Goal: Task Accomplishment & Management: Complete application form

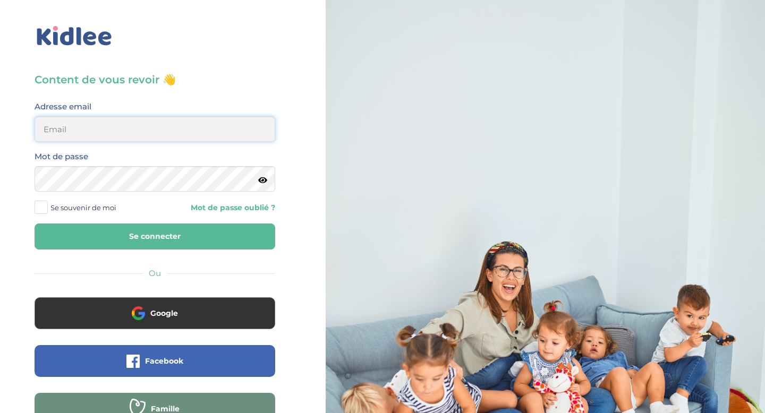
type input "aitoumeziane.consulting@gmail.com"
click at [139, 239] on button "Se connecter" at bounding box center [155, 237] width 241 height 26
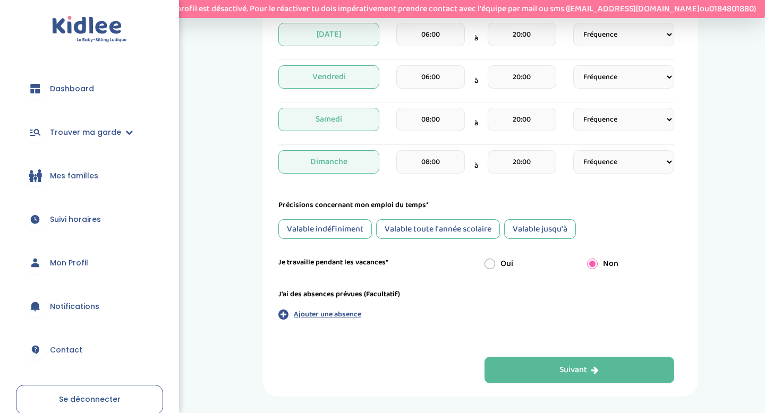
scroll to position [548, 0]
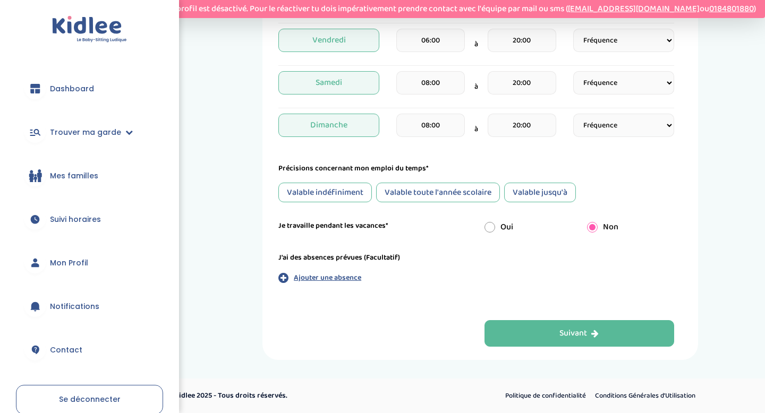
click at [493, 231] on input "radio" at bounding box center [489, 227] width 11 height 11
radio input "true"
radio input "false"
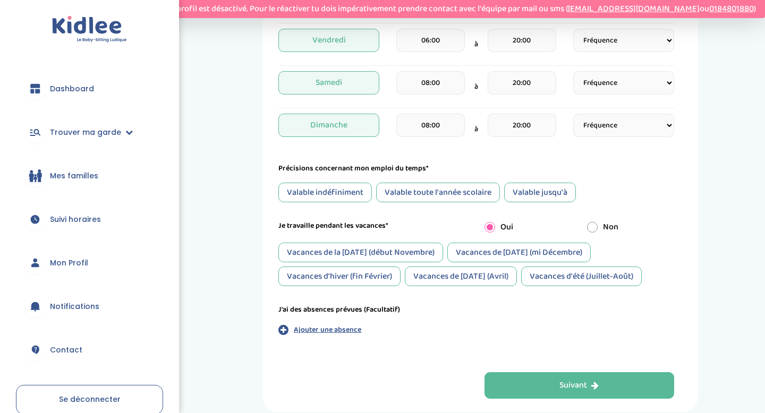
click at [411, 256] on div "Vacances de la Toussaint (début Novembre)" at bounding box center [360, 253] width 165 height 20
click at [489, 257] on div "Vacances de Noël (mi Décembre)" at bounding box center [518, 253] width 143 height 20
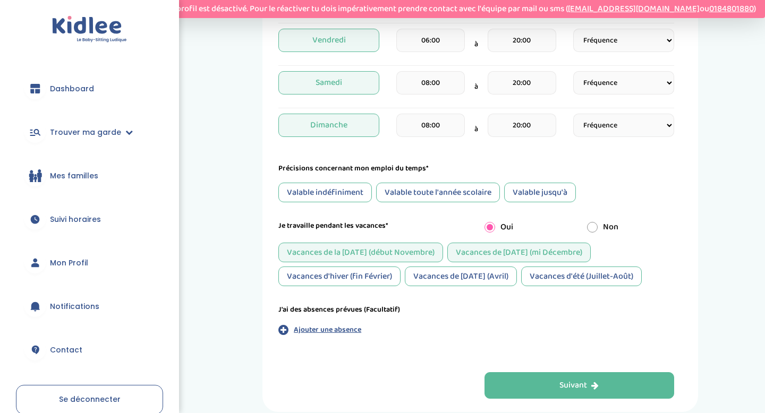
click at [372, 279] on div "Vacances d'hiver (fin Février)" at bounding box center [339, 277] width 122 height 20
click at [459, 282] on div "Vacances de Pâques (Avril)" at bounding box center [461, 277] width 112 height 20
click at [551, 273] on div "Vacances d'été (Juillet-Août)" at bounding box center [581, 277] width 121 height 20
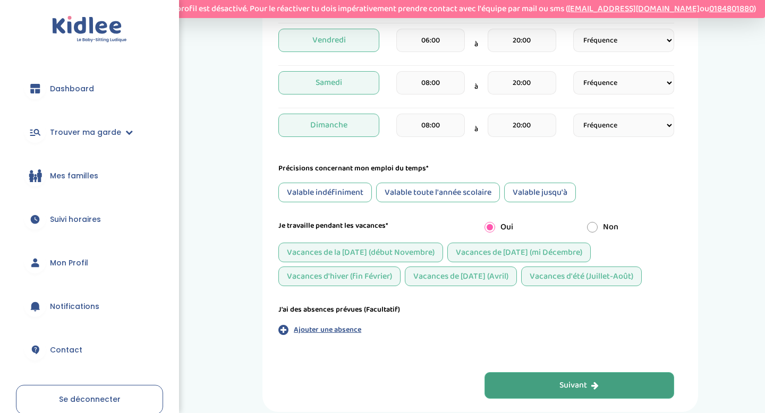
click at [551, 386] on button "Suivant" at bounding box center [579, 385] width 190 height 27
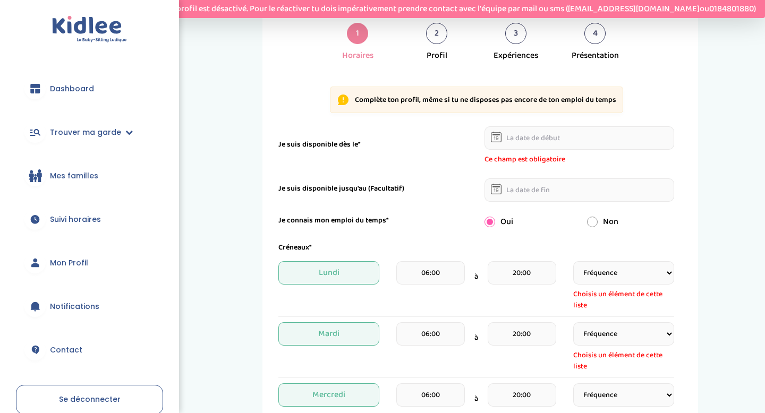
scroll to position [163, 0]
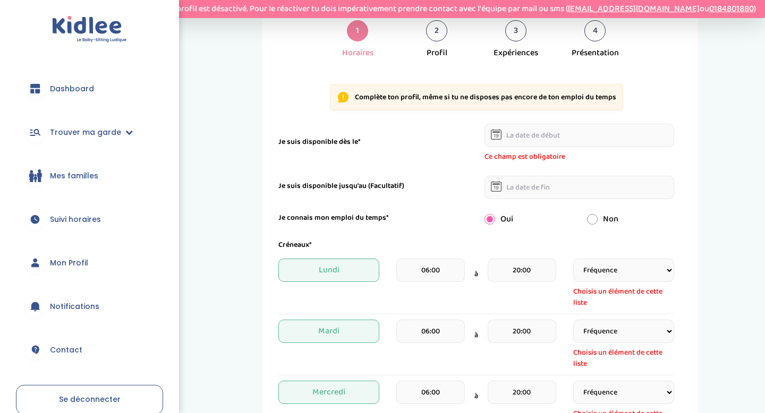
click at [667, 265] on select "Fréquence Toutes les semaines Toutes les 2 semaines Tous les mois" at bounding box center [623, 270] width 101 height 23
select select "1"
click at [573, 259] on select "Fréquence Toutes les semaines Toutes les 2 semaines Tous les mois" at bounding box center [623, 270] width 101 height 23
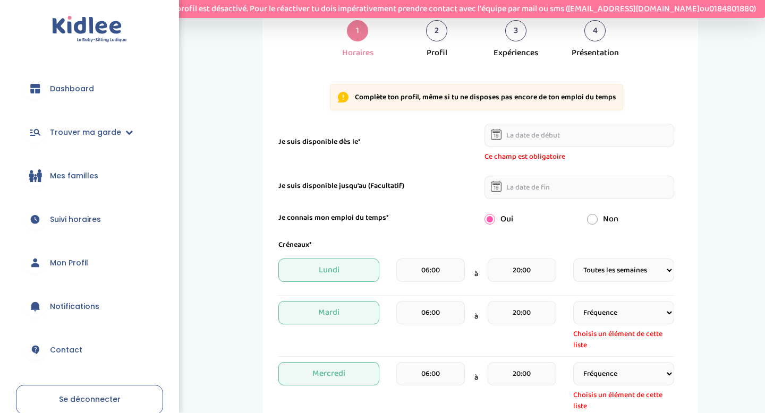
click at [668, 311] on select "Fréquence Toutes les semaines Toutes les 2 semaines Tous les mois" at bounding box center [623, 312] width 101 height 23
select select "1"
click at [573, 301] on select "Fréquence Toutes les semaines Toutes les 2 semaines Tous les mois" at bounding box center [623, 312] width 101 height 23
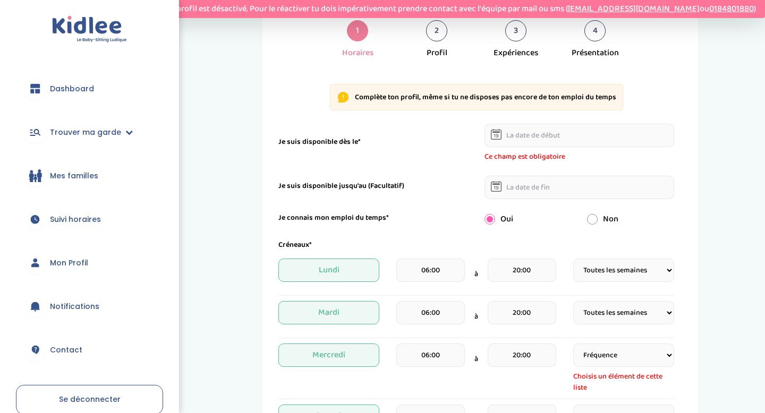
click at [669, 359] on select "Fréquence Toutes les semaines Toutes les 2 semaines Tous les mois" at bounding box center [623, 355] width 101 height 23
select select "1"
click at [573, 344] on select "Fréquence Toutes les semaines Toutes les 2 semaines Tous les mois" at bounding box center [623, 355] width 101 height 23
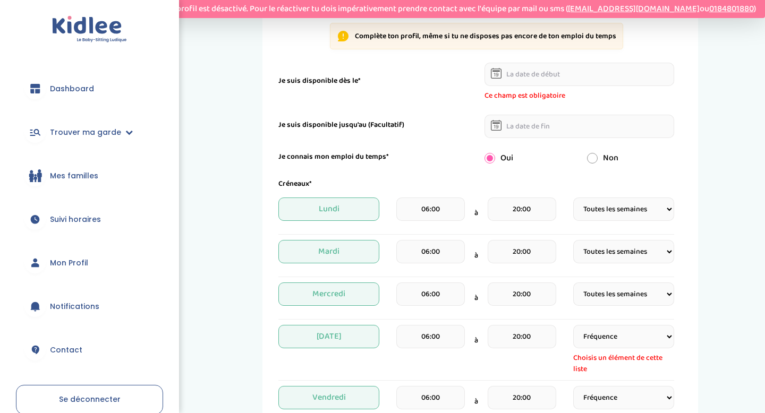
scroll to position [258, 0]
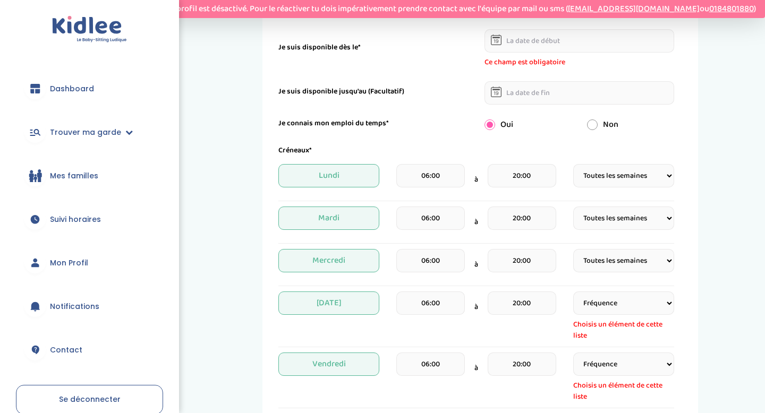
click at [665, 300] on select "Fréquence Toutes les semaines Toutes les 2 semaines Tous les mois" at bounding box center [623, 303] width 101 height 23
select select "1"
click at [573, 292] on select "Fréquence Toutes les semaines Toutes les 2 semaines Tous les mois" at bounding box center [623, 303] width 101 height 23
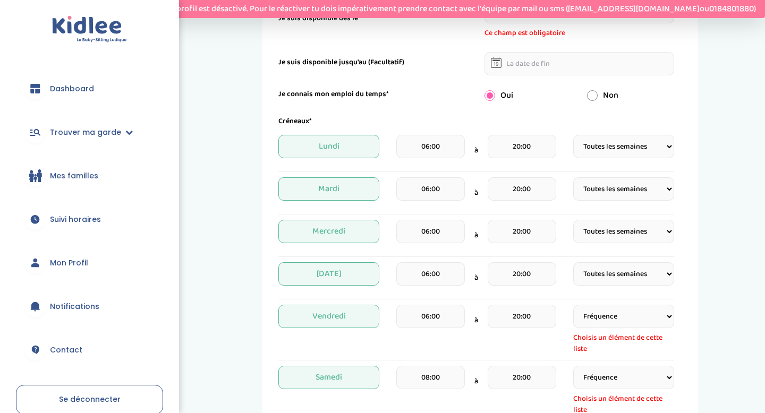
scroll to position [295, 0]
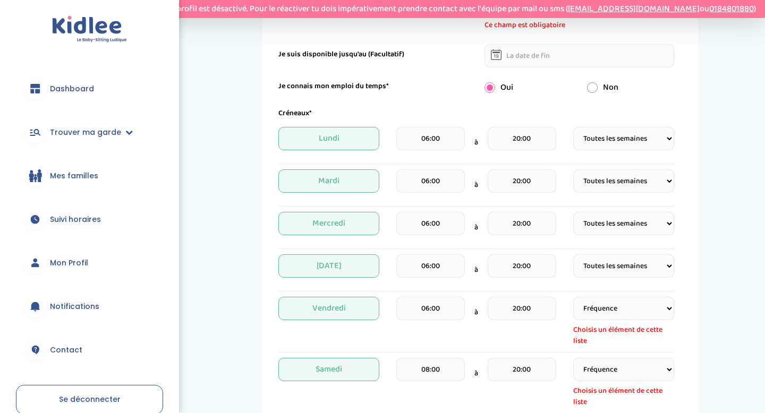
click at [661, 306] on select "Fréquence Toutes les semaines Toutes les 2 semaines Tous les mois" at bounding box center [623, 308] width 101 height 23
click at [573, 297] on select "Fréquence Toutes les semaines Toutes les 2 semaines Tous les mois" at bounding box center [623, 308] width 101 height 23
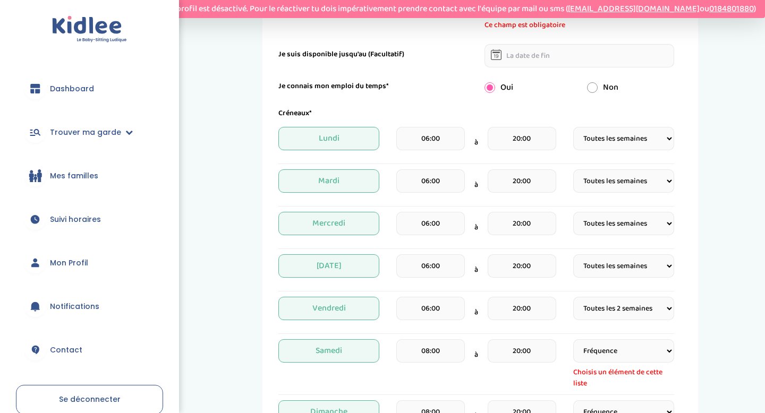
click at [666, 315] on select "Fréquence Toutes les semaines Toutes les 2 semaines Tous les mois" at bounding box center [623, 308] width 101 height 23
select select "1"
click at [573, 297] on select "Fréquence Toutes les semaines Toutes les 2 semaines Tous les mois" at bounding box center [623, 308] width 101 height 23
click at [661, 350] on select "Fréquence Toutes les semaines Toutes les 2 semaines Tous les mois" at bounding box center [623, 350] width 101 height 23
select select "1"
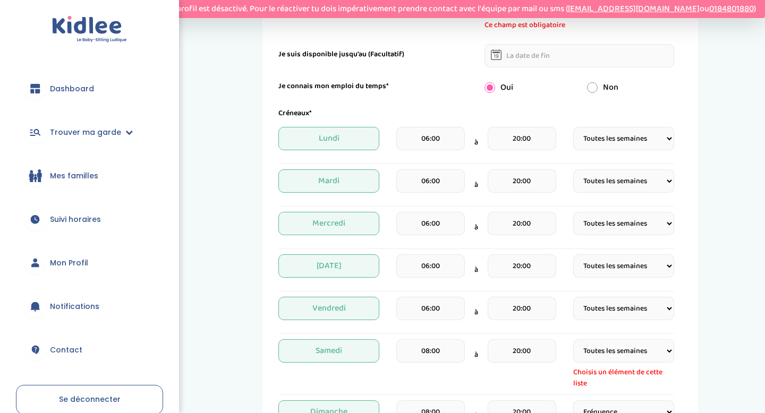
click at [573, 339] on select "Fréquence Toutes les semaines Toutes les 2 semaines Tous les mois" at bounding box center [623, 350] width 101 height 23
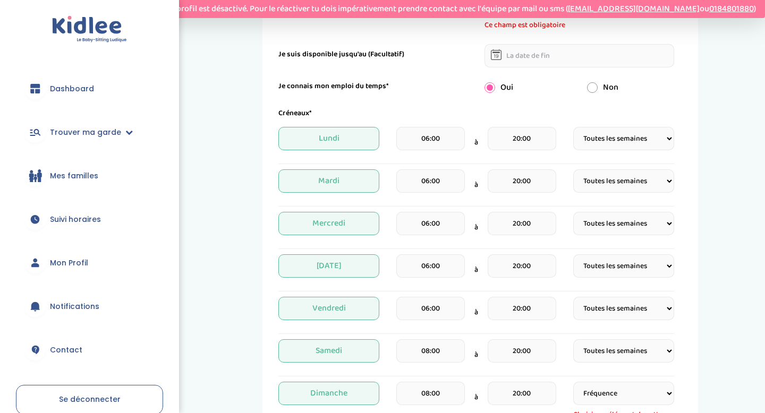
click at [648, 394] on select "Fréquence Toutes les semaines Toutes les 2 semaines Tous les mois" at bounding box center [623, 393] width 101 height 23
select select "1"
click at [573, 382] on select "Fréquence Toutes les semaines Toutes les 2 semaines Tous les mois" at bounding box center [623, 393] width 101 height 23
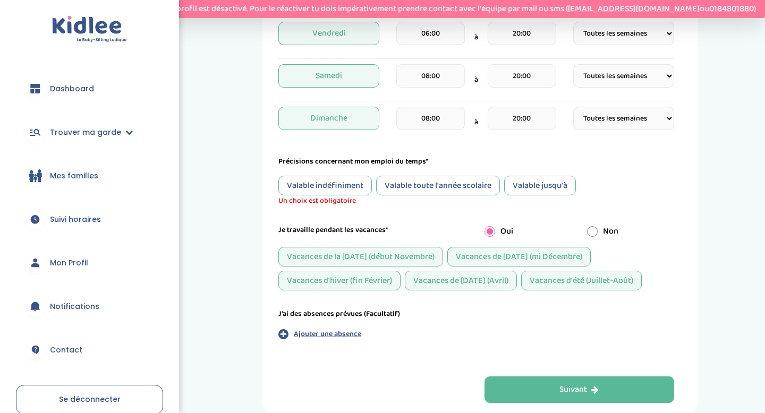
scroll to position [574, 0]
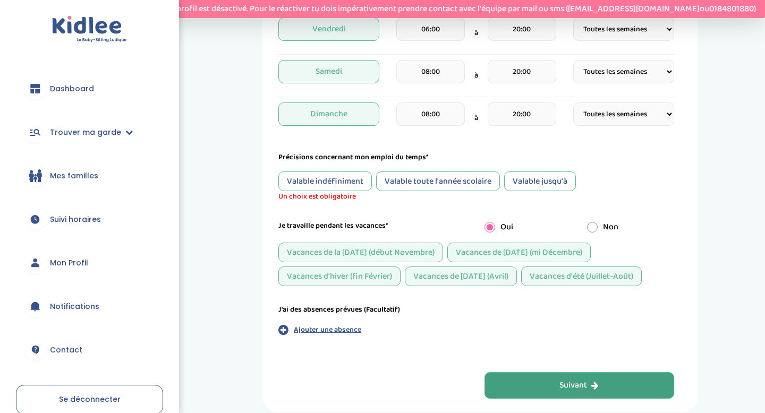
click at [584, 391] on div "Suivant" at bounding box center [578, 386] width 39 height 12
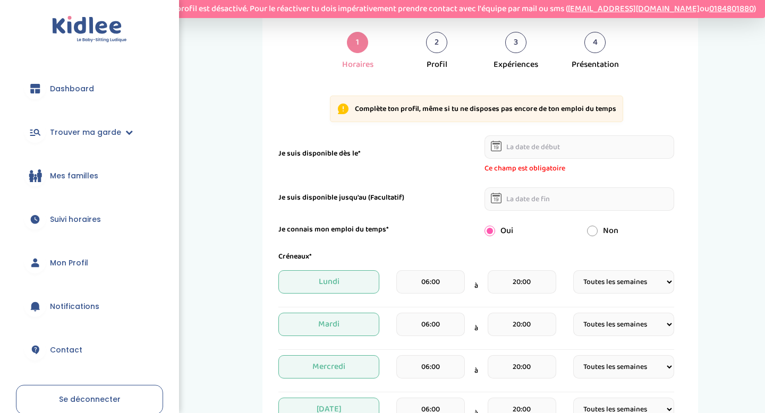
scroll to position [151, 0]
click at [499, 149] on icon at bounding box center [496, 146] width 11 height 11
click at [491, 146] on icon at bounding box center [496, 146] width 11 height 11
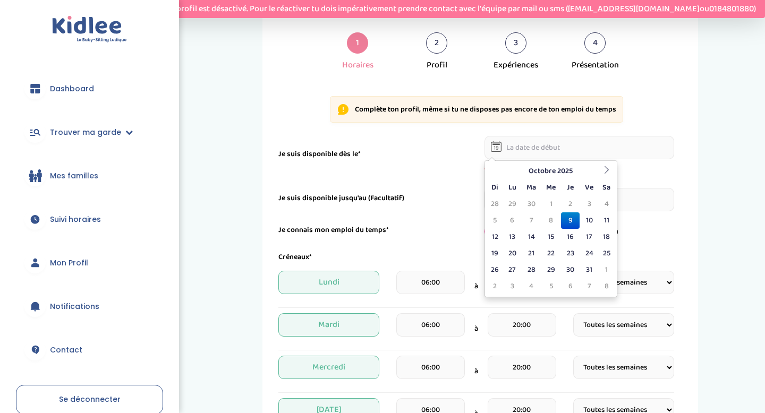
click at [522, 148] on input "text" at bounding box center [579, 147] width 190 height 23
click at [570, 218] on td "9" at bounding box center [570, 220] width 19 height 16
type input "09-10-2025"
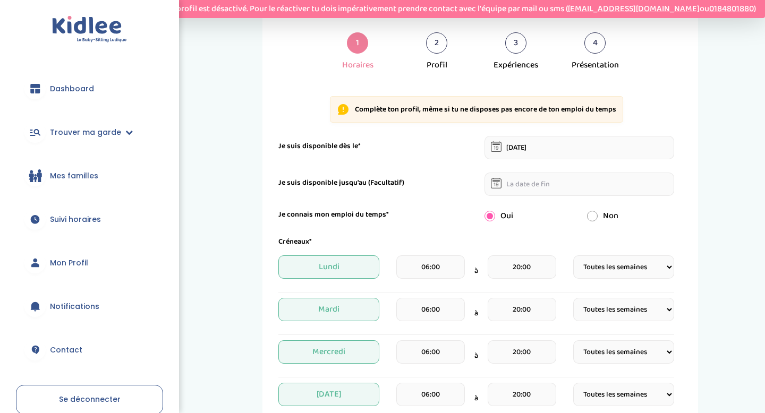
click at [532, 188] on input "text" at bounding box center [579, 184] width 190 height 23
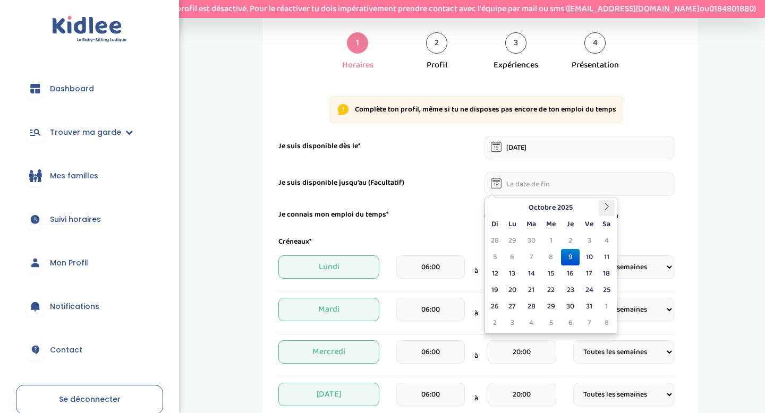
click at [609, 212] on th at bounding box center [607, 208] width 16 height 16
click at [661, 215] on div "Non" at bounding box center [630, 216] width 103 height 13
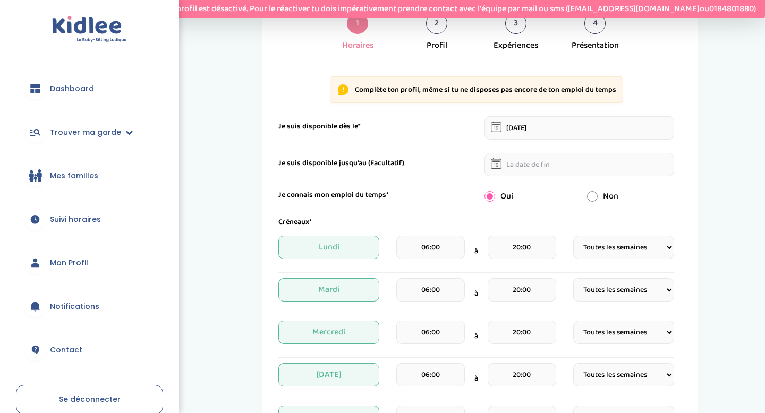
scroll to position [611, 0]
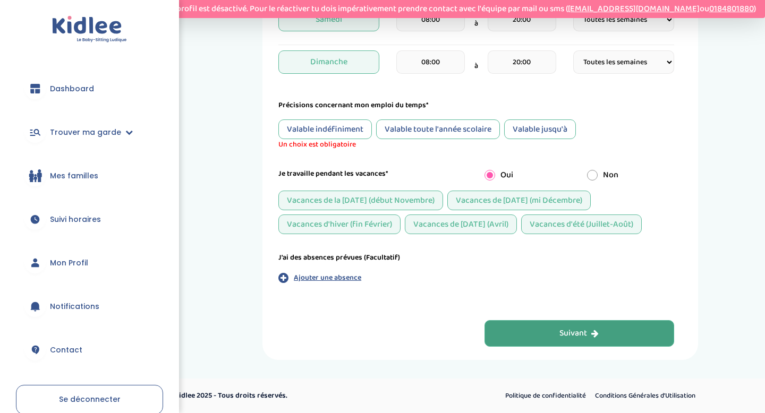
click at [576, 335] on div "Suivant" at bounding box center [578, 334] width 39 height 12
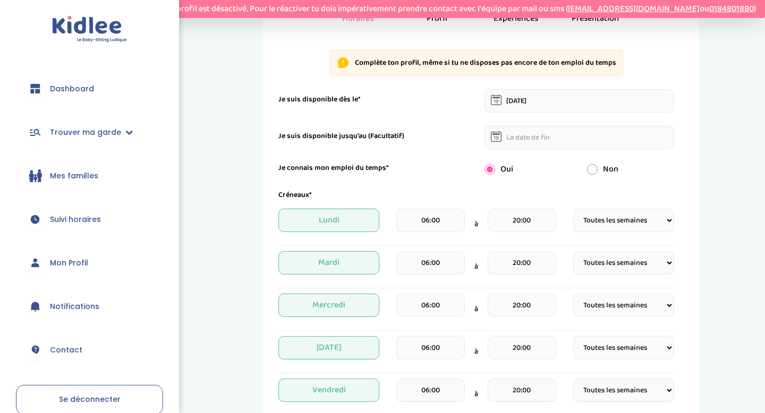
scroll to position [207, 0]
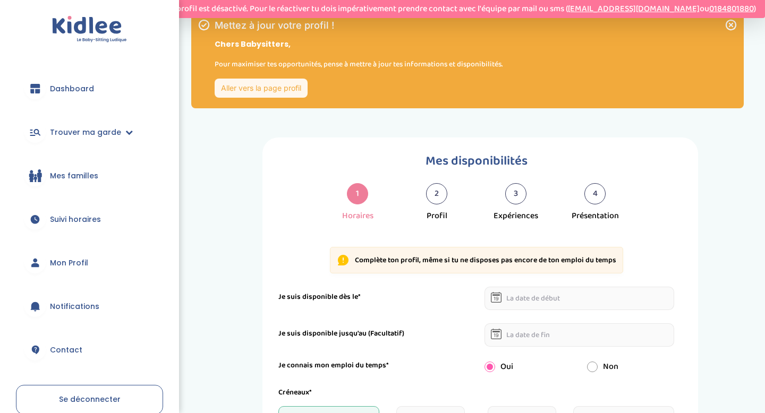
select select "1"
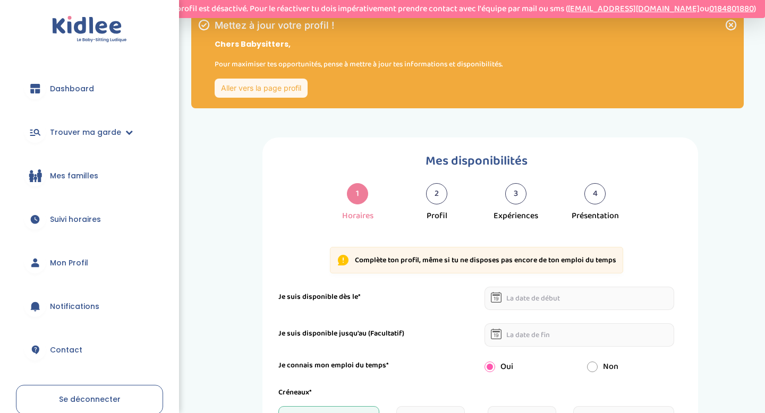
select select "1"
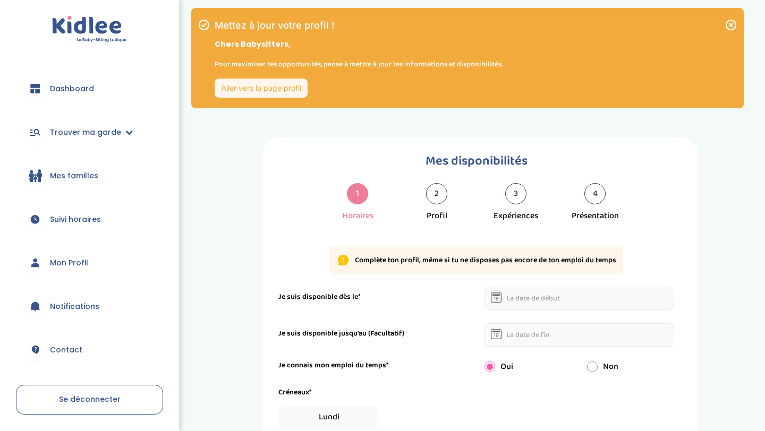
click at [99, 89] on link "Dashboard" at bounding box center [89, 89] width 147 height 38
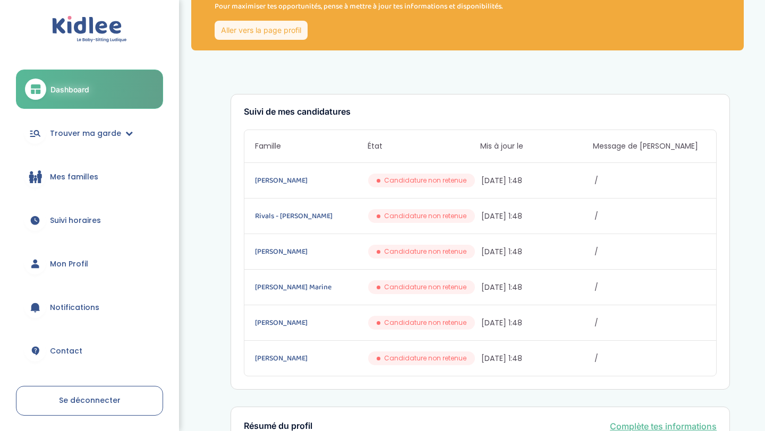
click at [76, 172] on span "Mes familles" at bounding box center [74, 177] width 48 height 11
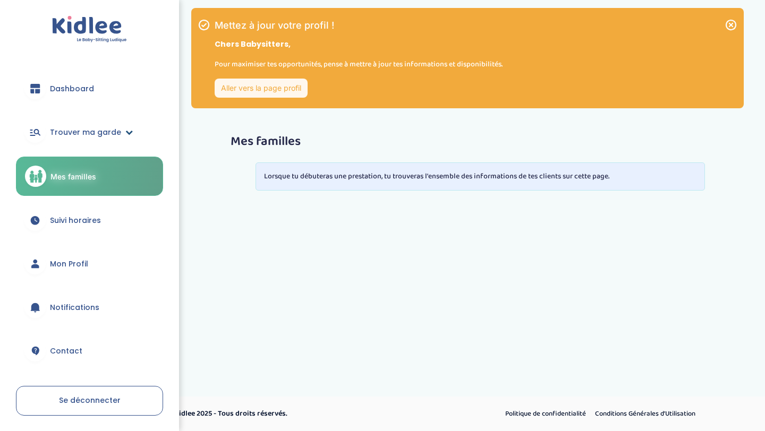
click at [88, 132] on span "Trouver ma garde" at bounding box center [85, 132] width 71 height 11
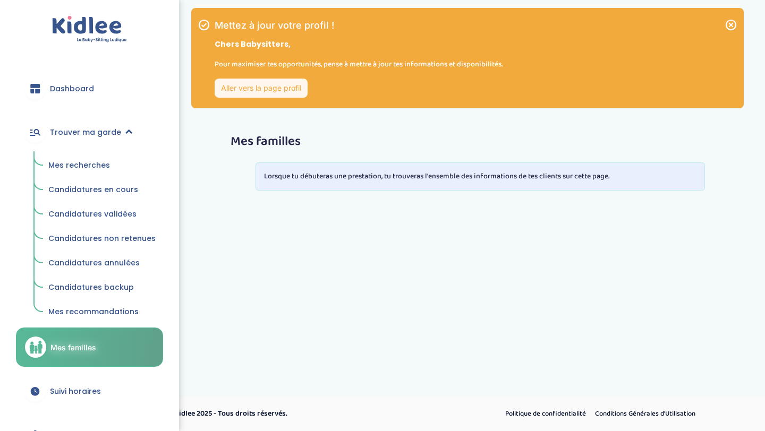
click at [89, 82] on link "Dashboard" at bounding box center [89, 89] width 147 height 38
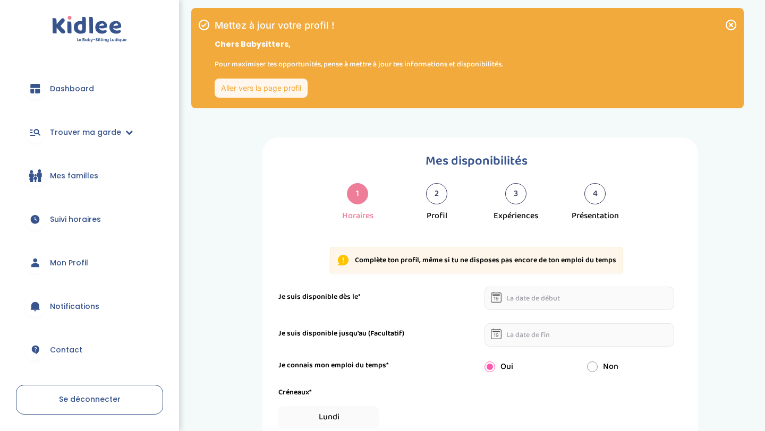
click at [284, 90] on link "Aller vers la page profil" at bounding box center [261, 88] width 93 height 19
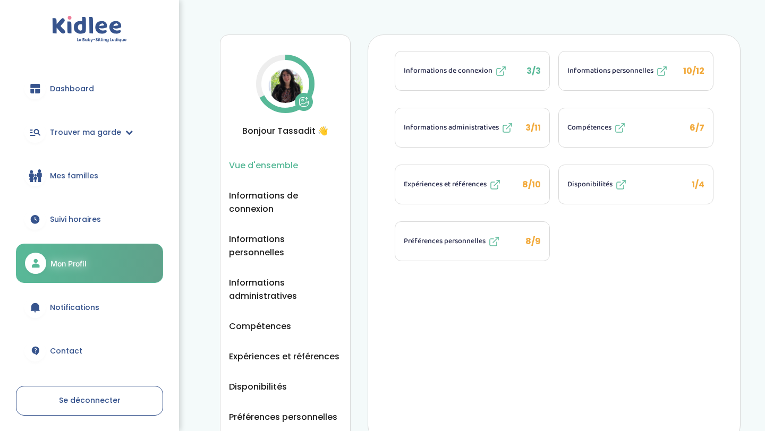
click at [90, 90] on span "Dashboard" at bounding box center [72, 88] width 44 height 11
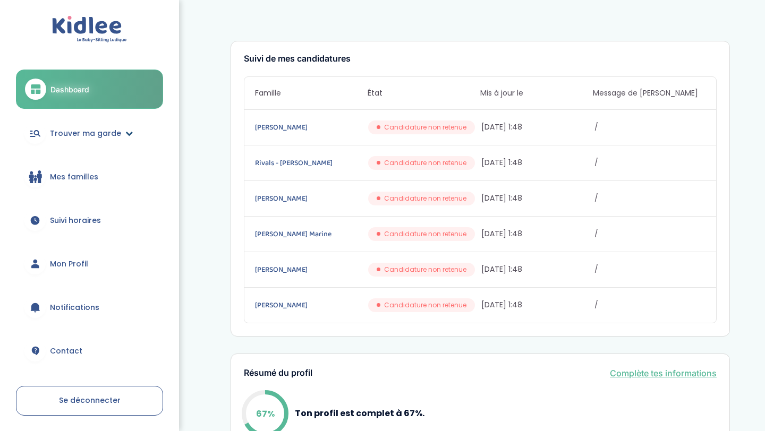
click at [86, 134] on span "Trouver ma garde" at bounding box center [85, 133] width 71 height 11
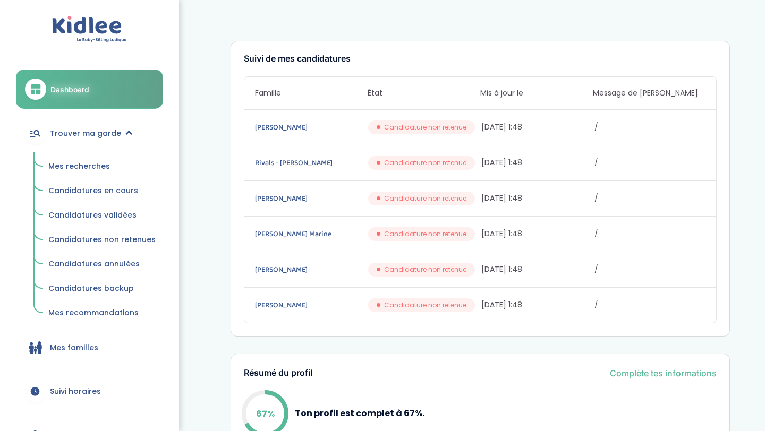
click at [81, 165] on span "Mes recherches" at bounding box center [79, 166] width 62 height 11
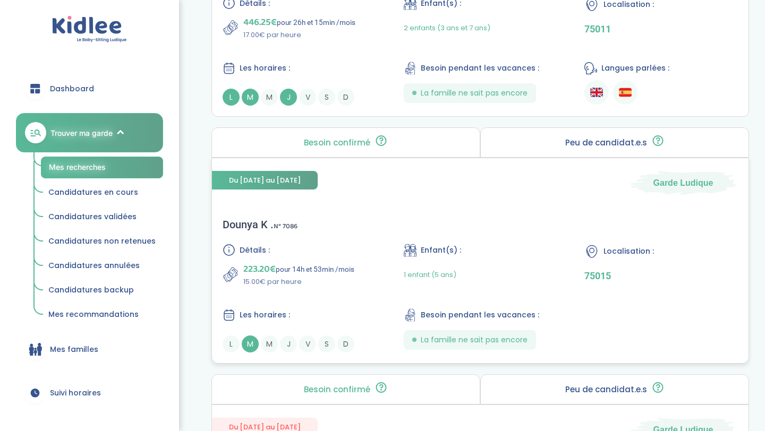
scroll to position [1143, 0]
click at [382, 289] on div "Détails : 223.20€ pour 14h et 53min /mois 15.00€ par heure Enfant(s) : 1 enfant…" at bounding box center [480, 297] width 515 height 109
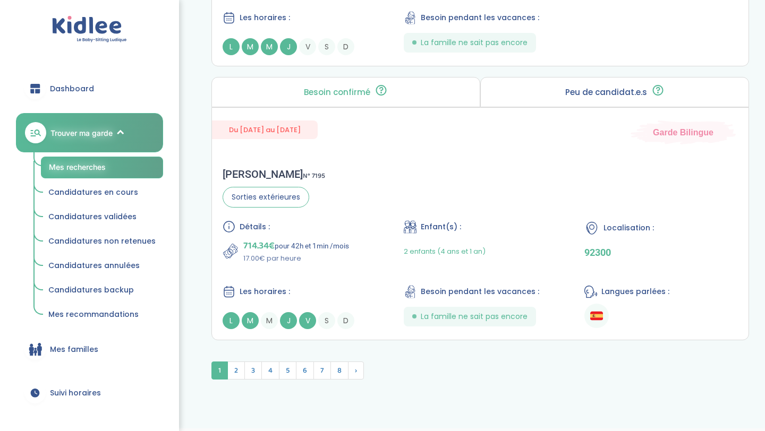
scroll to position [2872, 0]
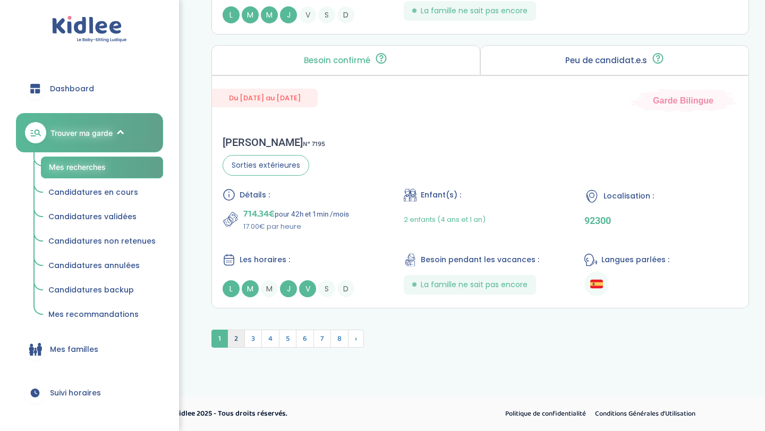
click at [240, 339] on span "2" at bounding box center [236, 339] width 18 height 18
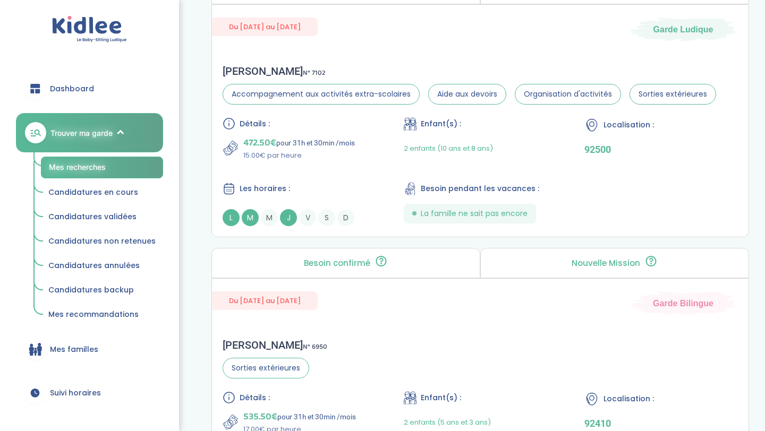
scroll to position [2173, 0]
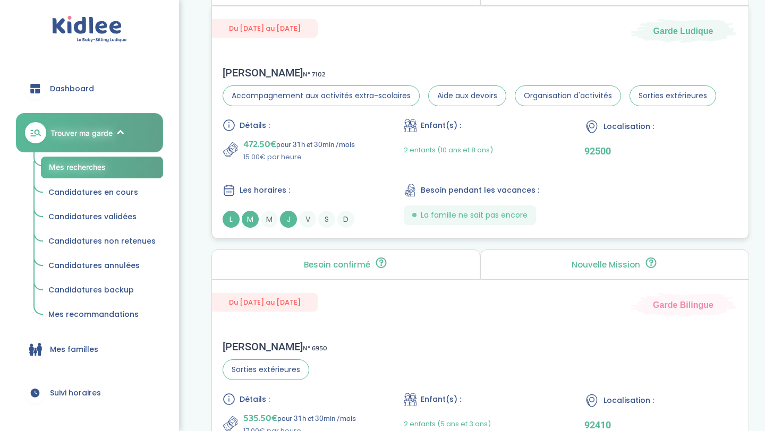
click at [356, 178] on div "Détails : 472.50€ pour 31h et 30min /mois 15.00€ par heure Enfant(s) : 2 enfant…" at bounding box center [480, 173] width 515 height 109
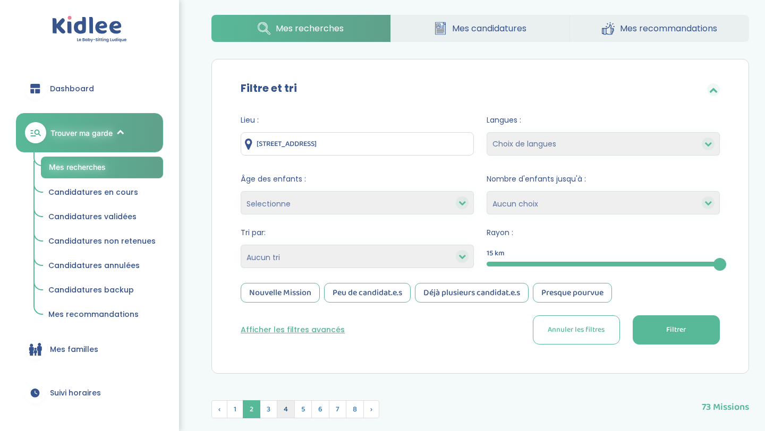
scroll to position [48, 0]
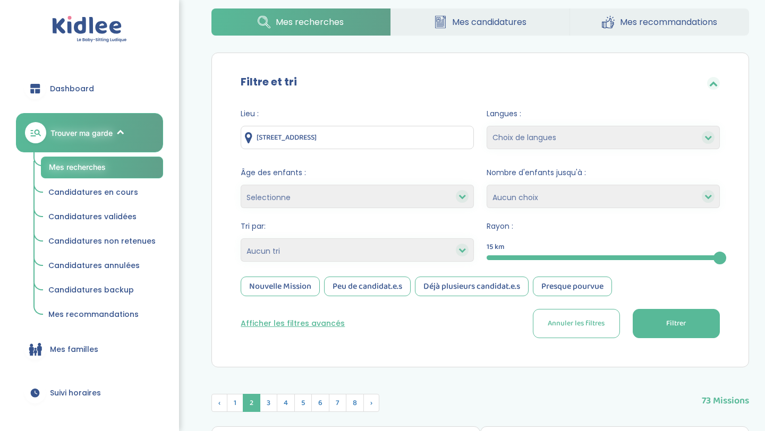
click at [455, 249] on select "Heures par semaine (croissant) Heures par semaine (décroissant) Date de démarra…" at bounding box center [357, 250] width 233 height 23
select select "hours_asc"
click at [241, 239] on select "Heures par semaine (croissant) Heures par semaine (décroissant) Date de démarra…" at bounding box center [357, 250] width 233 height 23
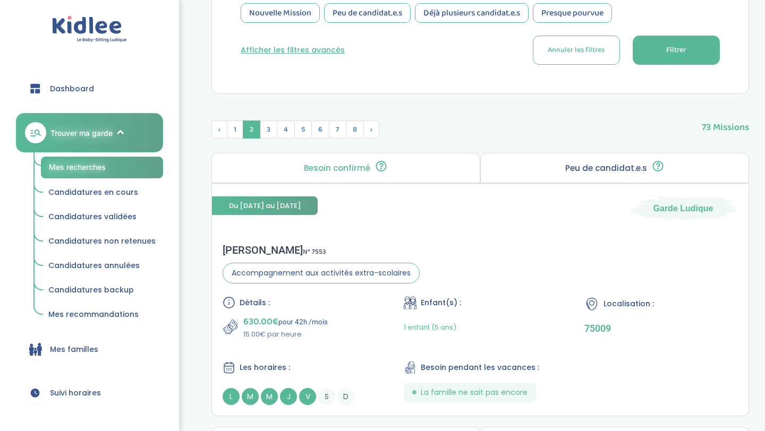
scroll to position [325, 0]
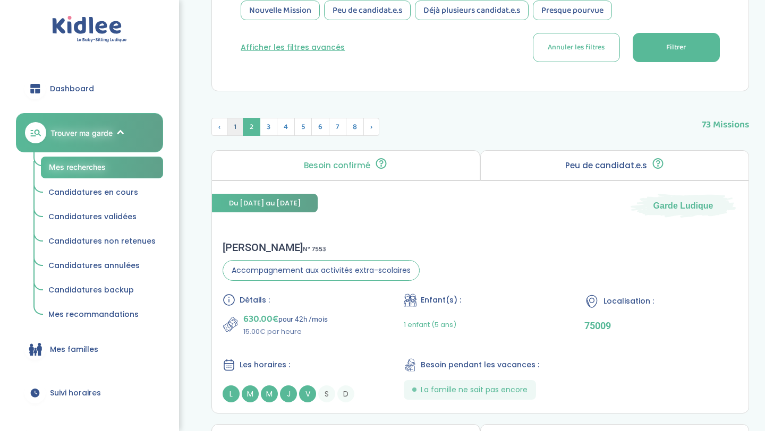
click at [235, 131] on span "1" at bounding box center [235, 127] width 16 height 18
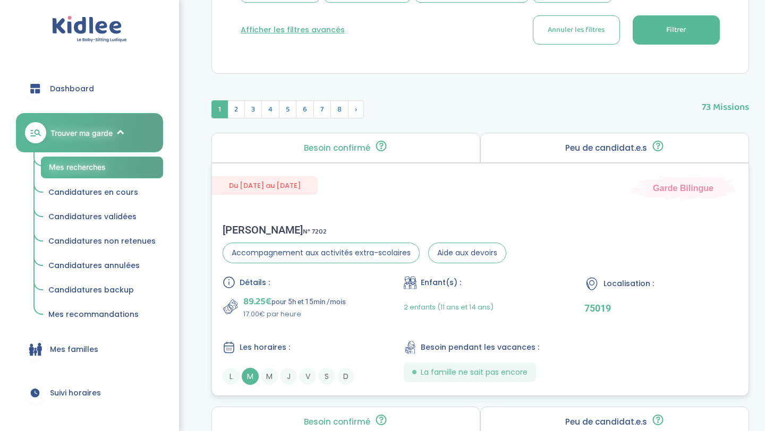
scroll to position [356, 0]
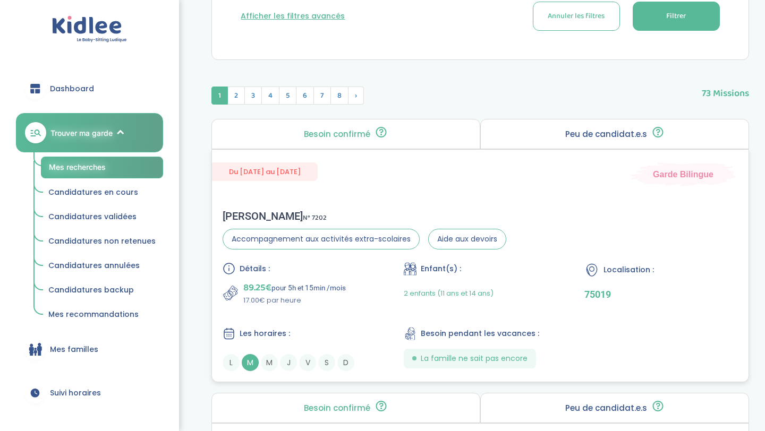
click at [309, 302] on p "17.00€ par heure" at bounding box center [294, 300] width 103 height 11
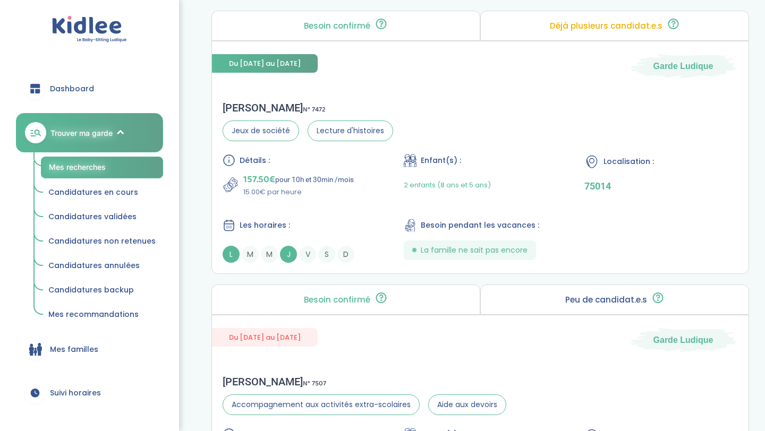
scroll to position [1032, 0]
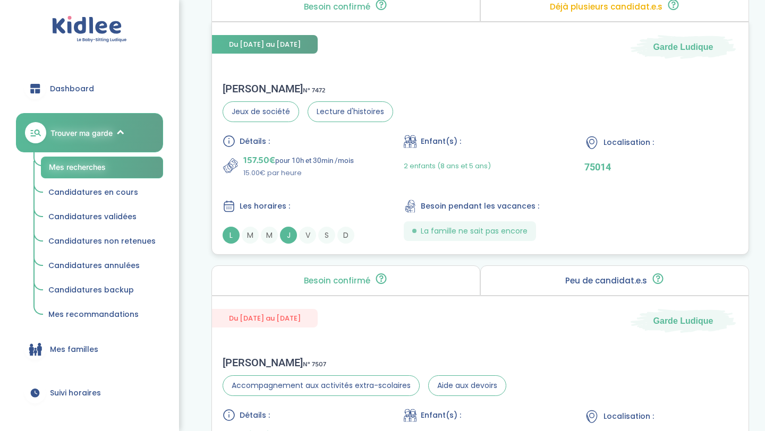
click at [348, 185] on div "Détails : 157.50€ pour 10h et 30min /mois 15.00€ par heure Enfant(s) : 2 enfant…" at bounding box center [480, 189] width 515 height 109
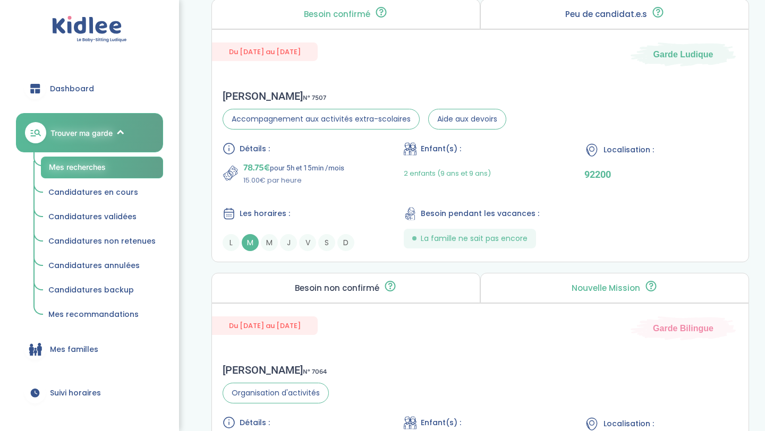
scroll to position [1299, 0]
click at [328, 195] on div "Détails : 78.75€ pour 5h et 15min /mois 15.00€ par heure Enfant(s) : 2 enfants …" at bounding box center [480, 196] width 515 height 109
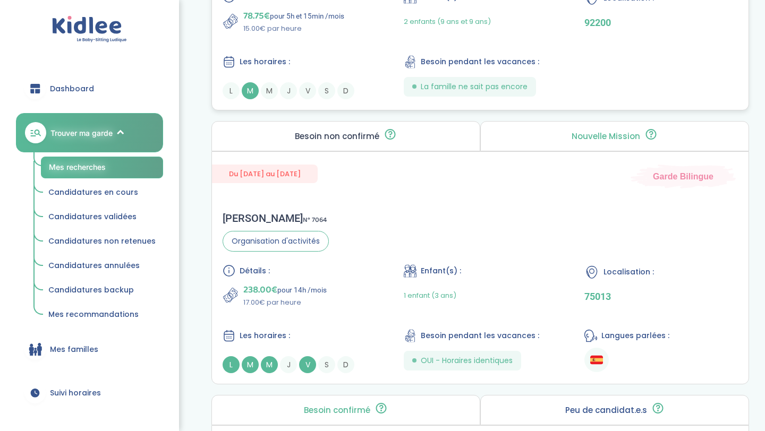
scroll to position [1454, 0]
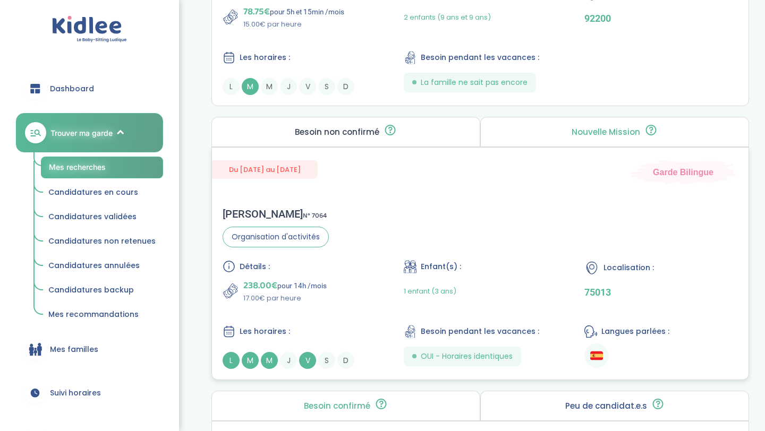
click at [357, 275] on div "Détails : 238.00€ pour 14h /mois 17.00€ par heure" at bounding box center [300, 282] width 154 height 44
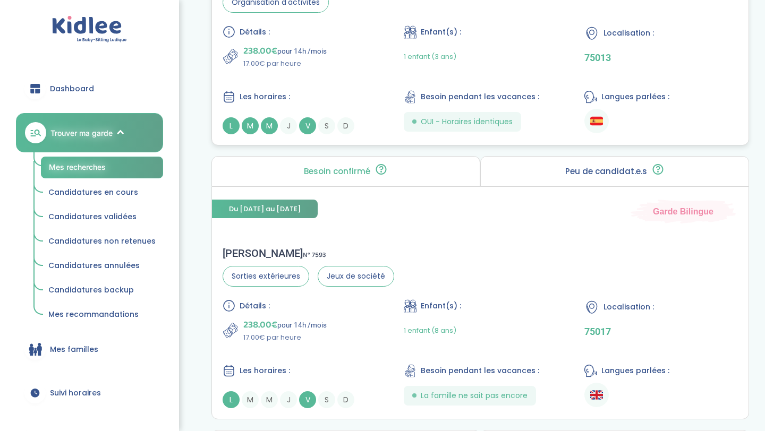
scroll to position [1691, 0]
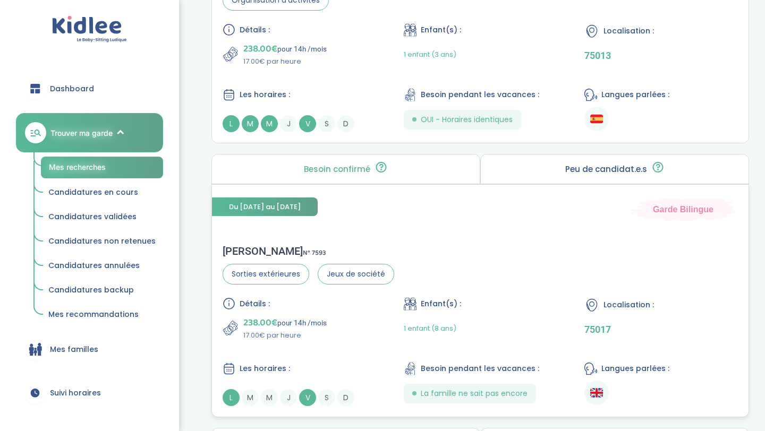
click at [347, 305] on div "Détails :" at bounding box center [300, 303] width 154 height 13
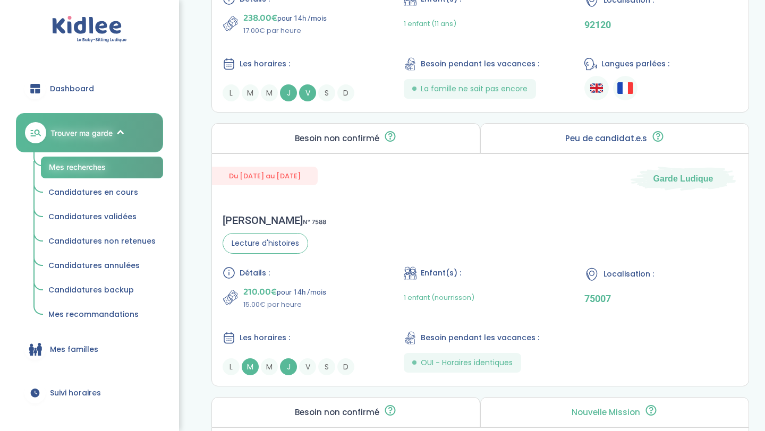
scroll to position [2244, 0]
click at [346, 309] on div "210.00€ pour 14h /mois 15.00€ par heure" at bounding box center [300, 296] width 154 height 25
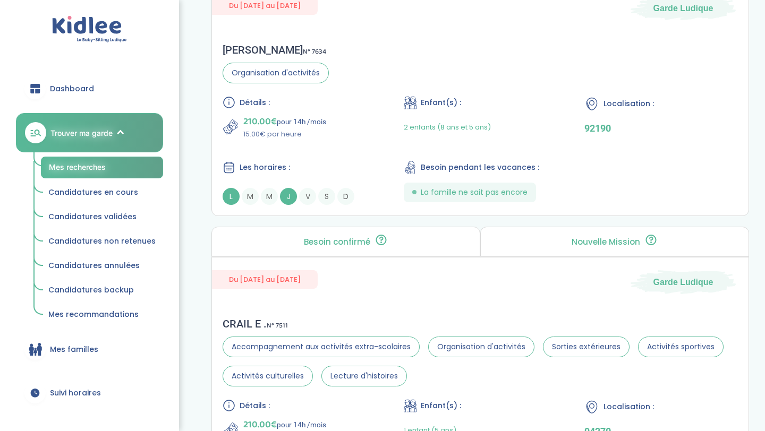
scroll to position [2690, 0]
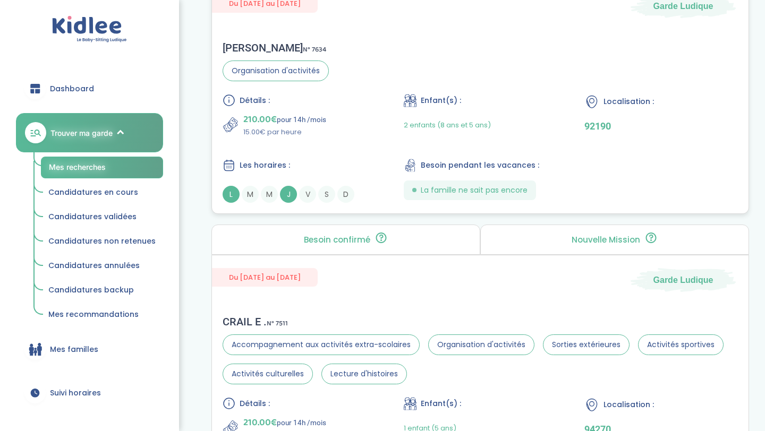
click at [356, 156] on div "Détails : 210.00€ pour 14h /mois 15.00€ par heure Enfant(s) : 2 enfants (8 ans …" at bounding box center [480, 148] width 515 height 109
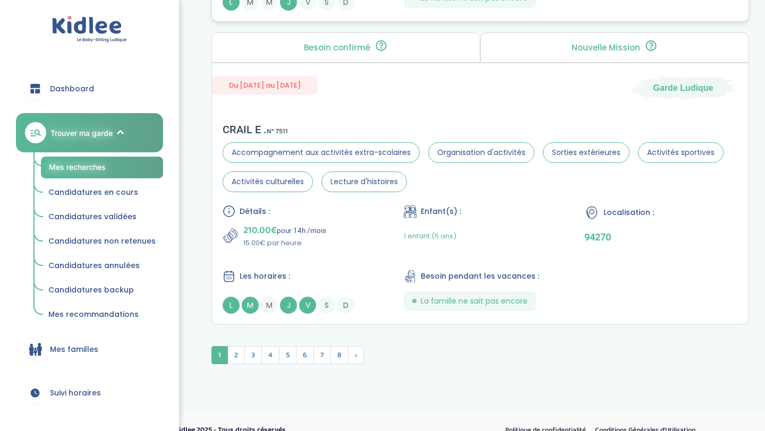
scroll to position [2899, 0]
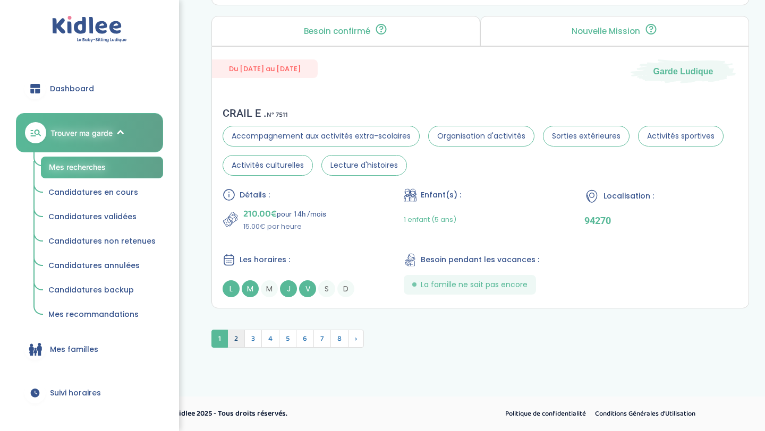
click at [237, 342] on span "2" at bounding box center [236, 339] width 18 height 18
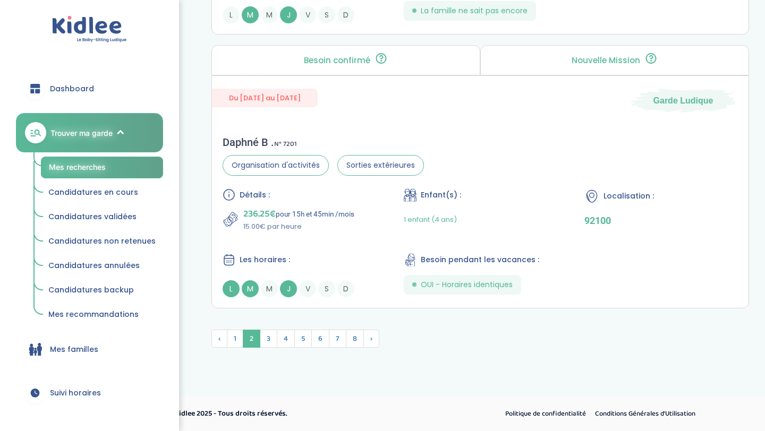
scroll to position [2874, 0]
click at [317, 226] on p "15.00€ par heure" at bounding box center [298, 227] width 111 height 11
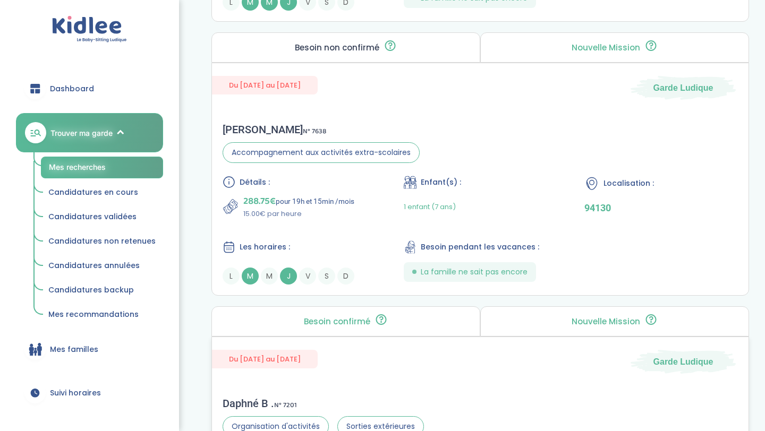
scroll to position [2611, 0]
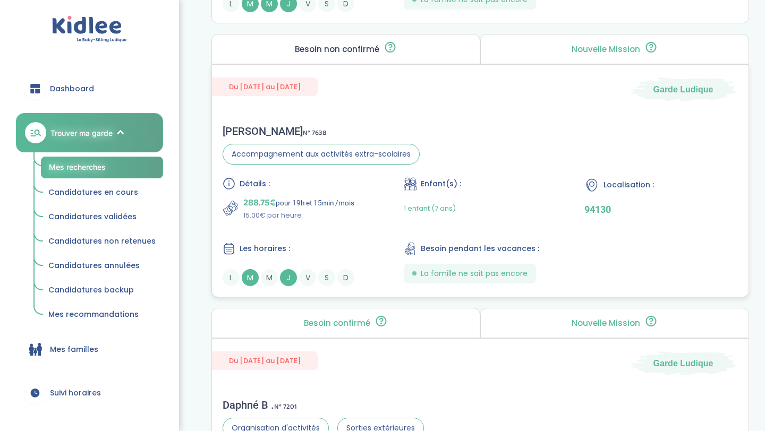
click at [316, 236] on div "Détails : 288.75€ pour 19h et 15min /mois 15.00€ par heure Enfant(s) : 1 enfant…" at bounding box center [480, 231] width 515 height 109
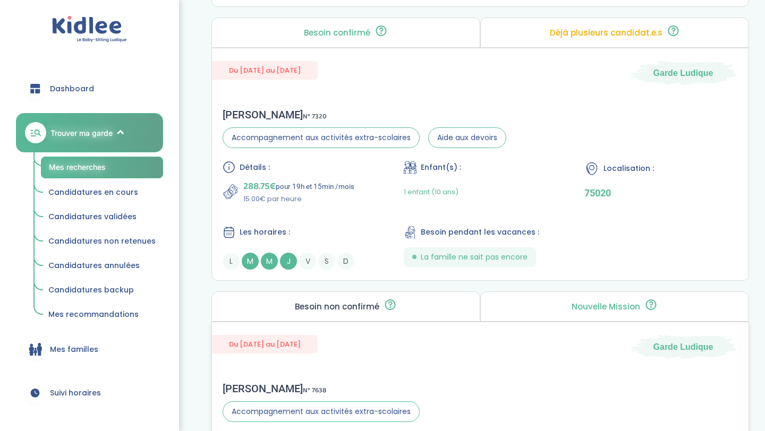
scroll to position [2341, 0]
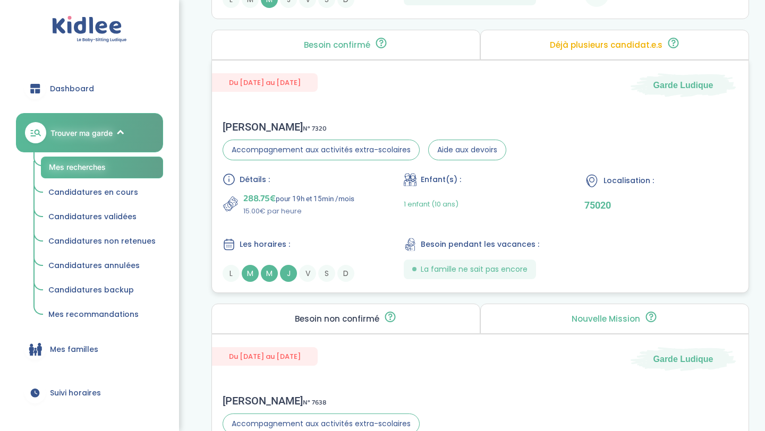
click at [324, 173] on div "Détails :" at bounding box center [300, 179] width 154 height 13
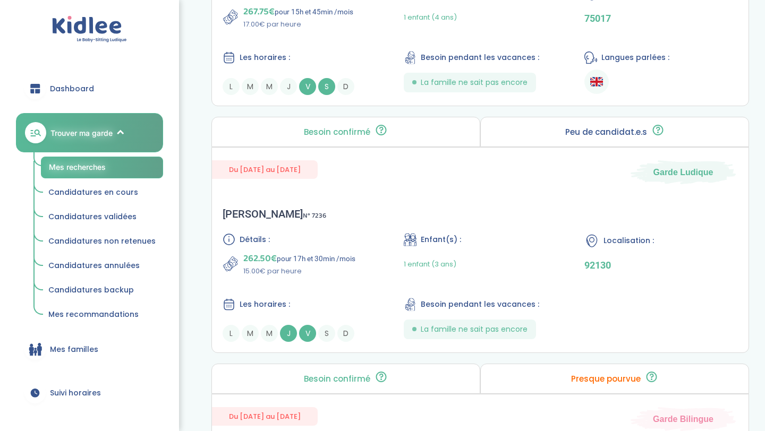
scroll to position [1731, 0]
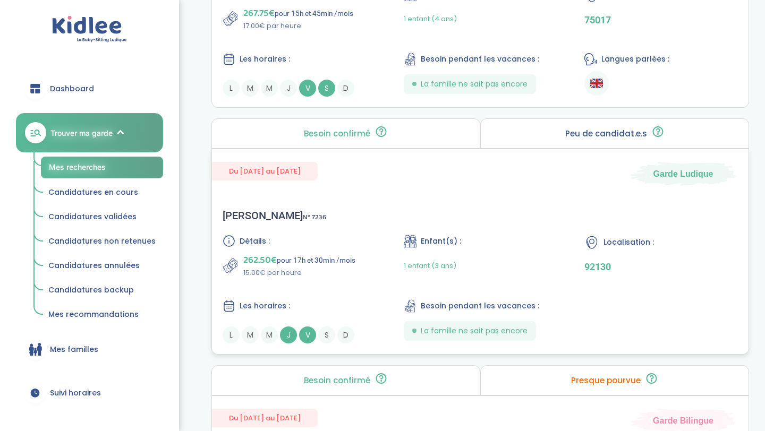
click at [314, 227] on div "Julia B . N° 7236 Détails : 262.50€ pour 17h et 30min /mois 15.00€ par heure En…" at bounding box center [480, 277] width 536 height 156
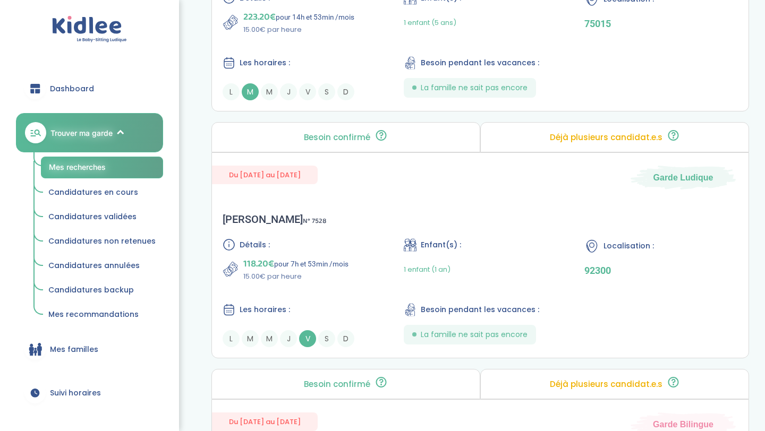
scroll to position [897, 0]
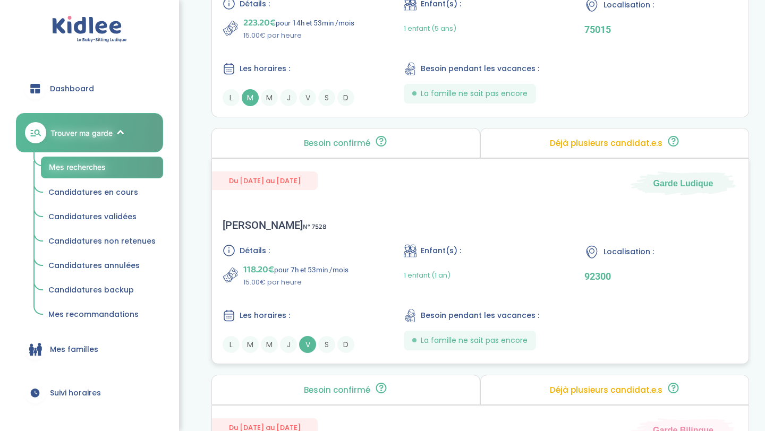
click at [305, 222] on div "Jérôme G . N° 7528 Détails : 118.20€ pour 7h et 53min /mois 15.00€ par heure En…" at bounding box center [480, 286] width 536 height 156
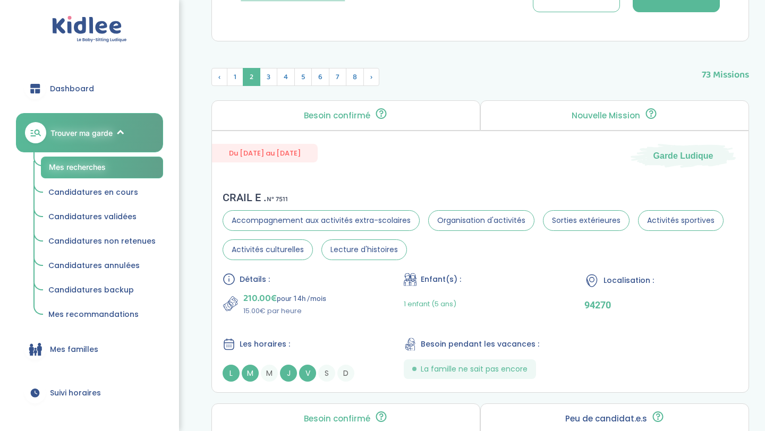
scroll to position [371, 0]
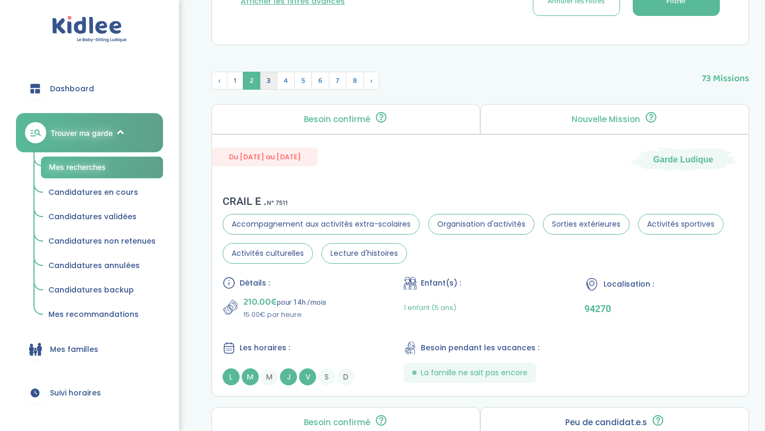
click at [272, 80] on span "3" at bounding box center [269, 81] width 18 height 18
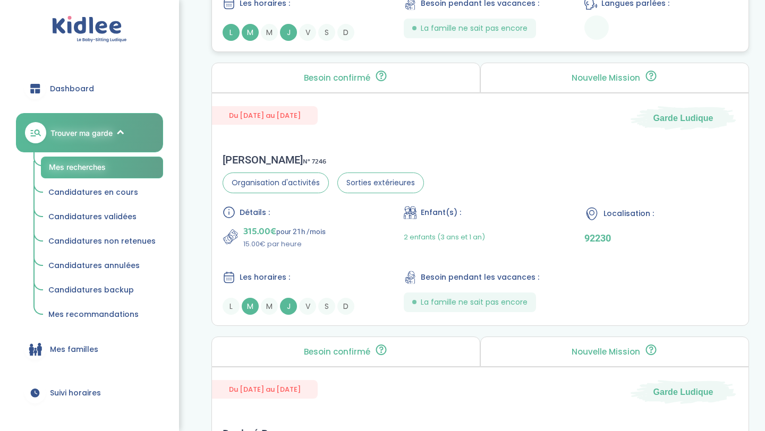
scroll to position [691, 0]
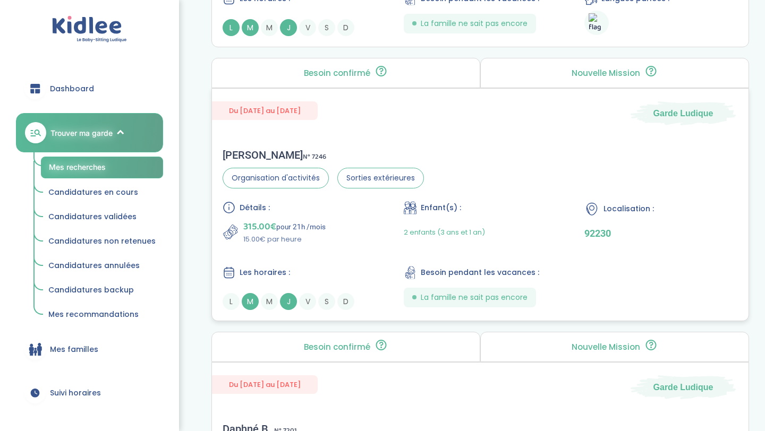
click at [329, 190] on div "Alice D . N° 7246 Organisation d'activités Sorties extérieures Détails : 315.00…" at bounding box center [480, 229] width 536 height 183
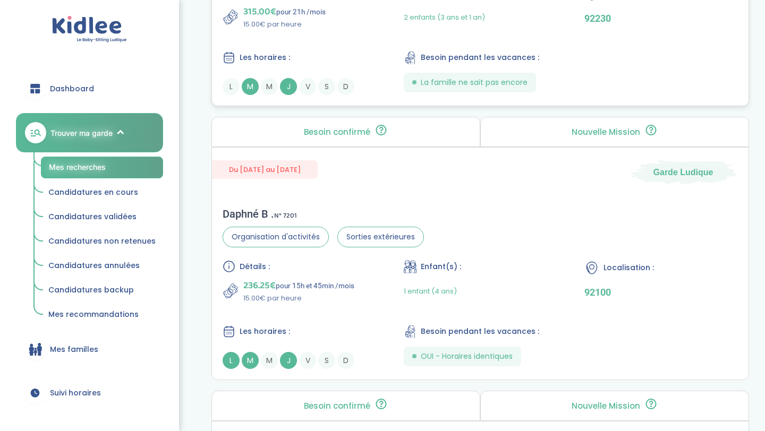
scroll to position [916, 0]
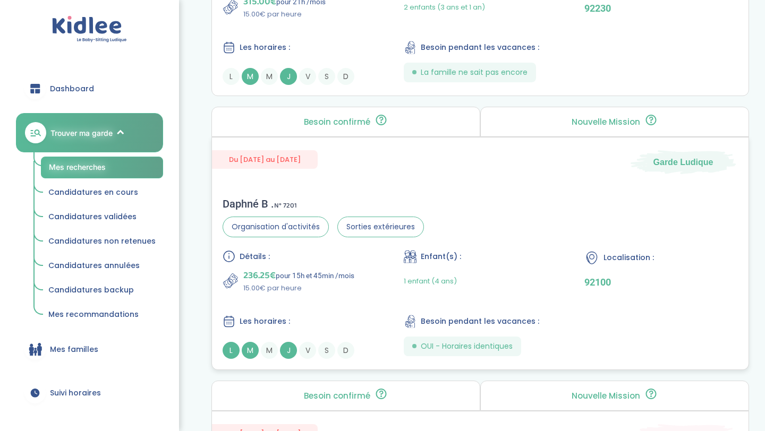
click at [346, 202] on div "Daphné B . N° 7201" at bounding box center [323, 204] width 201 height 13
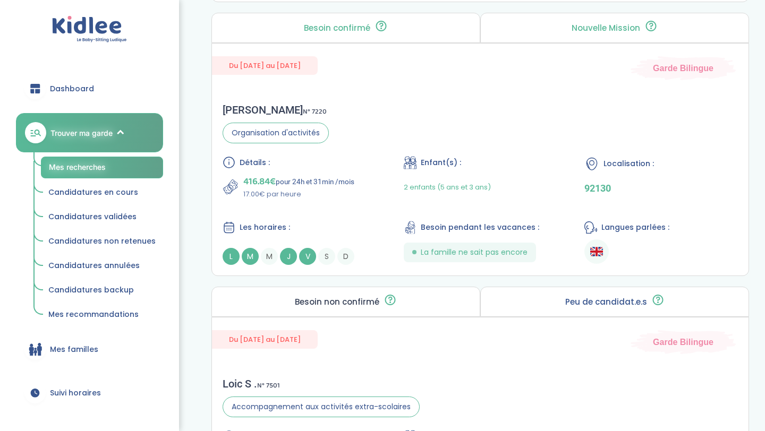
scroll to position [2109, 0]
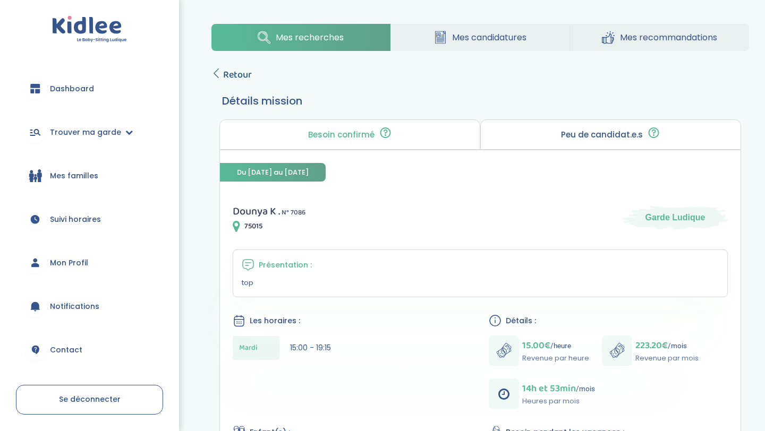
click at [220, 75] on icon at bounding box center [216, 74] width 10 height 10
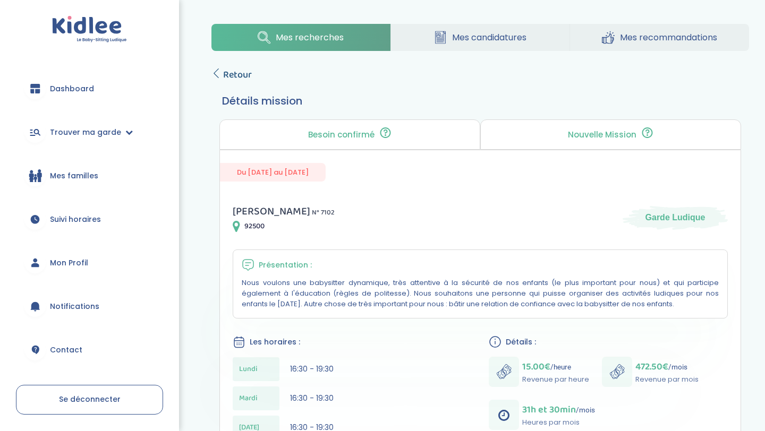
click at [226, 76] on span "Retour" at bounding box center [237, 74] width 29 height 15
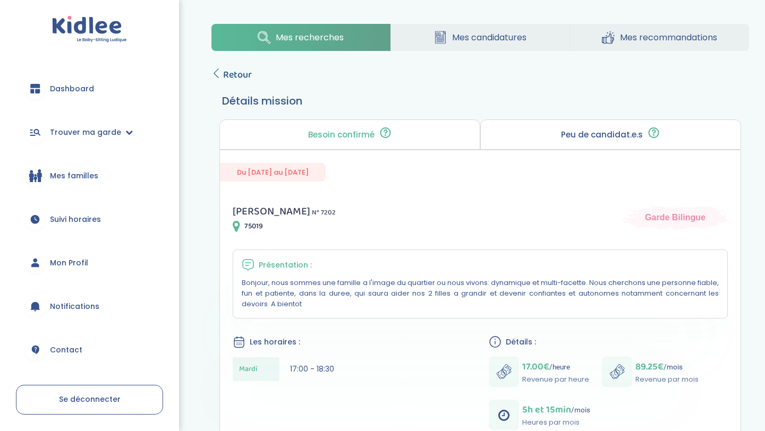
click at [223, 70] on span "Retour" at bounding box center [237, 74] width 29 height 15
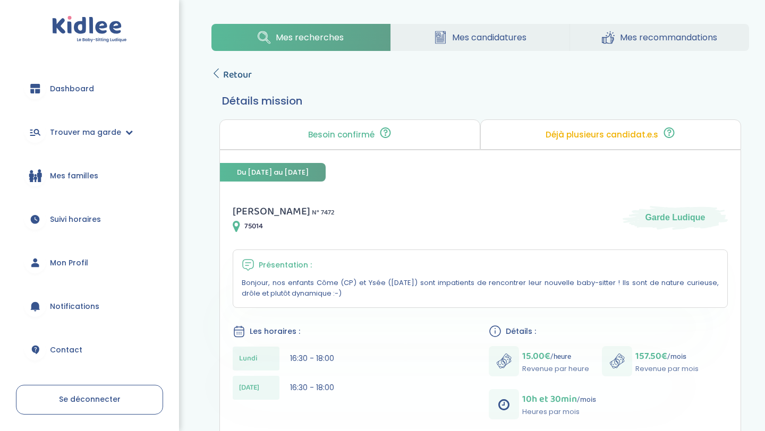
click at [230, 67] on span "Retour" at bounding box center [237, 74] width 29 height 15
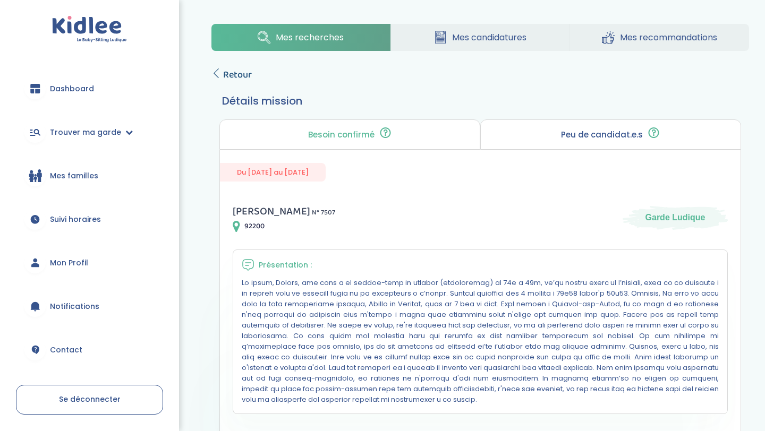
click at [234, 78] on span "Retour" at bounding box center [237, 74] width 29 height 15
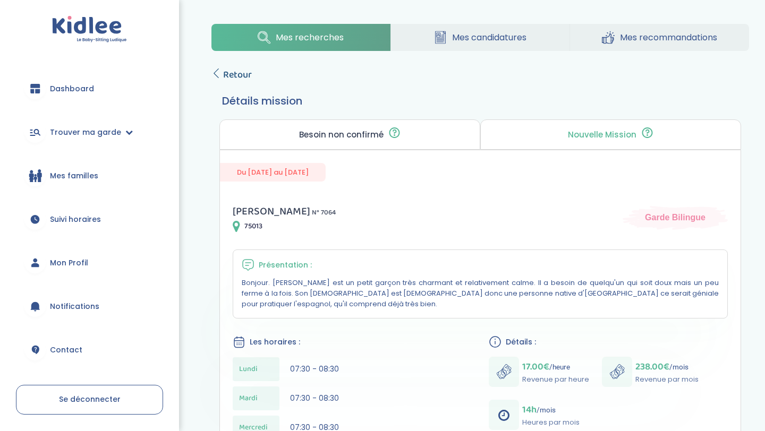
click at [235, 74] on span "Retour" at bounding box center [237, 74] width 29 height 15
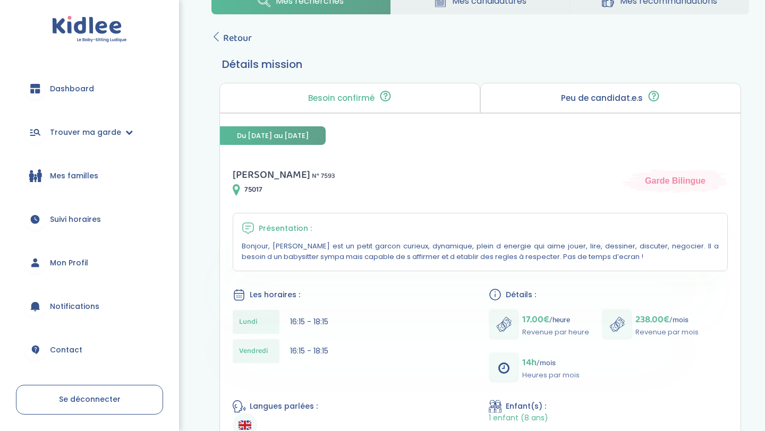
scroll to position [46, 0]
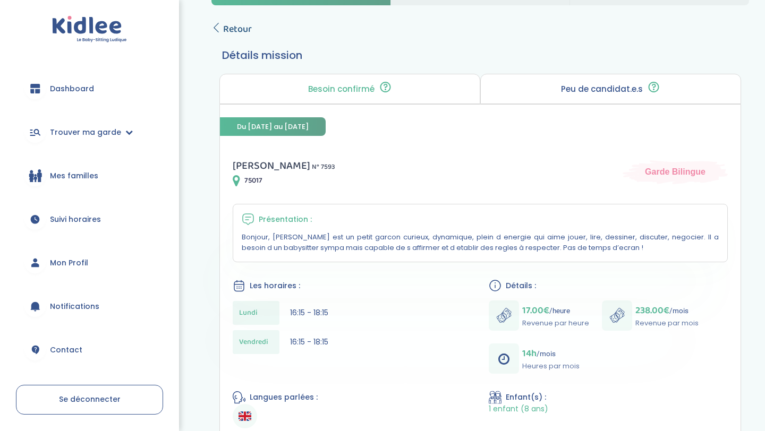
click at [232, 30] on span "Retour" at bounding box center [237, 29] width 29 height 15
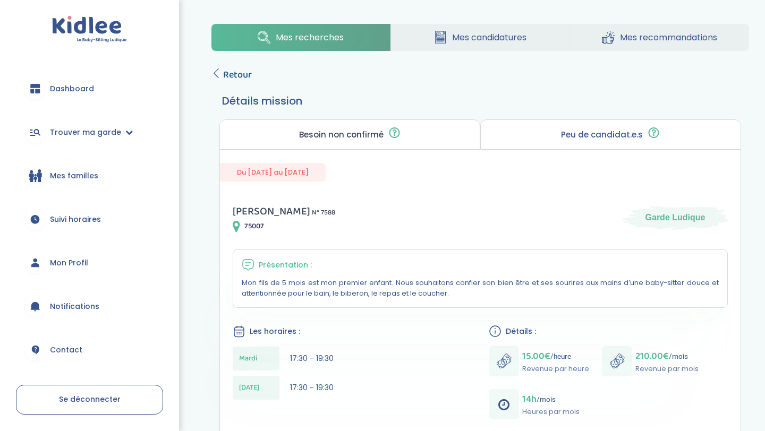
click at [228, 72] on span "Retour" at bounding box center [237, 74] width 29 height 15
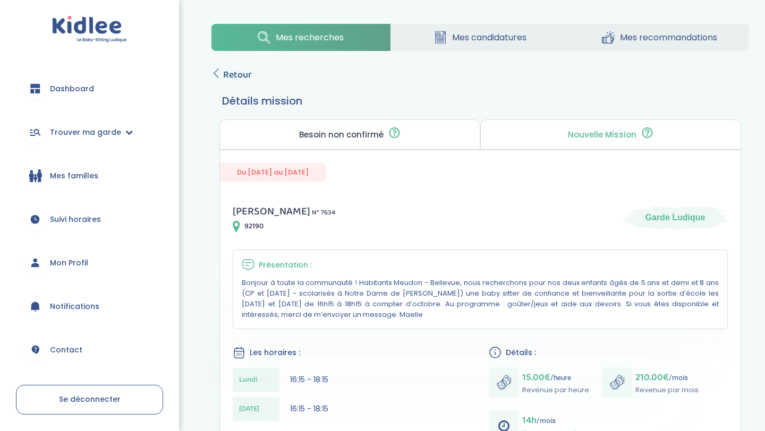
click at [231, 78] on span "Retour" at bounding box center [237, 74] width 29 height 15
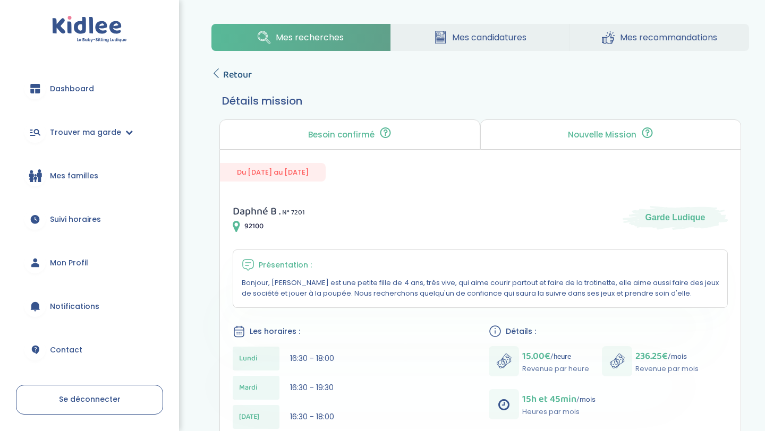
click at [232, 78] on span "Retour" at bounding box center [237, 74] width 29 height 15
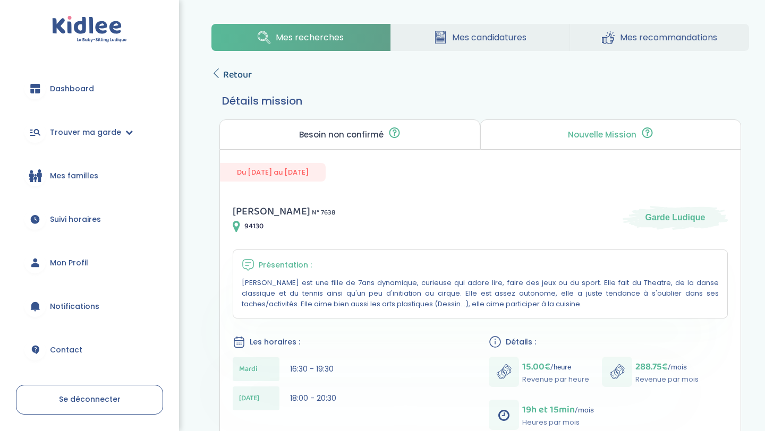
click at [224, 79] on span "Retour" at bounding box center [237, 74] width 29 height 15
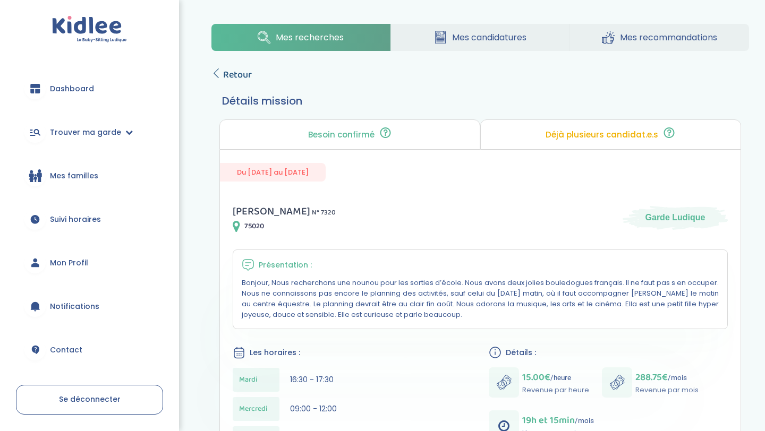
click at [236, 69] on span "Retour" at bounding box center [237, 74] width 29 height 15
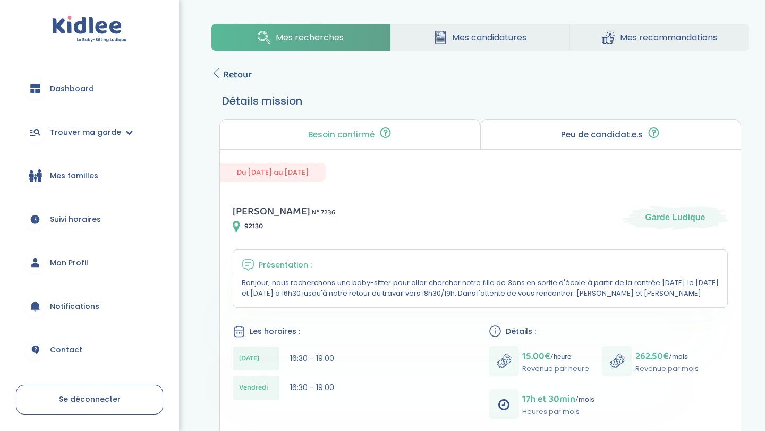
click at [222, 67] on link "Retour" at bounding box center [231, 74] width 40 height 15
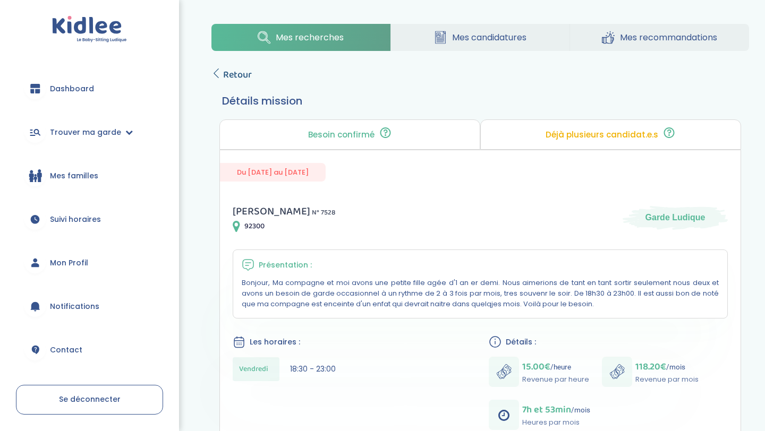
click at [232, 73] on span "Retour" at bounding box center [237, 74] width 29 height 15
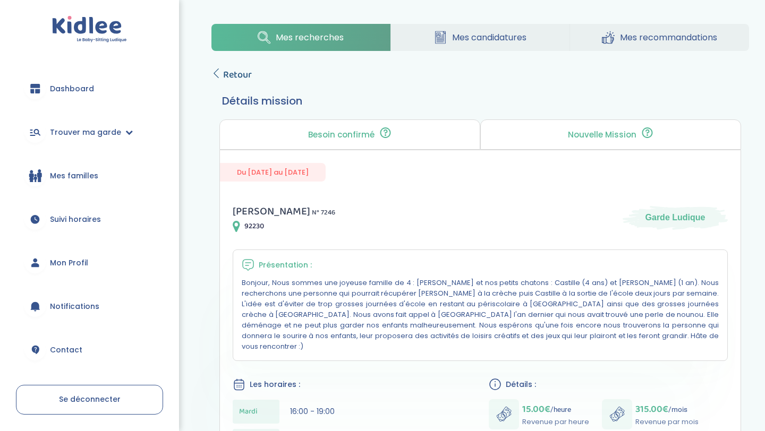
click at [232, 75] on span "Retour" at bounding box center [237, 74] width 29 height 15
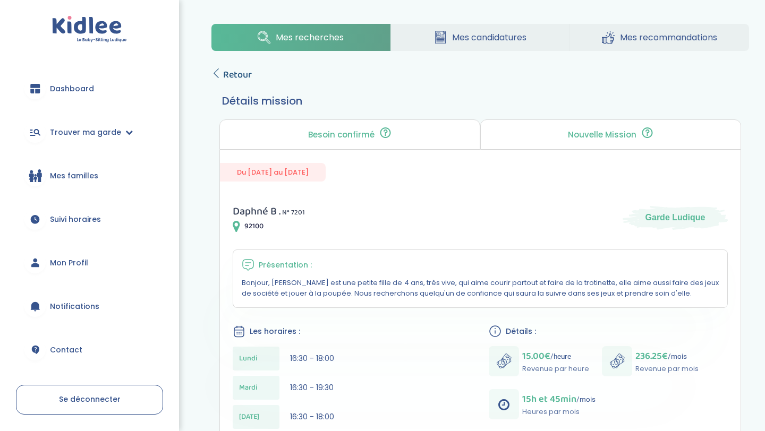
click at [232, 74] on span "Retour" at bounding box center [237, 74] width 29 height 15
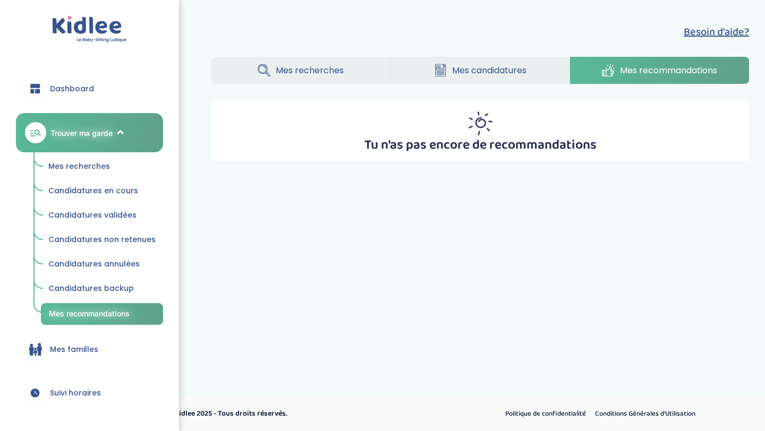
click at [372, 67] on link "Mes recherches" at bounding box center [300, 70] width 178 height 27
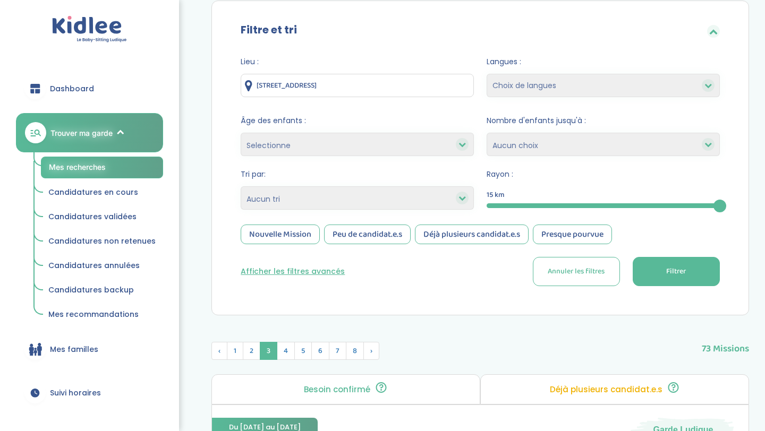
click at [362, 232] on div "Peu de candidat.e.s" at bounding box center [367, 235] width 87 height 20
click at [363, 232] on div "Peu de candidat.e.s" at bounding box center [367, 235] width 87 height 20
click at [232, 355] on span "1" at bounding box center [235, 351] width 16 height 18
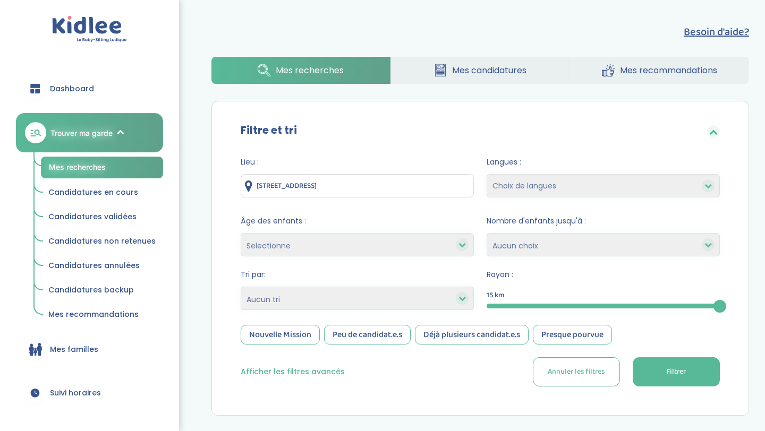
click at [289, 334] on div "Nouvelle Mission" at bounding box center [280, 335] width 79 height 20
click at [369, 334] on div "Peu de candidat.e.s" at bounding box center [367, 335] width 87 height 20
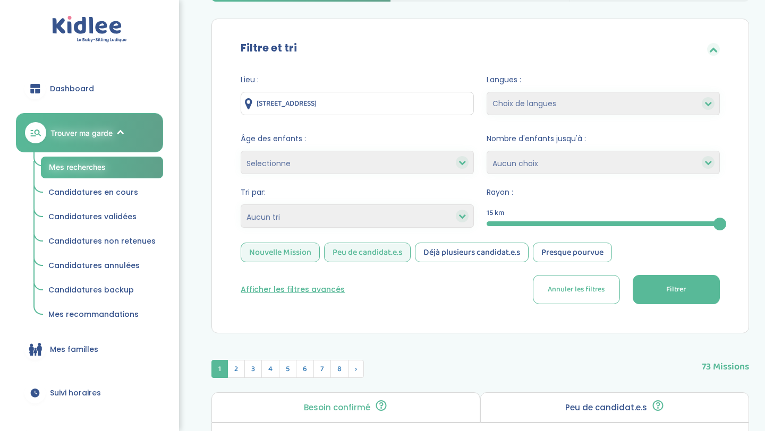
scroll to position [95, 0]
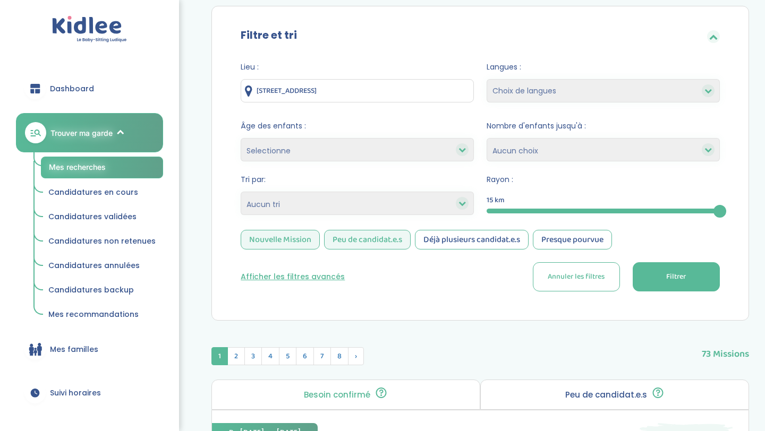
click at [276, 237] on div "Nouvelle Mission" at bounding box center [280, 240] width 79 height 20
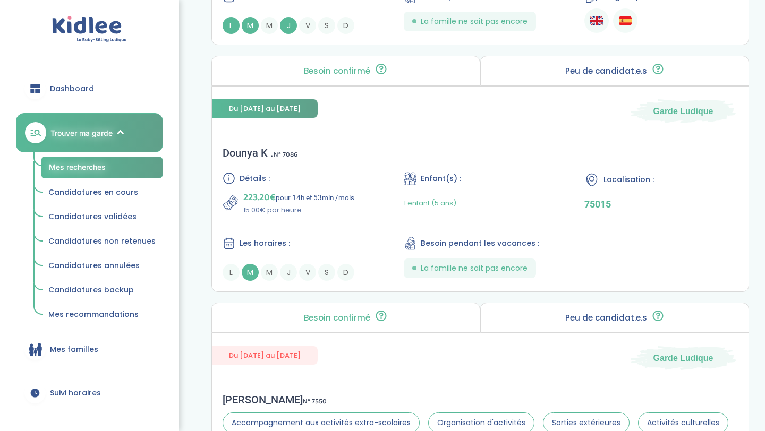
scroll to position [1219, 0]
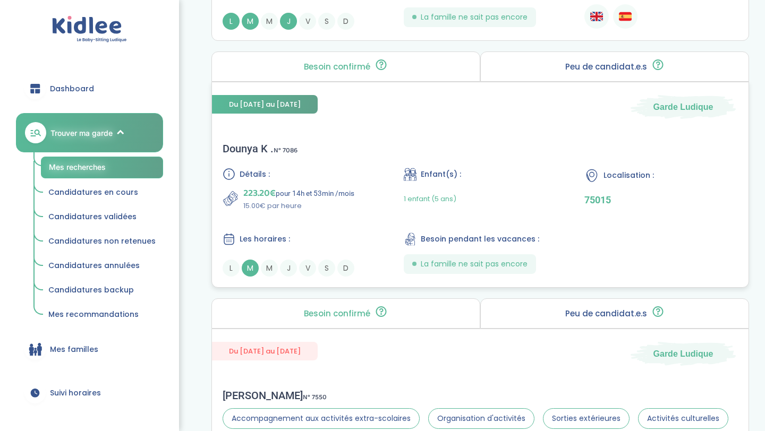
click at [317, 159] on div "Dounya K . N° 7086 Détails : 223.20€ pour 14h et 53min /mois 15.00€ par heure E…" at bounding box center [480, 210] width 536 height 156
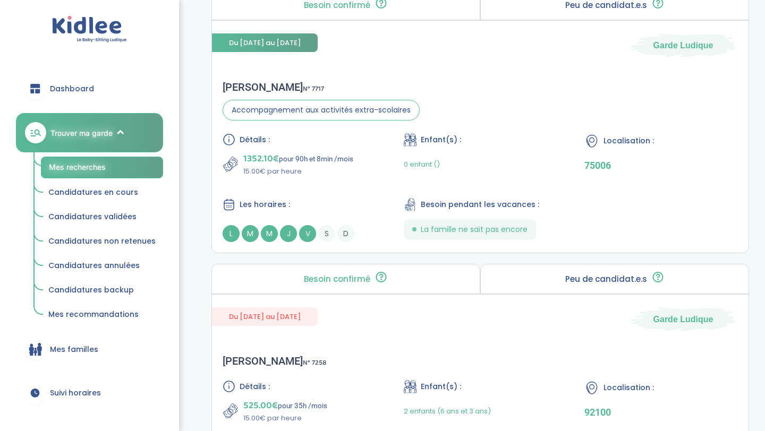
scroll to position [0, 0]
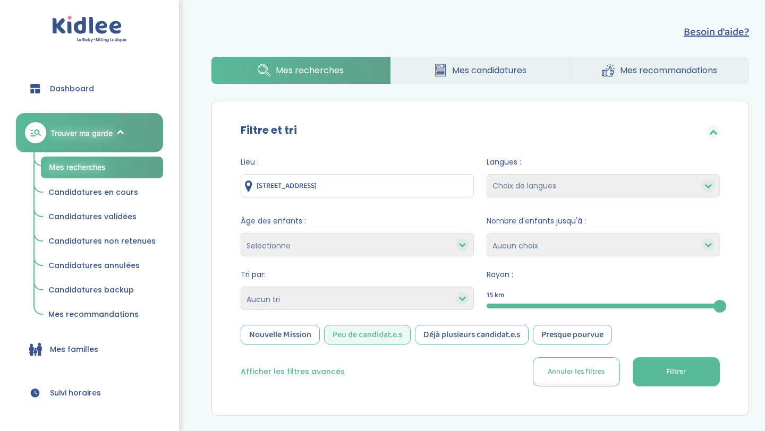
click at [522, 186] on select "Choix de langues Anglais Arabe Espagnol Italien Russe Français Coréen" at bounding box center [603, 185] width 233 height 23
select select "12"
click at [487, 174] on select "Choix de langues Anglais Arabe Espagnol Italien Russe Français Coréen" at bounding box center [603, 185] width 233 height 23
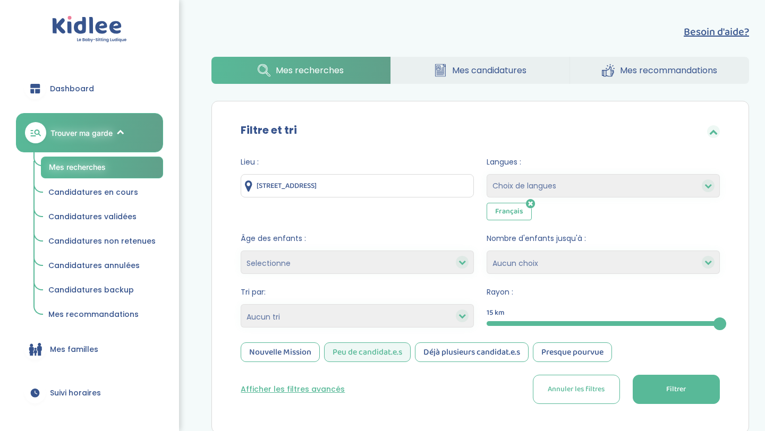
click at [546, 184] on select "Choix de langues Anglais Arabe Espagnol Italien Russe Français Coréen" at bounding box center [603, 185] width 233 height 23
select select "3"
click at [487, 174] on select "Choix de langues Anglais Arabe Espagnol Italien Russe Français Coréen" at bounding box center [603, 185] width 233 height 23
select select
click at [542, 262] on select "1 2 3 4 Aucun choix" at bounding box center [603, 262] width 233 height 23
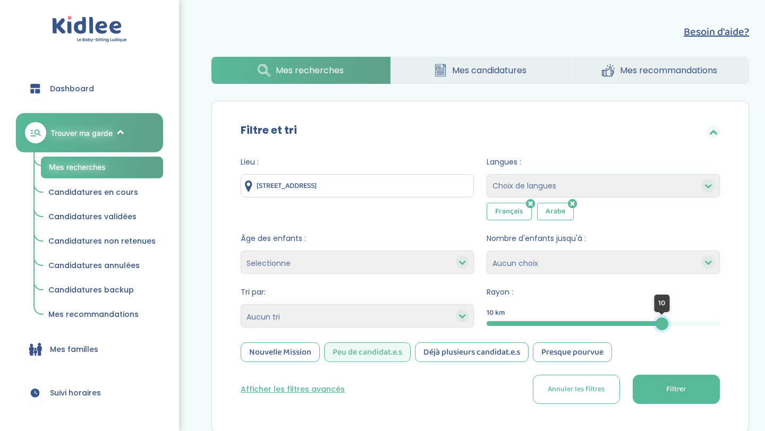
drag, startPoint x: 720, startPoint y: 323, endPoint x: 661, endPoint y: 326, distance: 59.0
click at [661, 326] on div at bounding box center [661, 324] width 13 height 13
click at [464, 317] on icon at bounding box center [461, 315] width 7 height 7
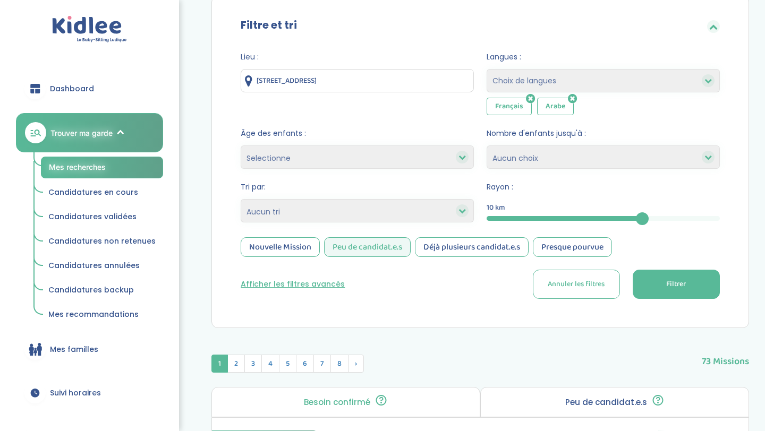
scroll to position [119, 0]
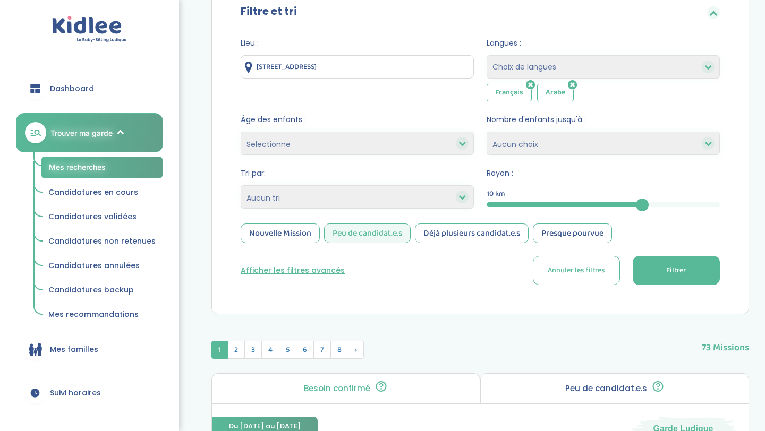
click at [313, 271] on button "Afficher les filtres avancés" at bounding box center [293, 270] width 104 height 11
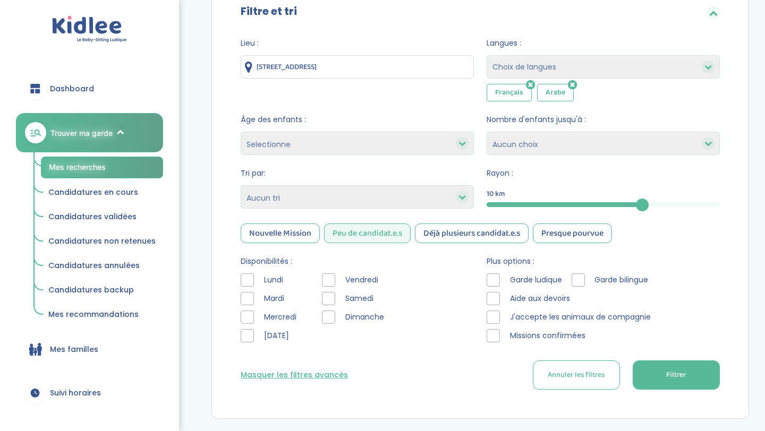
click at [330, 297] on div at bounding box center [328, 298] width 13 height 13
click at [331, 318] on div at bounding box center [328, 317] width 13 height 13
click at [670, 368] on button "Filtrer" at bounding box center [676, 375] width 87 height 29
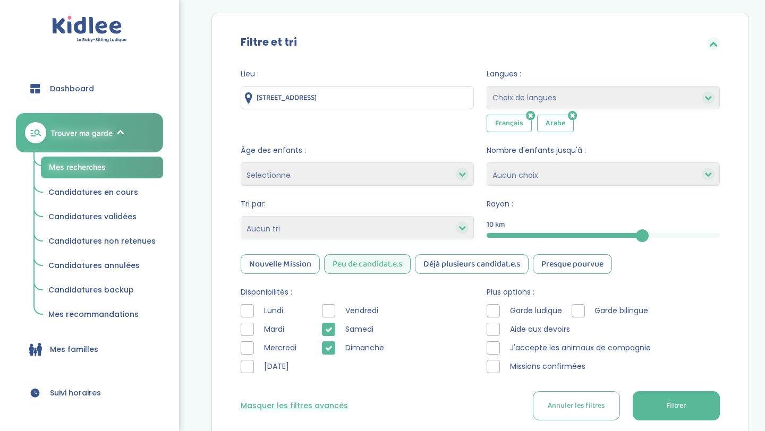
scroll to position [86, 0]
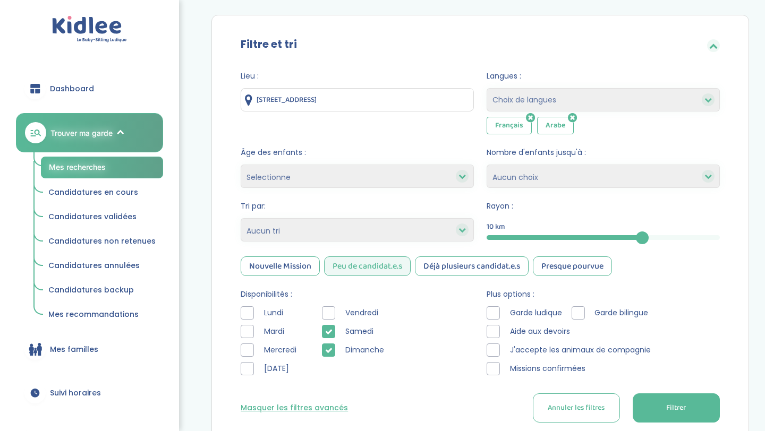
click at [360, 270] on div "Peu de candidat.e.s" at bounding box center [367, 267] width 87 height 20
click at [657, 411] on button "Filtrer" at bounding box center [676, 408] width 87 height 29
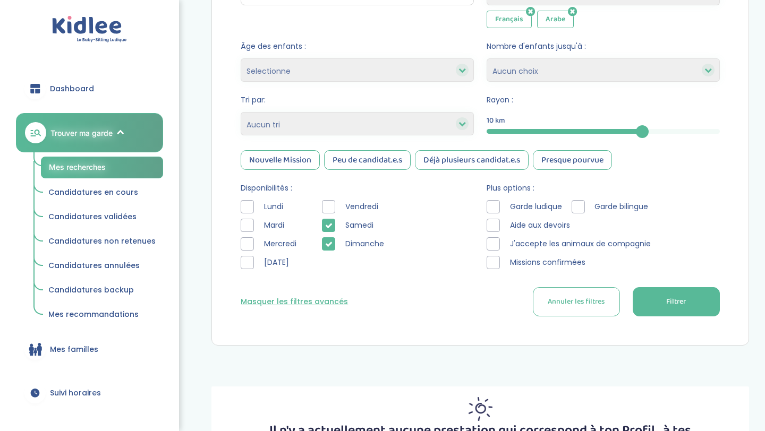
scroll to position [151, 0]
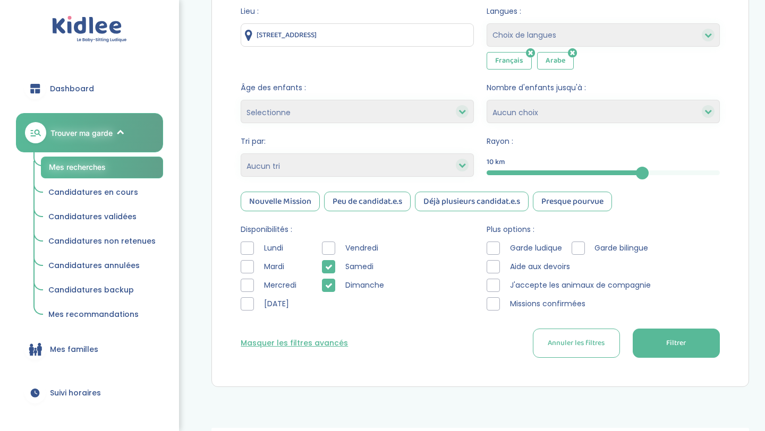
click at [331, 269] on icon at bounding box center [328, 266] width 7 height 7
click at [330, 287] on icon at bounding box center [328, 285] width 7 height 7
drag, startPoint x: 644, startPoint y: 172, endPoint x: 727, endPoint y: 176, distance: 83.0
click at [727, 176] on div "Lieu : 29 Avenue de la Paix, 92600 Asnières-sur-Seine, France Langues : Choix d…" at bounding box center [480, 186] width 511 height 376
click at [329, 268] on div at bounding box center [328, 266] width 13 height 13
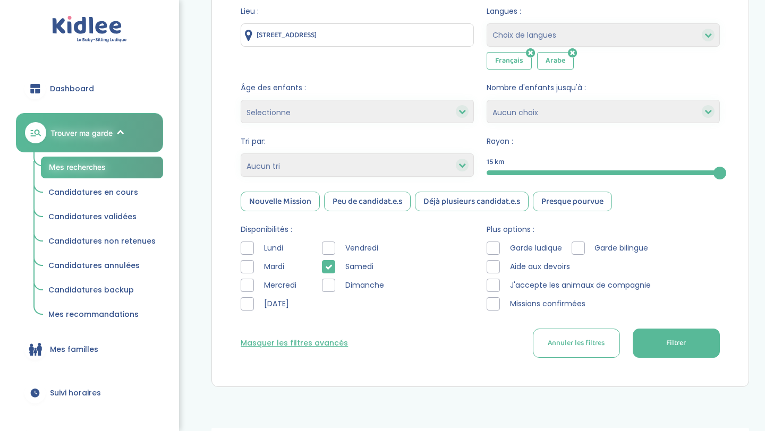
click at [330, 287] on div at bounding box center [328, 285] width 13 height 13
click at [663, 344] on button "Filtrer" at bounding box center [676, 343] width 87 height 29
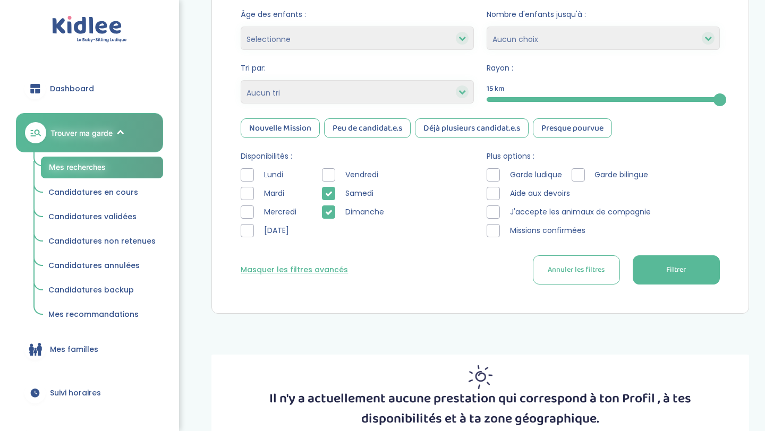
scroll to position [214, 0]
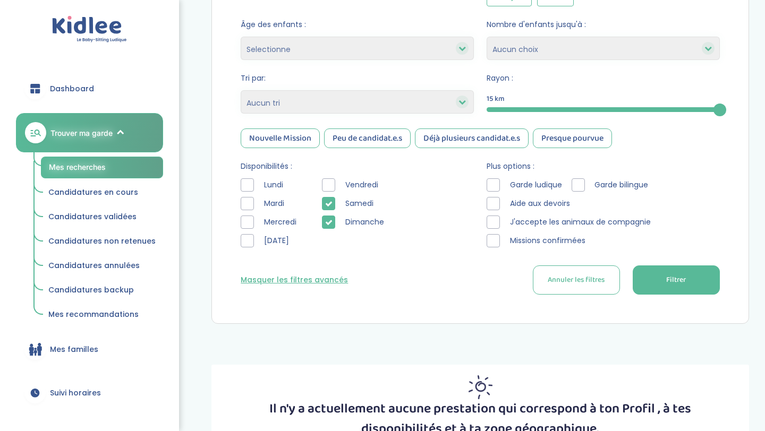
click at [325, 201] on icon at bounding box center [328, 203] width 7 height 7
click at [328, 219] on icon at bounding box center [328, 222] width 7 height 7
click at [376, 139] on div "Peu de candidat.e.s" at bounding box center [367, 139] width 87 height 20
click at [680, 285] on span "Filtrer" at bounding box center [676, 280] width 20 height 11
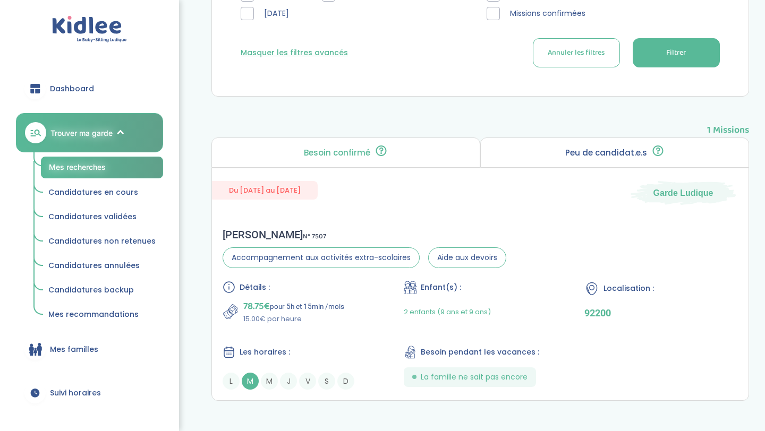
scroll to position [443, 0]
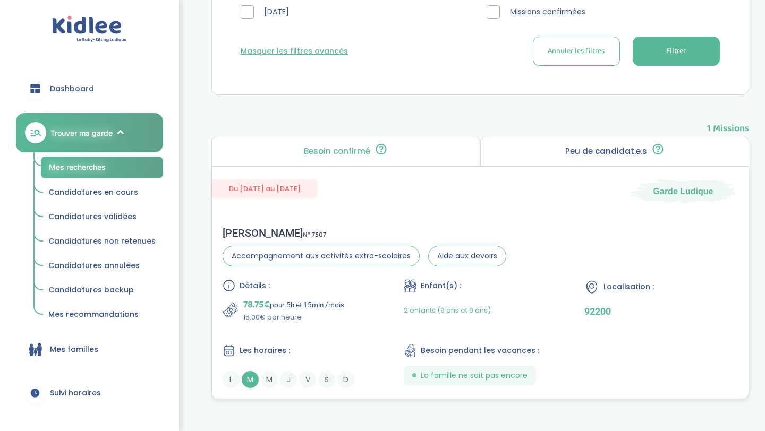
click at [555, 302] on div "2 enfants (9 ans et 9 ans)" at bounding box center [481, 310] width 154 height 25
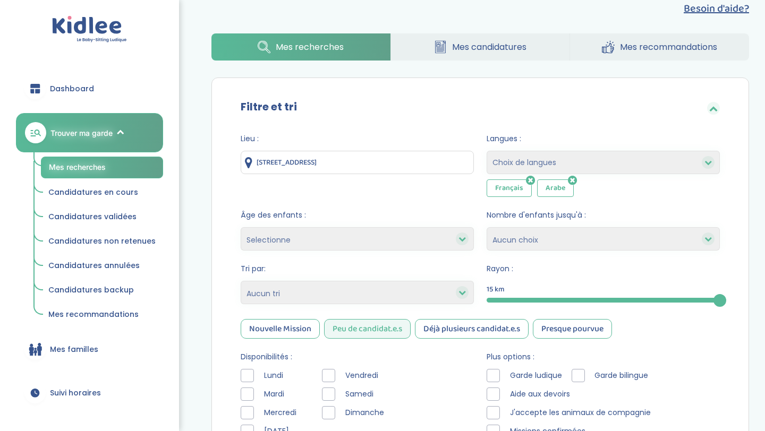
scroll to position [46, 0]
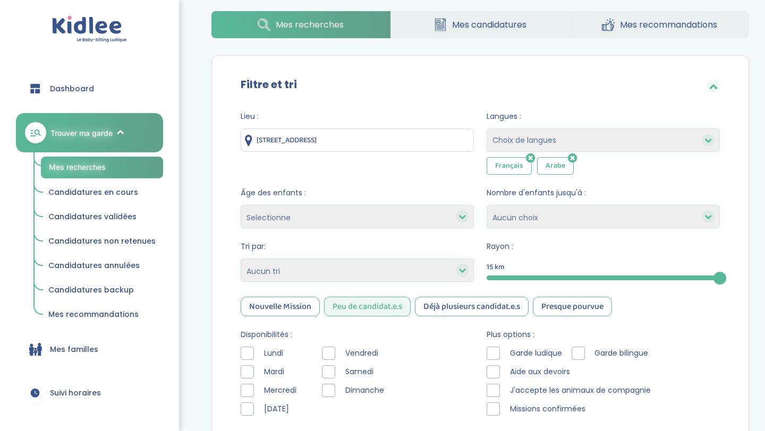
click at [357, 303] on div "Peu de candidat.e.s" at bounding box center [367, 307] width 87 height 20
click at [293, 310] on div "Nouvelle Mission" at bounding box center [280, 307] width 79 height 20
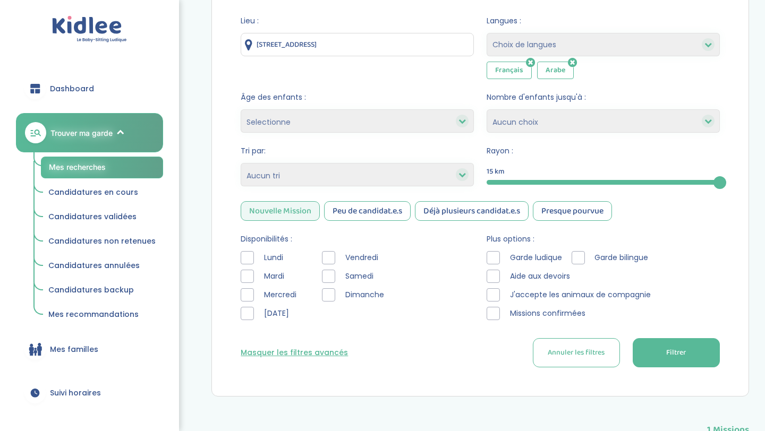
scroll to position [44, 0]
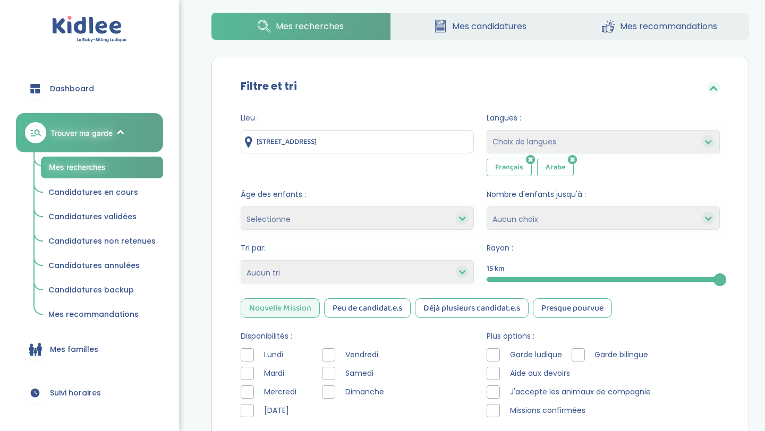
click at [298, 302] on div "Nouvelle Mission" at bounding box center [280, 309] width 79 height 20
click at [446, 312] on div "Déjà plusieurs candidat.e.s" at bounding box center [472, 309] width 114 height 20
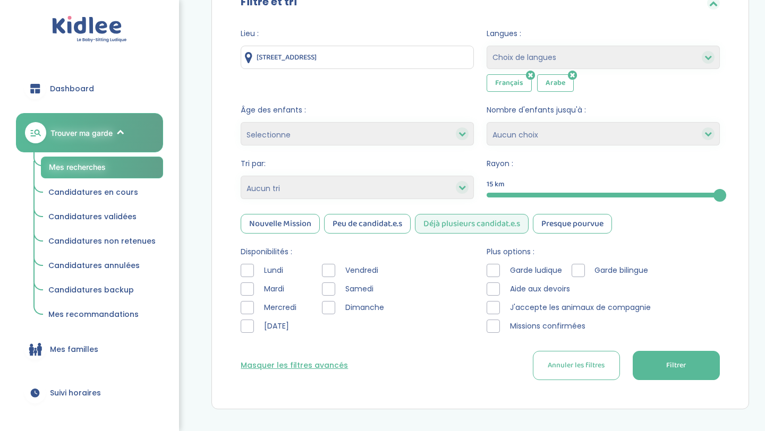
scroll to position [173, 0]
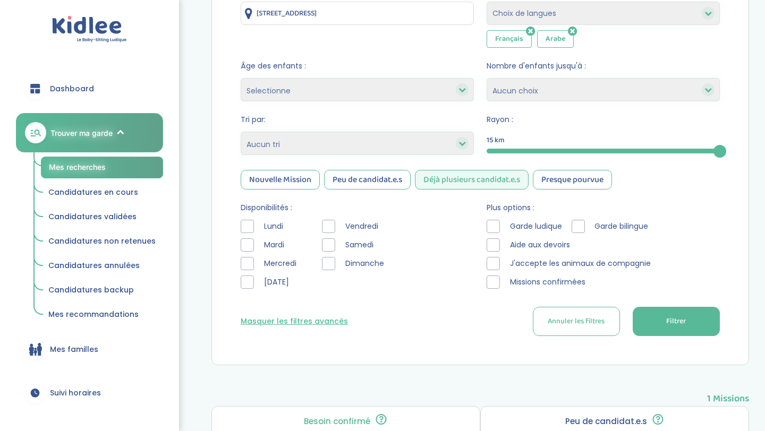
click at [580, 177] on div "Presque pourvue" at bounding box center [572, 180] width 79 height 20
click at [481, 180] on div "Déjà plusieurs candidat.e.s" at bounding box center [472, 180] width 114 height 20
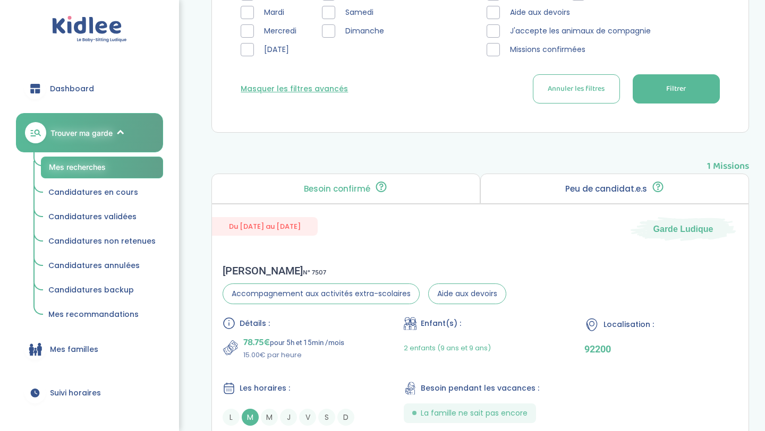
scroll to position [202, 0]
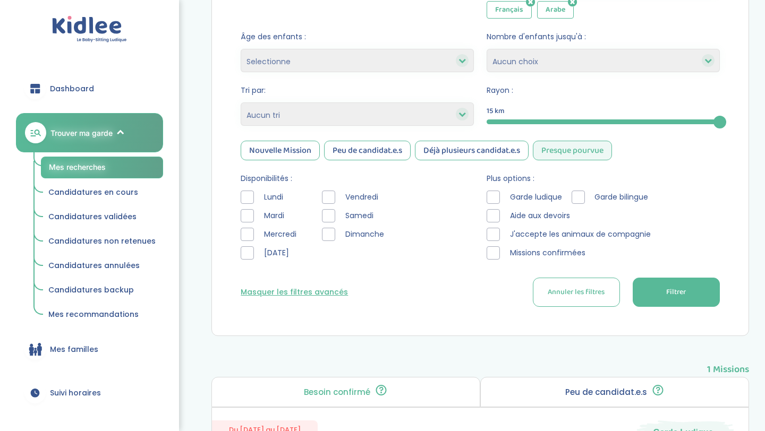
click at [560, 141] on div "Presque pourvue" at bounding box center [572, 151] width 79 height 20
click at [493, 146] on div "Déjà plusieurs candidat.e.s" at bounding box center [472, 151] width 114 height 20
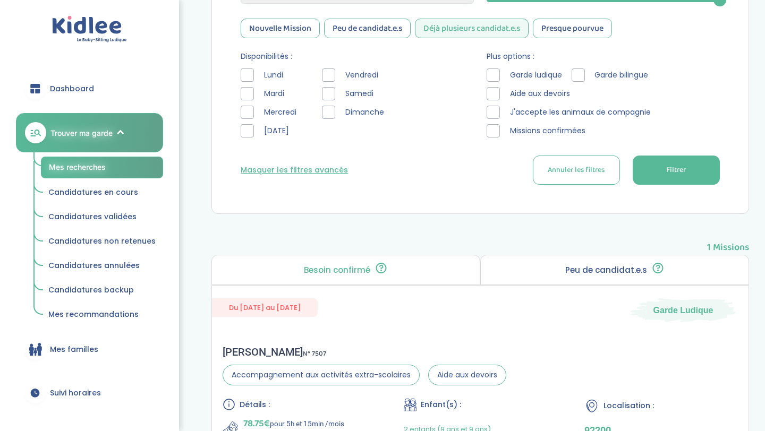
scroll to position [0, 0]
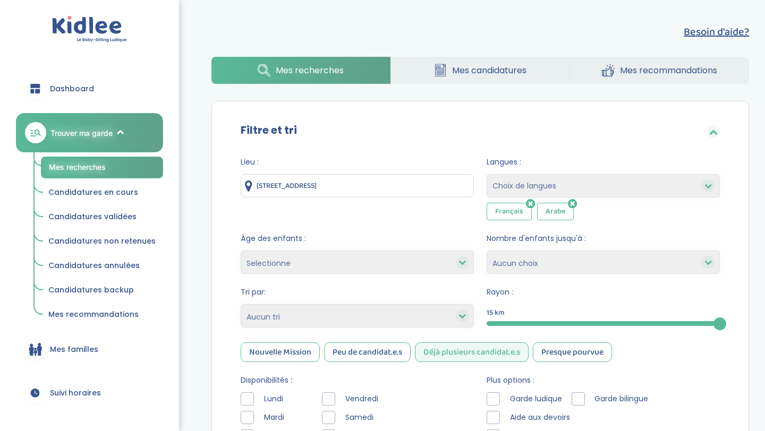
click at [468, 347] on div "Déjà plusieurs candidat.e.s" at bounding box center [472, 353] width 114 height 20
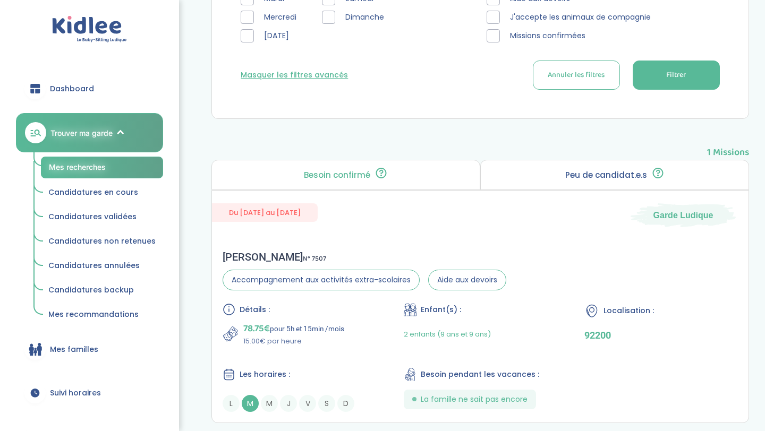
scroll to position [416, 0]
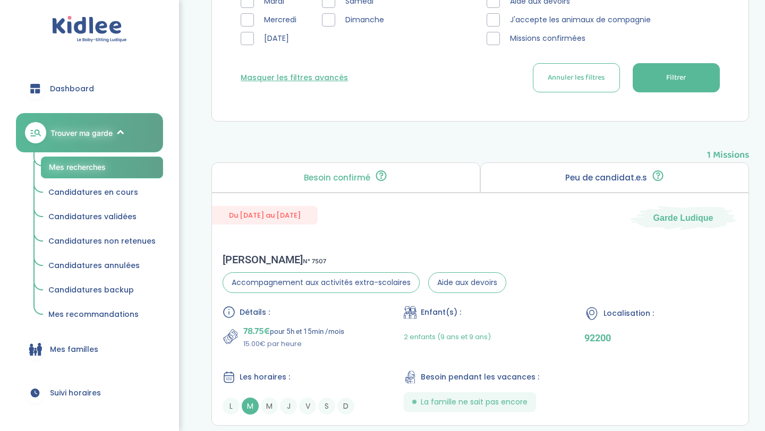
click at [682, 84] on button "Filtrer" at bounding box center [676, 77] width 87 height 29
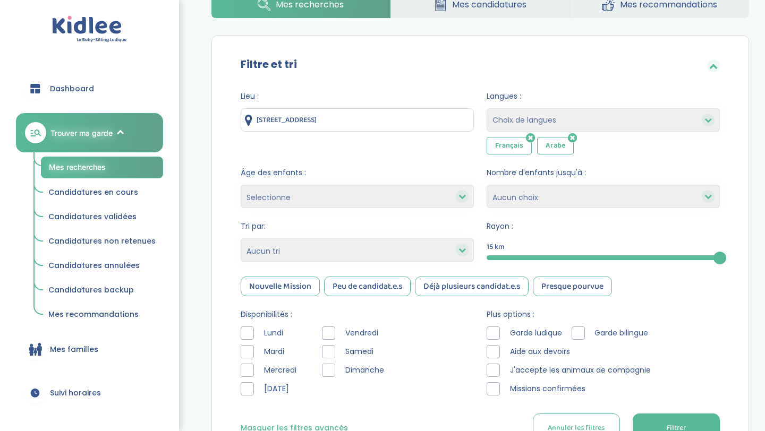
scroll to position [94, 0]
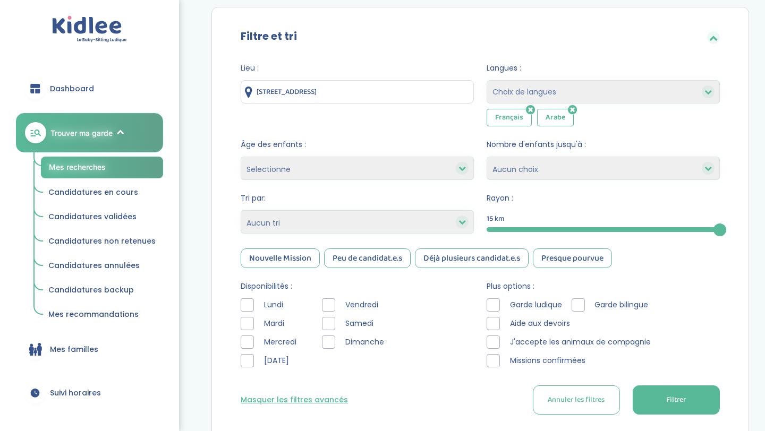
click at [576, 262] on div "Presque pourvue" at bounding box center [572, 259] width 79 height 20
click at [659, 393] on button "Filtrer" at bounding box center [676, 400] width 87 height 29
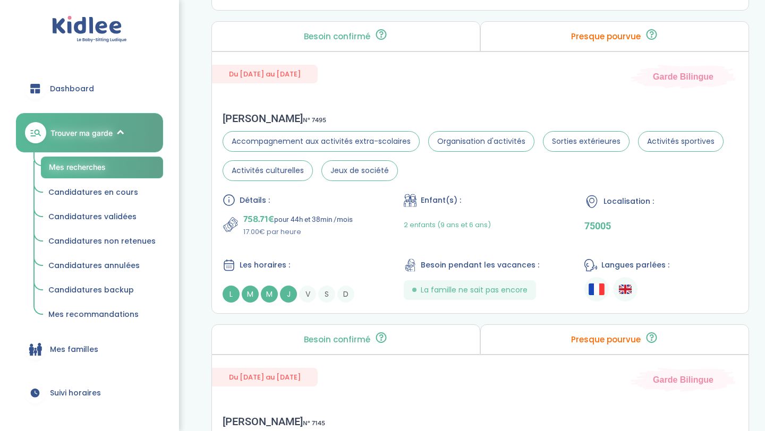
scroll to position [822, 0]
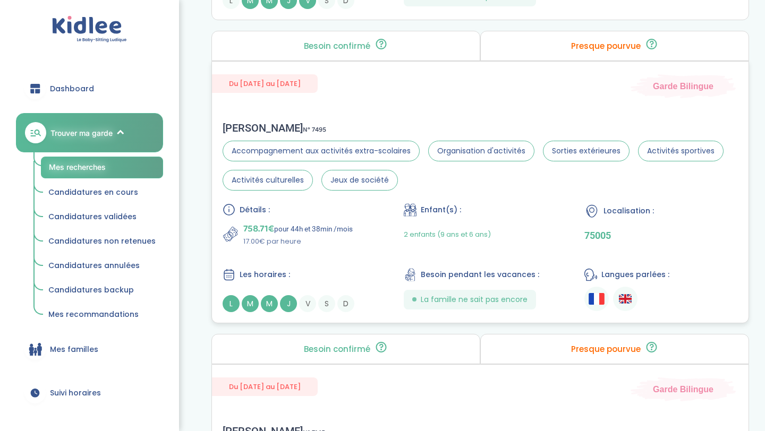
click at [522, 229] on div "2 enfants (9 ans et 6 ans)" at bounding box center [481, 234] width 154 height 25
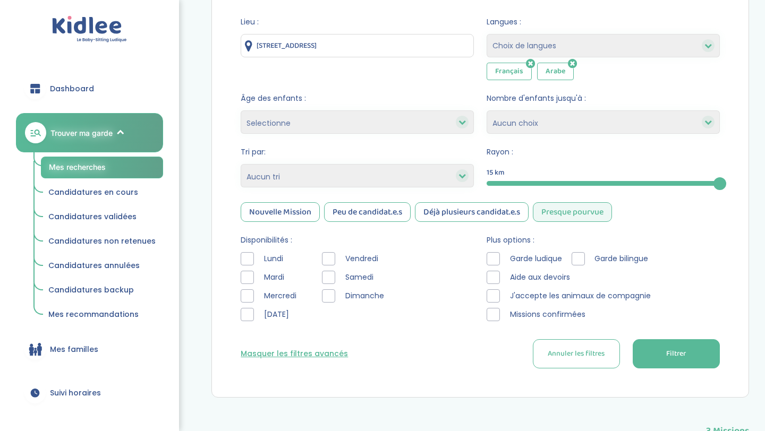
scroll to position [133, 0]
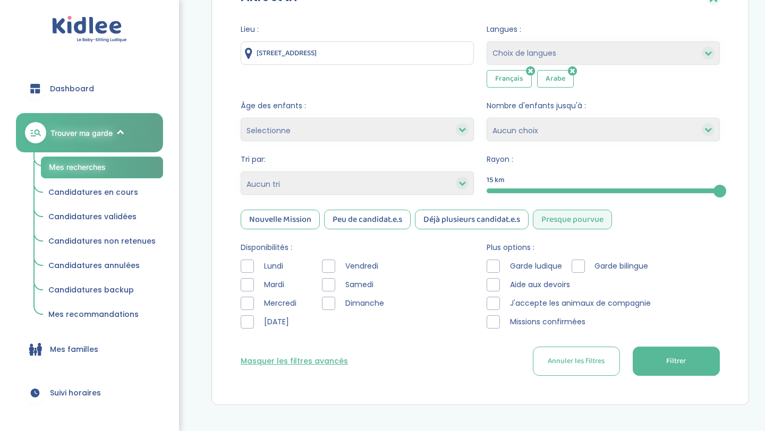
click at [345, 186] on select "Heures par semaine (croissant) Heures par semaine (décroissant) Date de démarra…" at bounding box center [357, 183] width 233 height 23
click at [241, 172] on select "Heures par semaine (croissant) Heures par semaine (décroissant) Date de démarra…" at bounding box center [357, 183] width 233 height 23
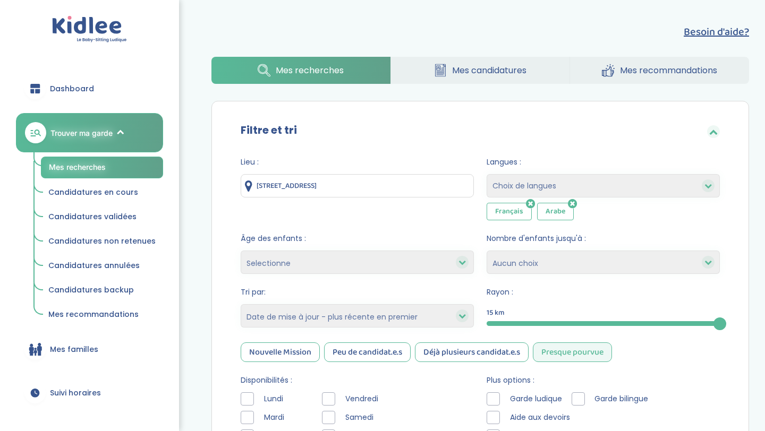
scroll to position [0, 0]
click at [370, 317] on select "Heures par semaine (croissant) Heures par semaine (décroissant) Date de démarra…" at bounding box center [357, 315] width 233 height 23
click at [241, 304] on select "Heures par semaine (croissant) Heures par semaine (décroissant) Date de démarra…" at bounding box center [357, 315] width 233 height 23
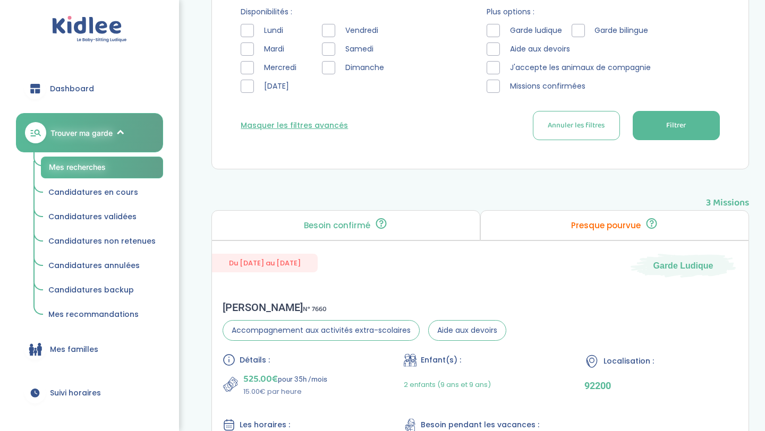
scroll to position [370, 0]
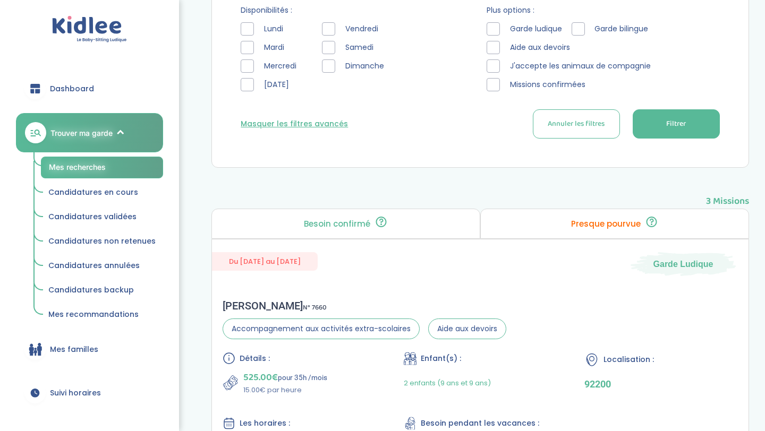
click at [686, 126] on span "Filtrer" at bounding box center [676, 123] width 20 height 11
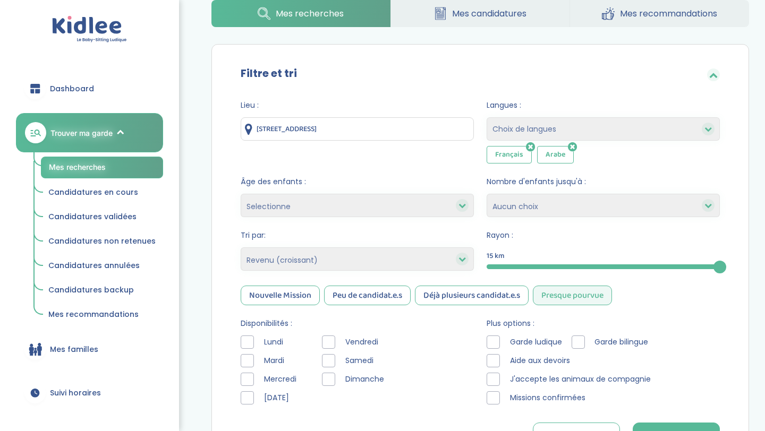
scroll to position [37, 0]
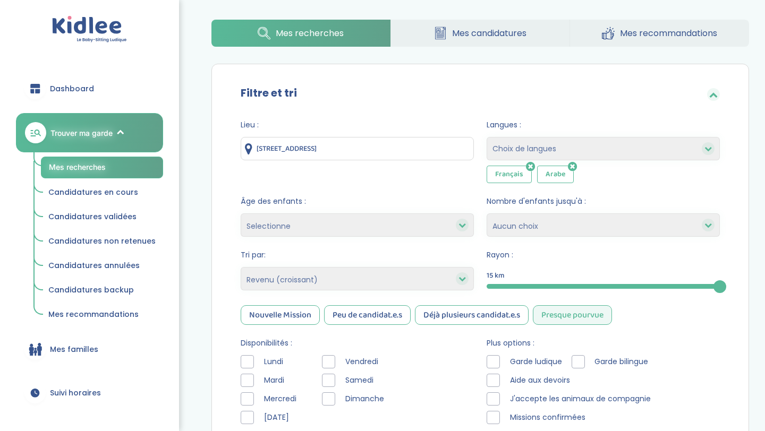
click at [402, 284] on select "Heures par semaine (croissant) Heures par semaine (décroissant) Date de démarra…" at bounding box center [357, 278] width 233 height 23
select select "hours_asc"
click at [241, 267] on select "Heures par semaine (croissant) Heures par semaine (décroissant) Date de démarra…" at bounding box center [357, 278] width 233 height 23
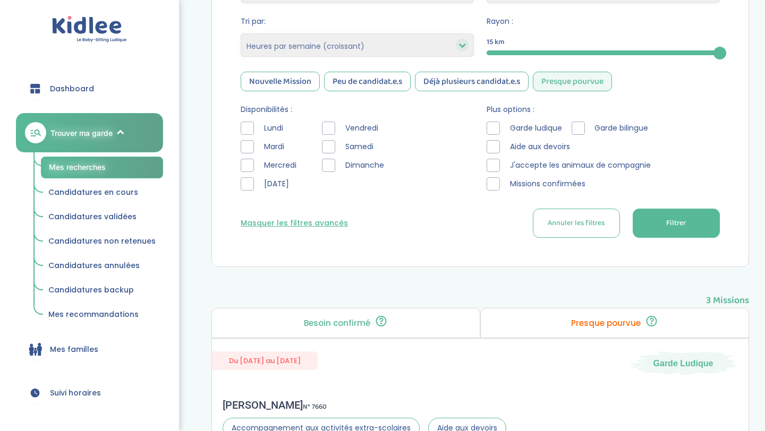
scroll to position [302, 0]
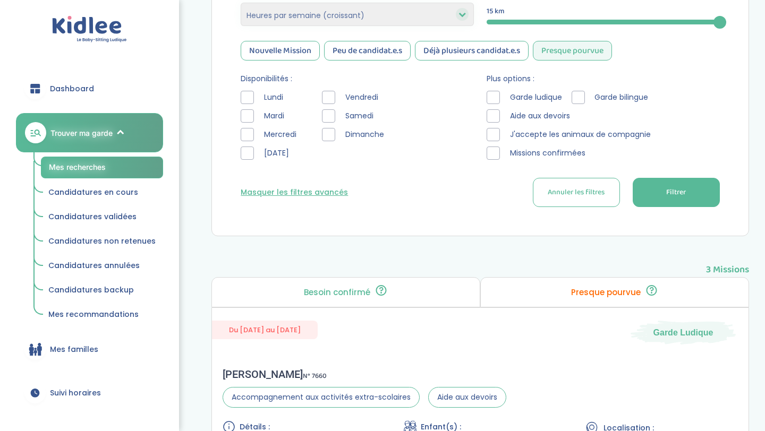
click at [669, 193] on span "Filtrer" at bounding box center [676, 192] width 20 height 11
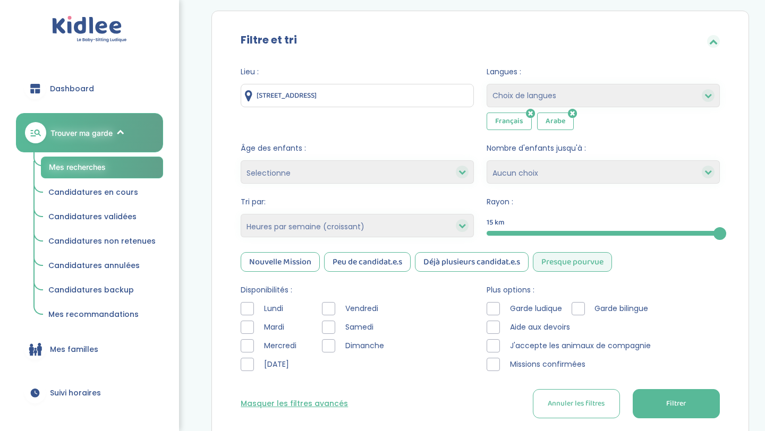
scroll to position [0, 0]
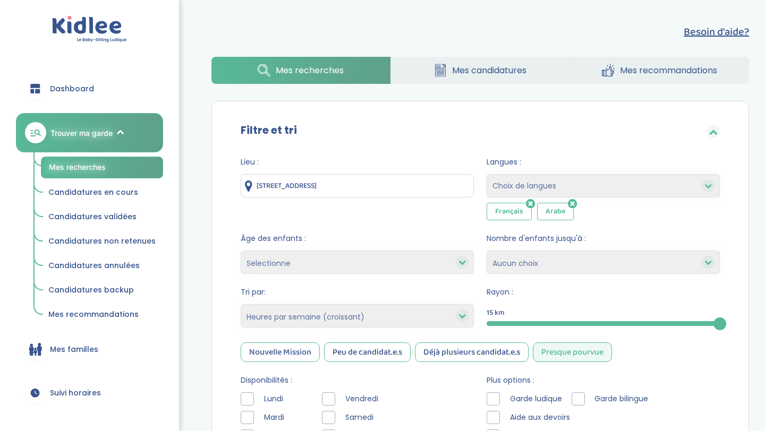
click at [456, 316] on div at bounding box center [462, 316] width 13 height 13
click at [462, 316] on icon at bounding box center [461, 315] width 7 height 7
click at [439, 320] on select "Heures par semaine (croissant) Heures par semaine (décroissant) Date de démarra…" at bounding box center [357, 315] width 233 height 23
select select
click at [241, 304] on select "Heures par semaine (croissant) Heures par semaine (décroissant) Date de démarra…" at bounding box center [357, 315] width 233 height 23
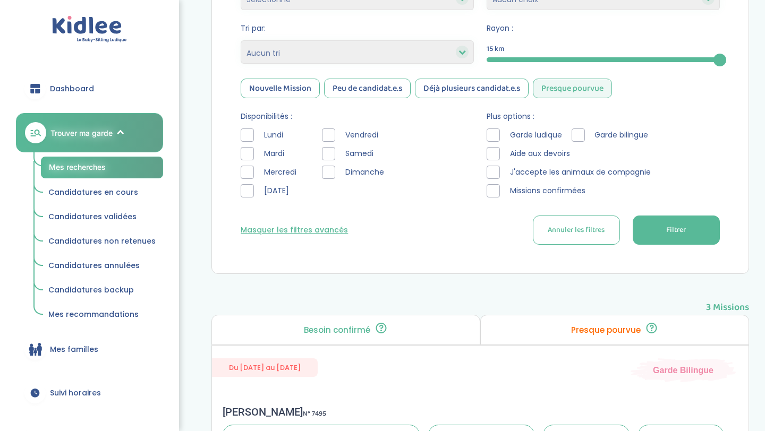
scroll to position [269, 0]
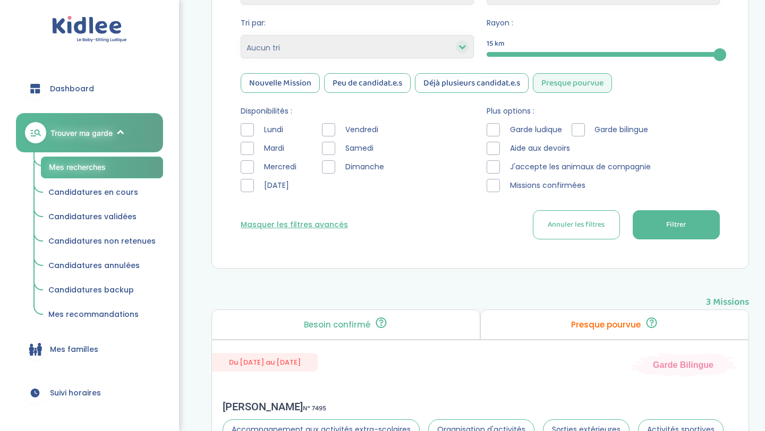
click at [672, 220] on span "Filtrer" at bounding box center [676, 224] width 20 height 11
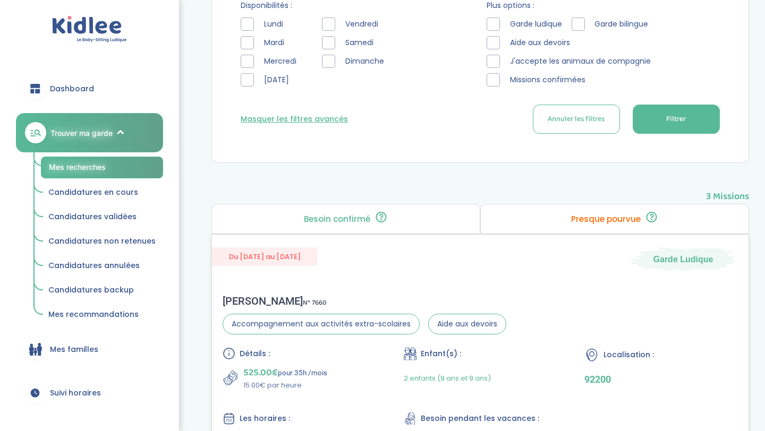
scroll to position [379, 0]
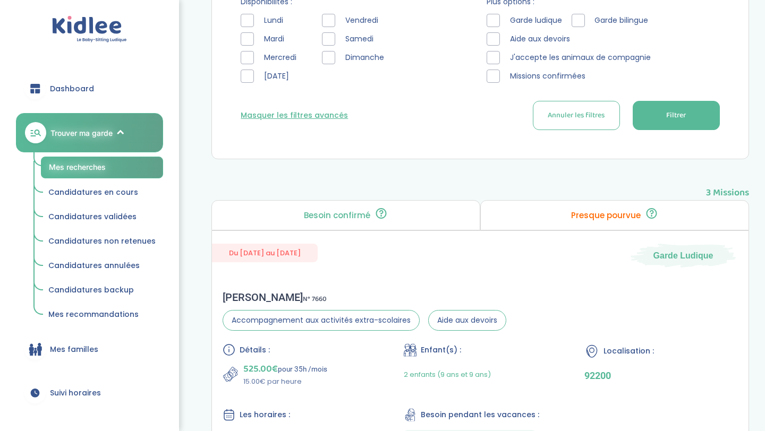
click at [593, 218] on p "Presque pourvue" at bounding box center [606, 215] width 70 height 8
click at [367, 215] on p "Besoin confirmé" at bounding box center [337, 215] width 66 height 8
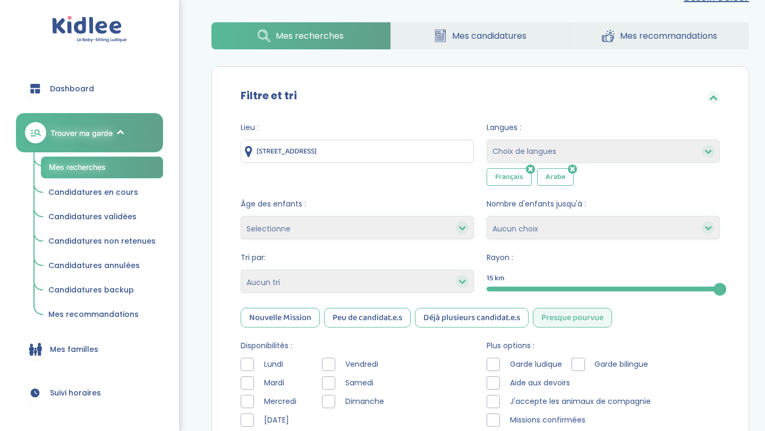
scroll to position [101, 0]
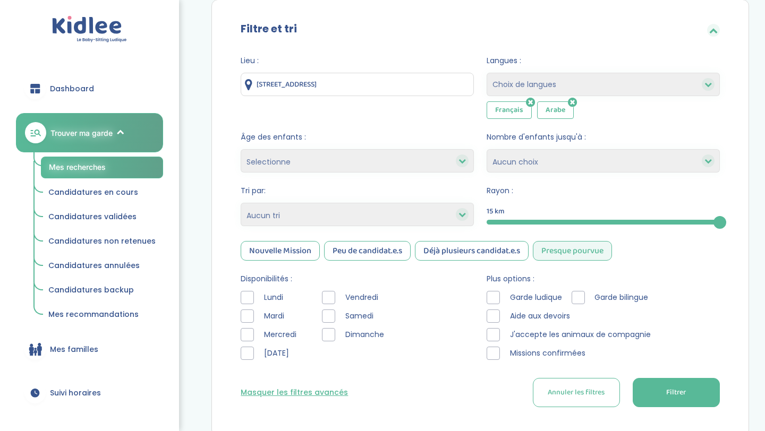
click at [567, 250] on div "Presque pourvue" at bounding box center [572, 251] width 79 height 20
click at [669, 395] on span "Filtrer" at bounding box center [676, 392] width 20 height 11
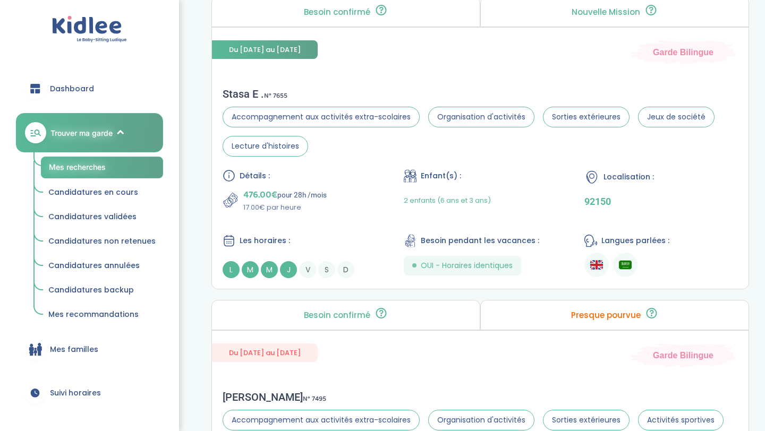
scroll to position [1679, 0]
click at [513, 177] on div "Enfant(s) :" at bounding box center [481, 175] width 154 height 13
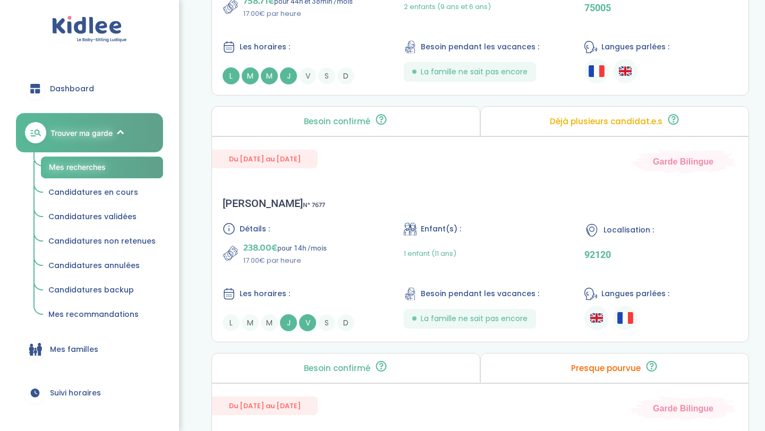
scroll to position [2176, 0]
click at [347, 261] on div "238.00€ pour 14h /mois 17.00€ par heure" at bounding box center [300, 252] width 154 height 25
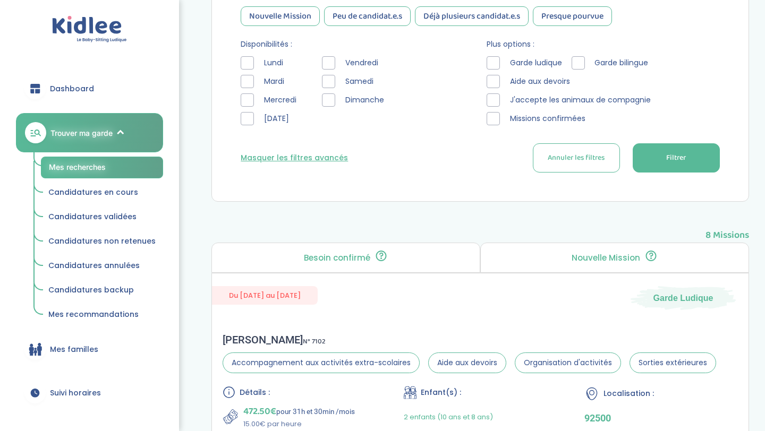
scroll to position [337, 0]
click at [613, 253] on p "Nouvelle Mission" at bounding box center [606, 257] width 69 height 8
click at [609, 256] on p "Nouvelle Mission" at bounding box center [606, 257] width 69 height 8
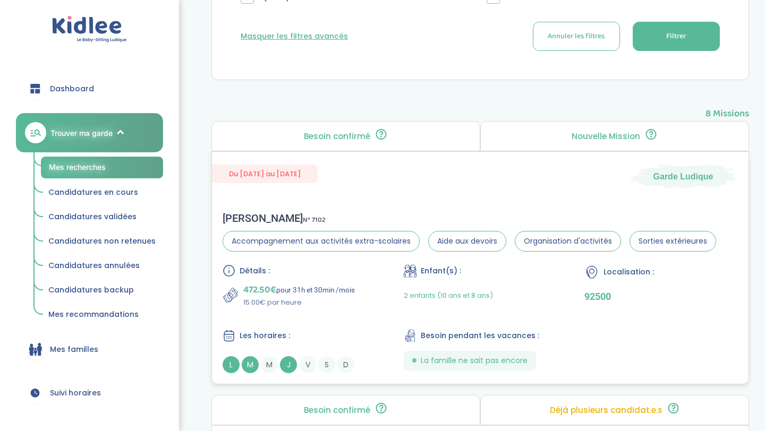
scroll to position [473, 0]
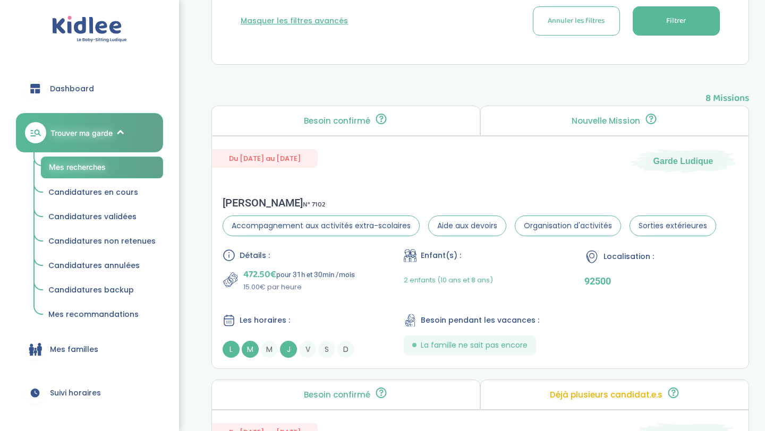
click at [77, 90] on span "Dashboard" at bounding box center [72, 88] width 44 height 11
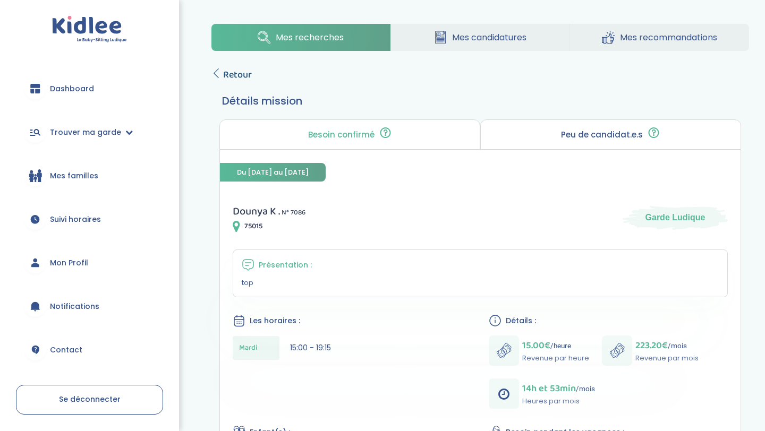
click at [228, 72] on span "Retour" at bounding box center [237, 74] width 29 height 15
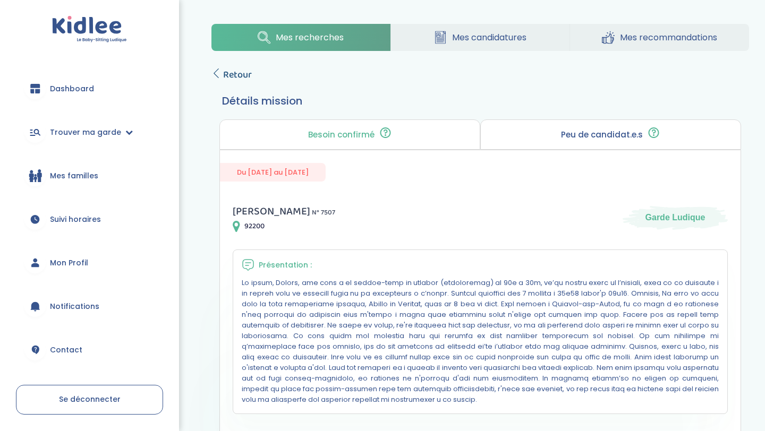
click at [238, 80] on span "Retour" at bounding box center [237, 74] width 29 height 15
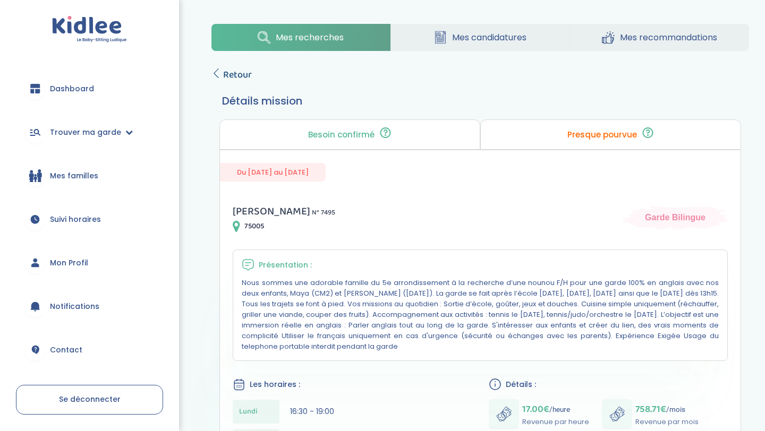
click at [223, 75] on span "Retour" at bounding box center [237, 74] width 29 height 15
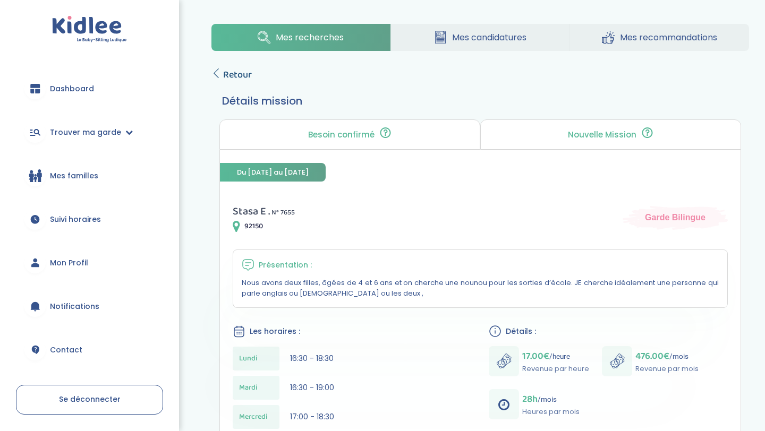
click at [233, 75] on span "Retour" at bounding box center [237, 74] width 29 height 15
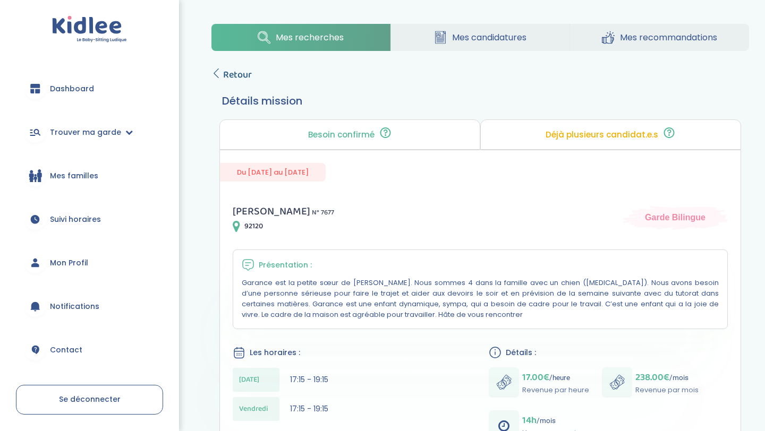
click at [240, 78] on span "Retour" at bounding box center [237, 74] width 29 height 15
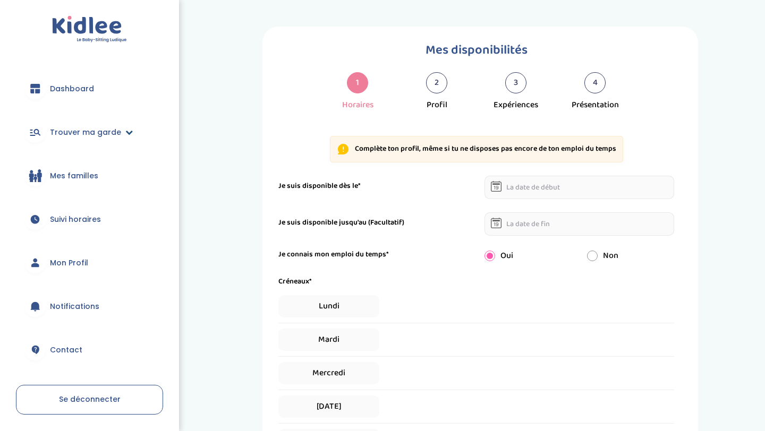
click at [113, 134] on span "Trouver ma garde" at bounding box center [85, 132] width 71 height 11
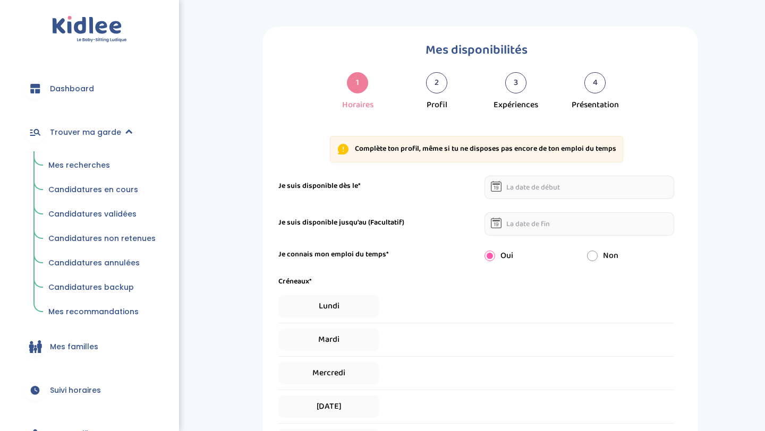
click at [93, 164] on span "Mes recherches" at bounding box center [79, 165] width 62 height 11
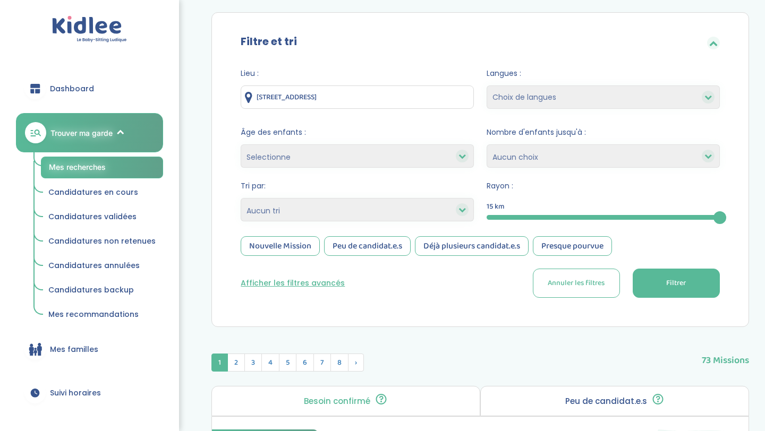
scroll to position [141, 0]
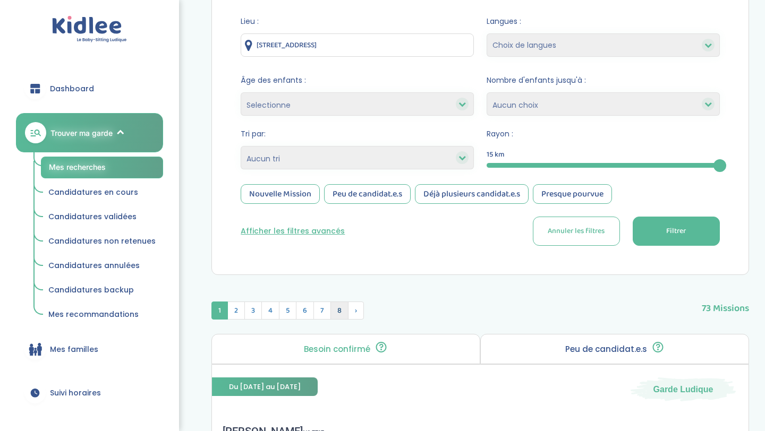
click at [336, 312] on span "8" at bounding box center [339, 311] width 18 height 18
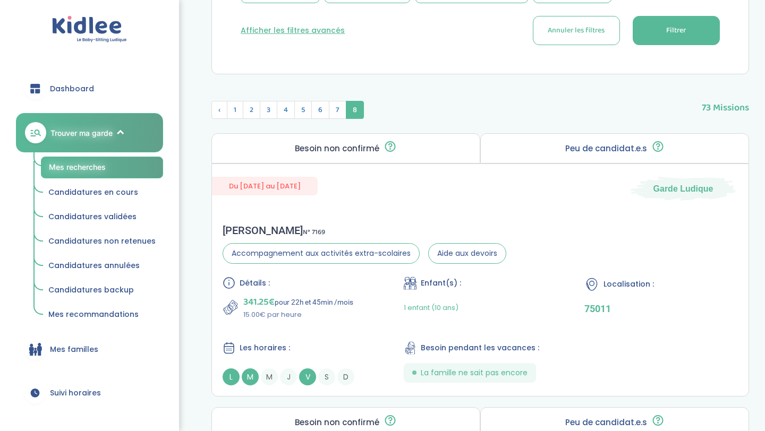
scroll to position [343, 0]
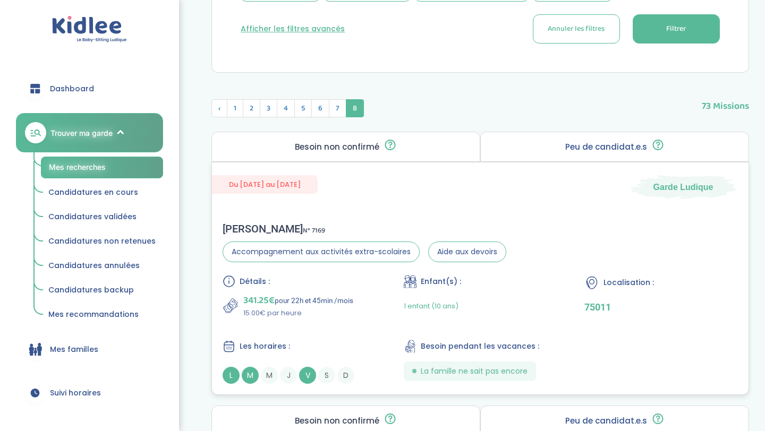
click at [347, 317] on p "15.00€ par heure" at bounding box center [298, 313] width 110 height 11
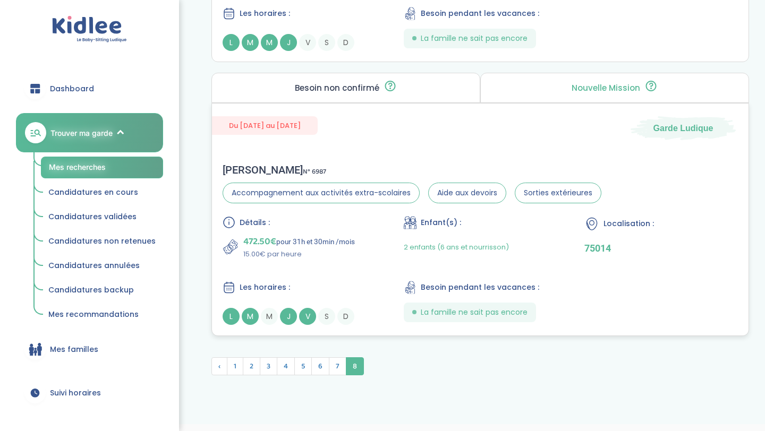
scroll to position [953, 0]
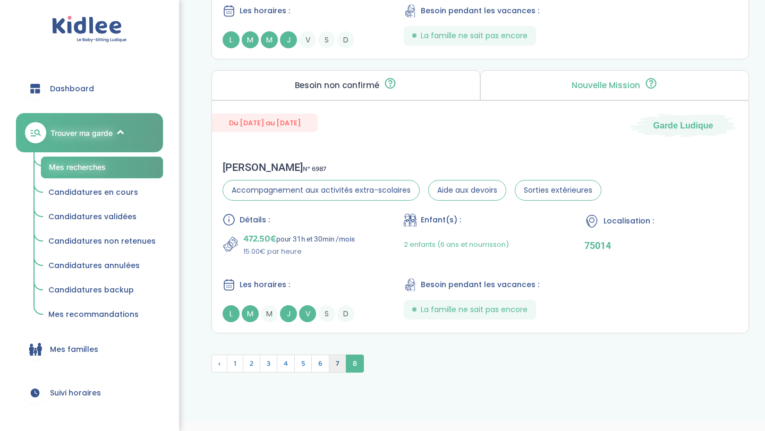
click at [339, 365] on span "7" at bounding box center [338, 364] width 18 height 18
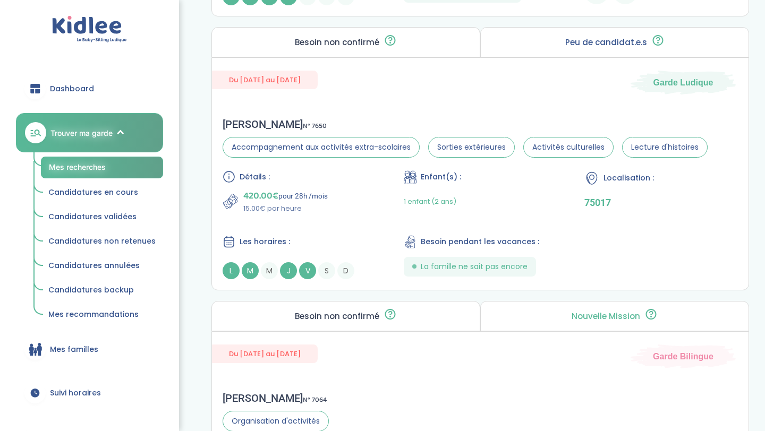
scroll to position [1271, 0]
click at [345, 216] on div "Détails : 420.00€ pour 28h /mois 15.00€ par heure Enfant(s) : 1 enfant (2 ans) …" at bounding box center [480, 223] width 515 height 109
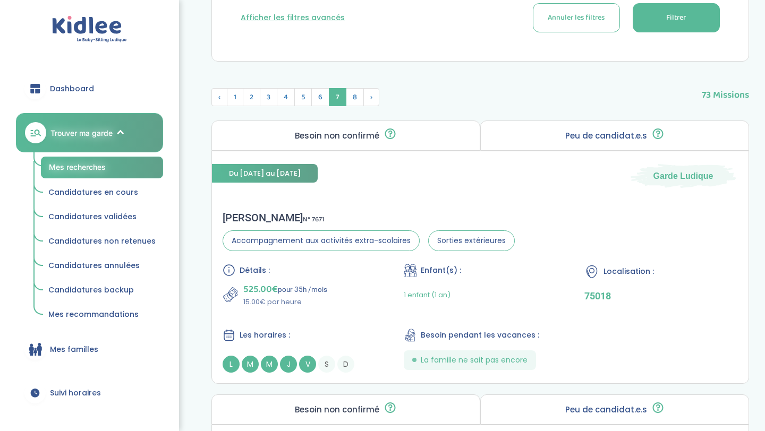
scroll to position [0, 0]
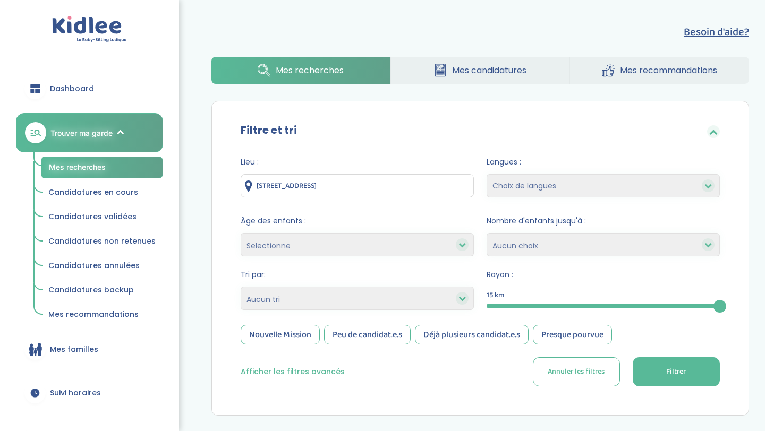
click at [469, 73] on span "Mes candidatures" at bounding box center [489, 70] width 74 height 13
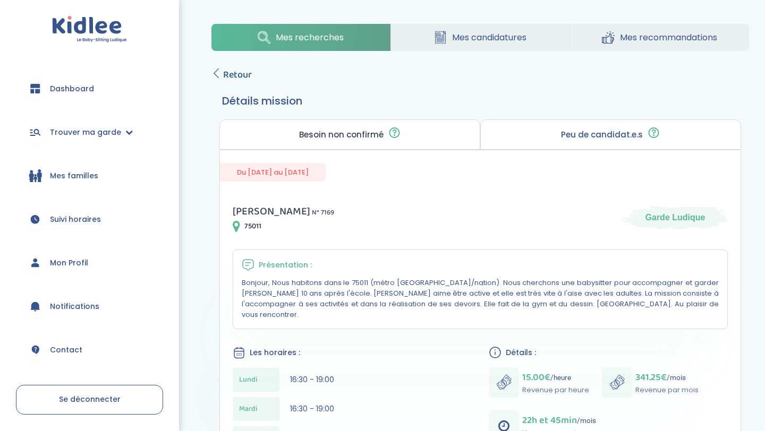
click at [227, 81] on span "Retour" at bounding box center [237, 74] width 29 height 15
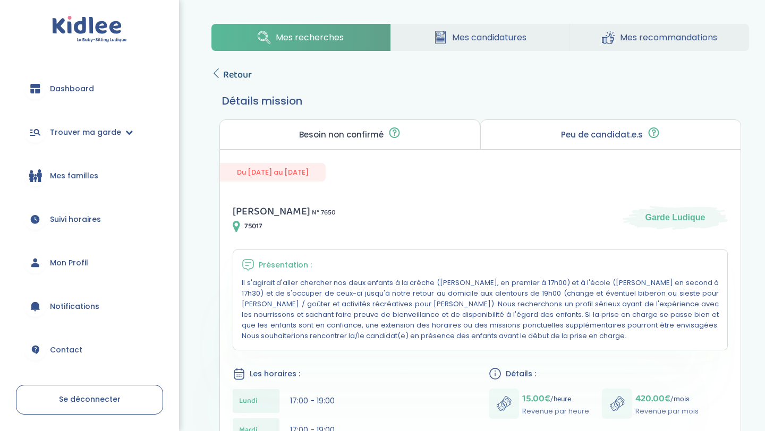
click at [236, 71] on span "Retour" at bounding box center [237, 74] width 29 height 15
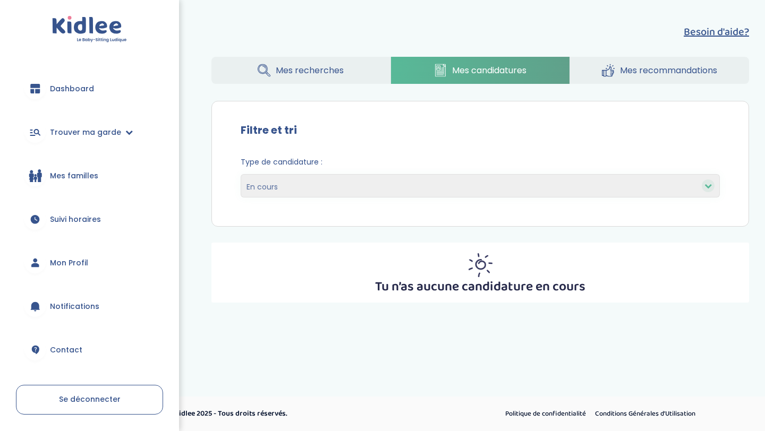
click at [601, 86] on div "Besoin d'aide? Mes recherches Mes candidatures Mes recommandations Besoin d'aid…" at bounding box center [479, 163] width 569 height 295
click at [607, 73] on icon at bounding box center [608, 70] width 13 height 13
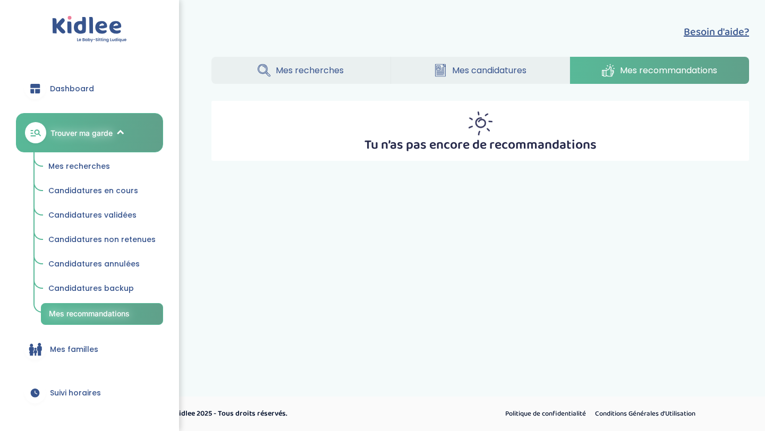
click at [316, 59] on link "Mes recherches" at bounding box center [300, 70] width 178 height 27
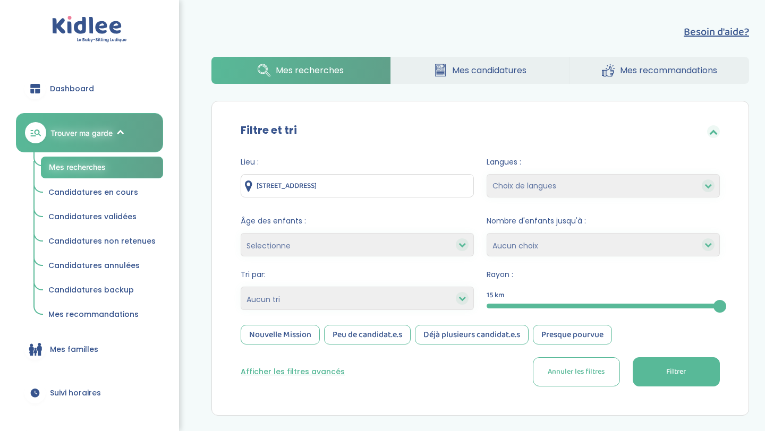
click at [305, 300] on select "Heures par semaine (croissant) Heures par semaine (décroissant) Date de démarra…" at bounding box center [357, 298] width 233 height 23
select select "hours_asc"
click at [241, 287] on select "Heures par semaine (croissant) Heures par semaine (décroissant) Date de démarra…" at bounding box center [357, 298] width 233 height 23
click at [675, 370] on span "Filtrer" at bounding box center [676, 372] width 20 height 11
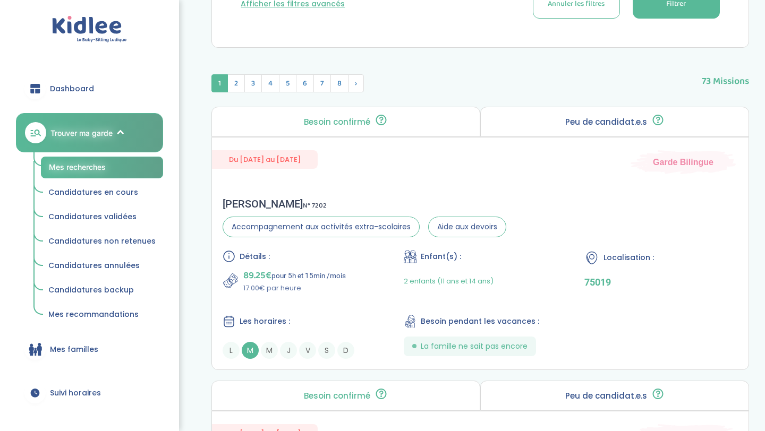
scroll to position [369, 0]
click at [500, 297] on div "Détails : 89.25€ pour 5h et 15min /mois 17.00€ par heure Enfant(s) : 2 enfants …" at bounding box center [480, 304] width 515 height 109
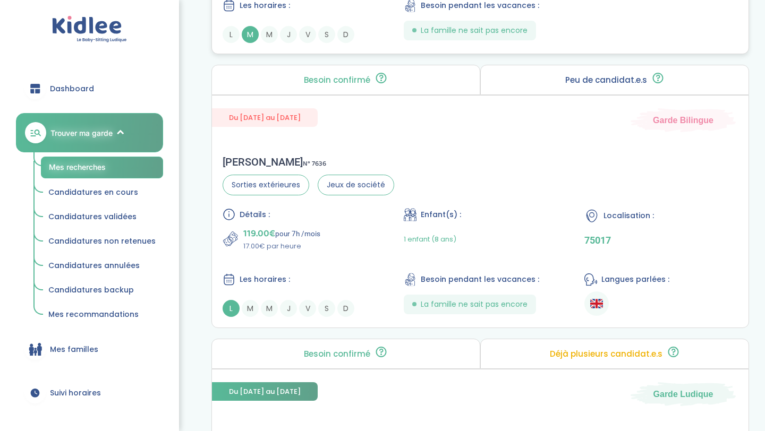
scroll to position [686, 0]
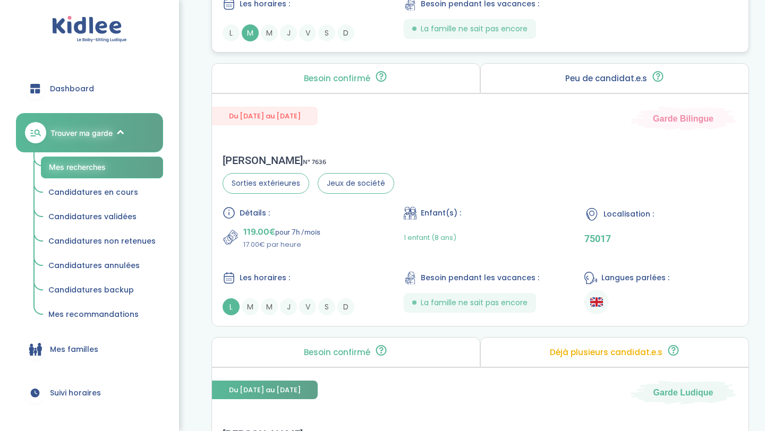
click at [320, 268] on div "Détails : 119.00€ pour 7h /mois 17.00€ par heure Enfant(s) : 1 enfant (8 ans) L…" at bounding box center [480, 261] width 515 height 109
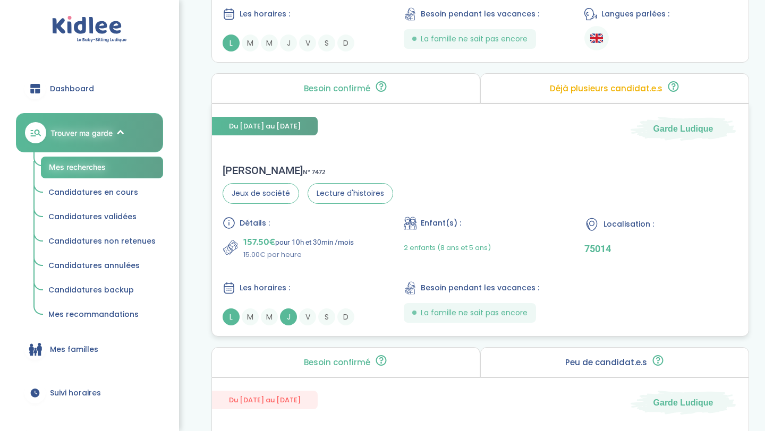
scroll to position [951, 0]
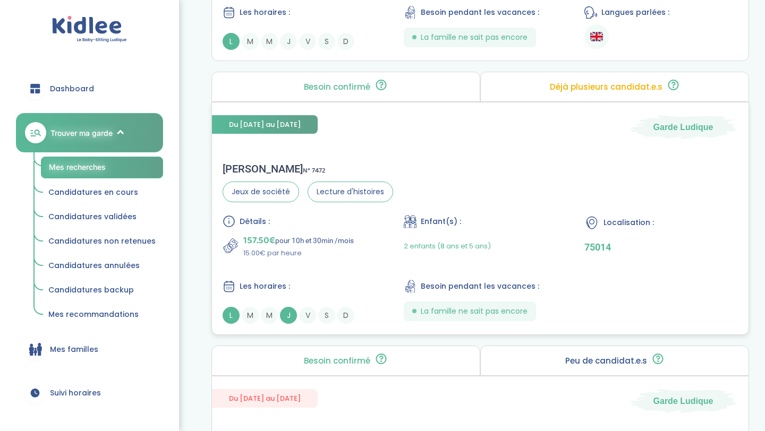
click at [319, 263] on div "Détails : 157.50€ pour 10h et 30min /mois 15.00€ par heure Enfant(s) : 2 enfant…" at bounding box center [480, 269] width 515 height 109
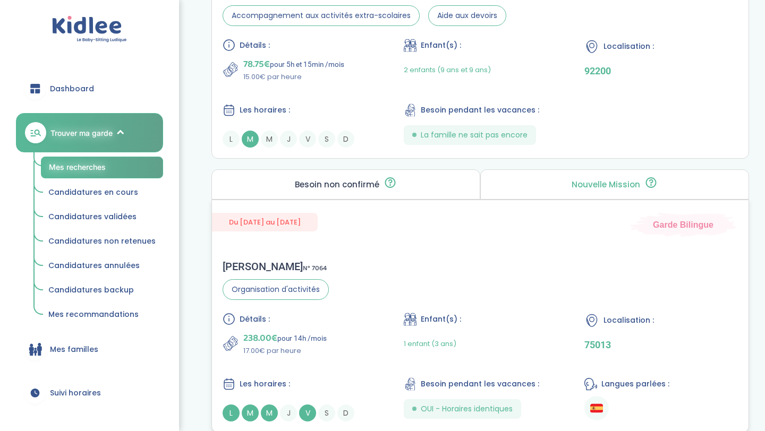
scroll to position [1414, 0]
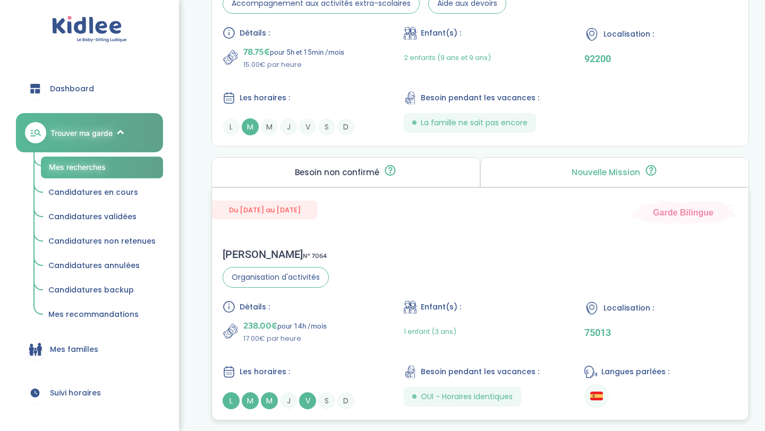
click at [342, 354] on div "Détails : 238.00€ pour 14h /mois 17.00€ par heure Enfant(s) : 1 enfant (3 ans) …" at bounding box center [480, 355] width 515 height 109
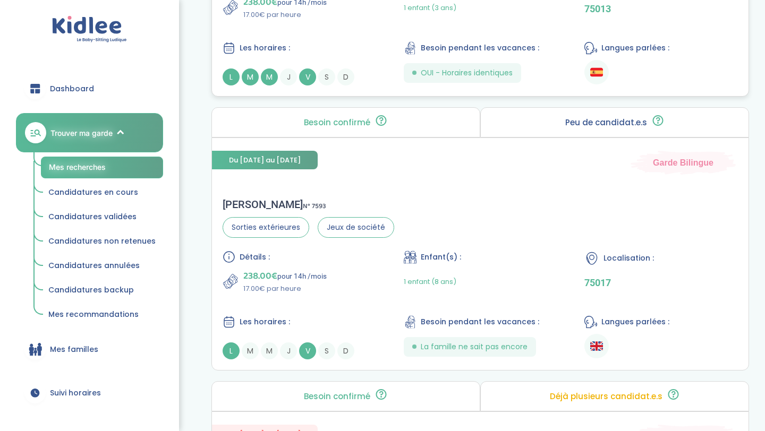
scroll to position [1739, 0]
click at [336, 301] on div "Détails : 238.00€ pour 14h /mois 17.00€ par heure Enfant(s) : 1 enfant (8 ans) …" at bounding box center [480, 304] width 515 height 109
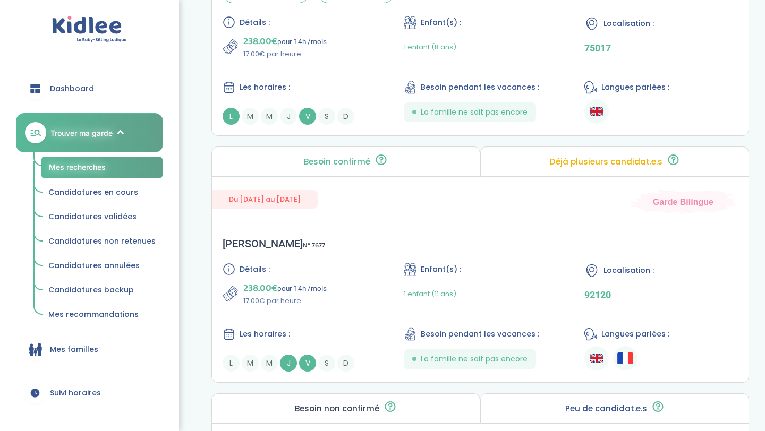
scroll to position [1973, 0]
click at [321, 314] on div "Détails : 238.00€ pour 14h /mois 17.00€ par heure Enfant(s) : 1 enfant (11 ans)…" at bounding box center [480, 316] width 515 height 109
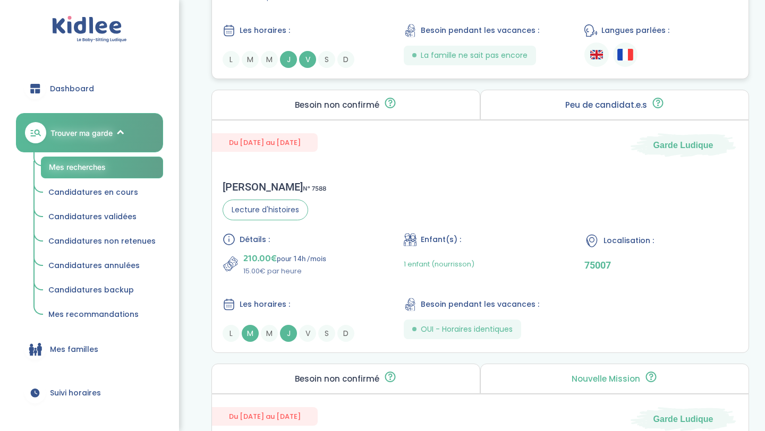
scroll to position [2277, 0]
click at [321, 237] on div "Détails :" at bounding box center [300, 239] width 154 height 13
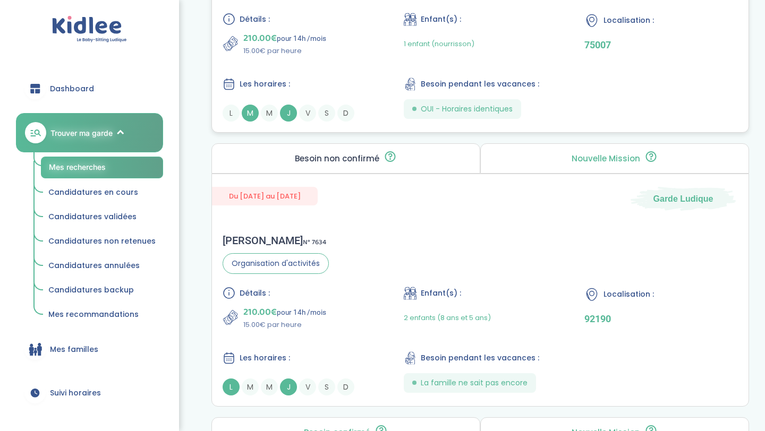
scroll to position [2498, 0]
click at [363, 355] on div "Les horaires :" at bounding box center [300, 357] width 154 height 13
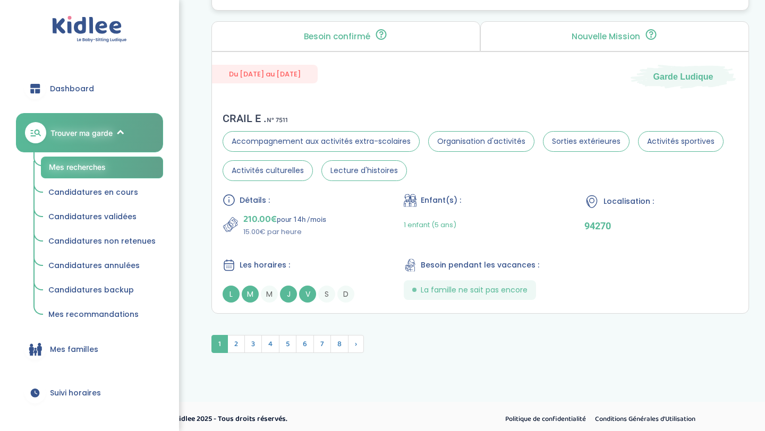
scroll to position [2894, 0]
click at [323, 258] on div "Les horaires :" at bounding box center [300, 264] width 154 height 13
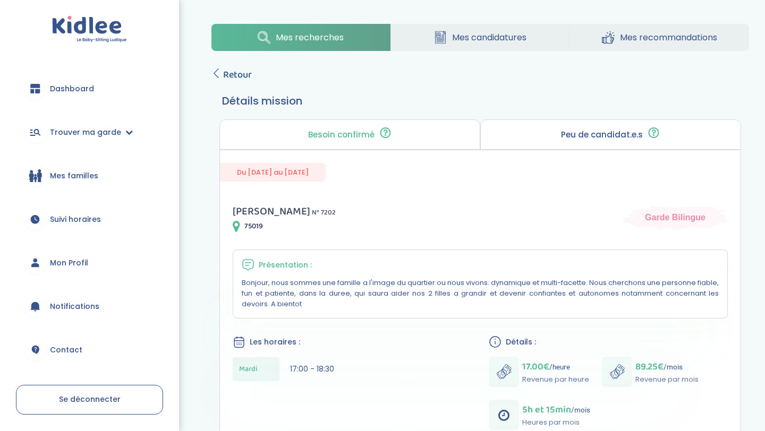
click at [234, 72] on span "Retour" at bounding box center [237, 74] width 29 height 15
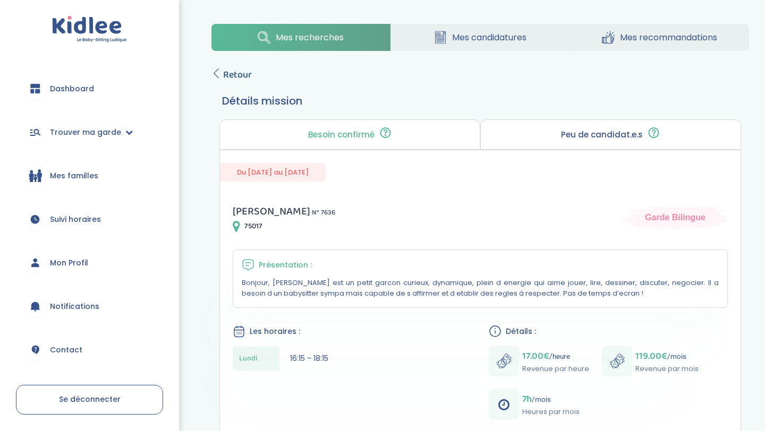
click at [233, 73] on span "Retour" at bounding box center [237, 74] width 29 height 15
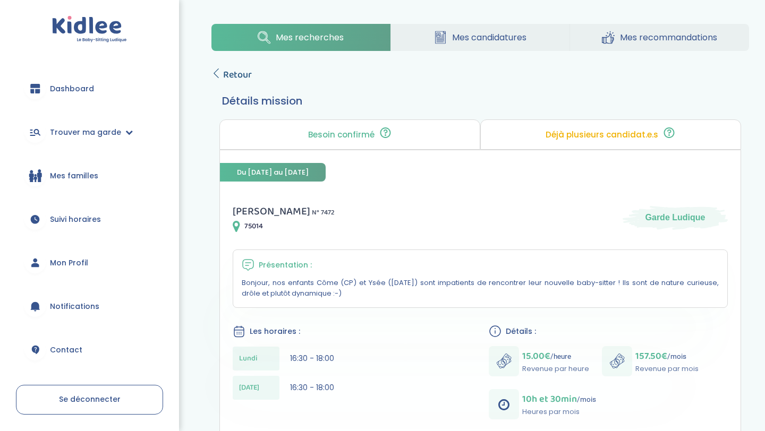
click at [241, 71] on span "Retour" at bounding box center [237, 74] width 29 height 15
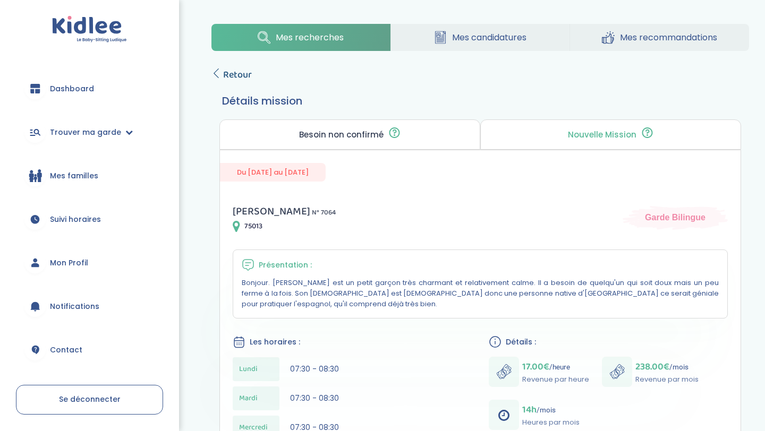
click at [229, 80] on span "Retour" at bounding box center [237, 74] width 29 height 15
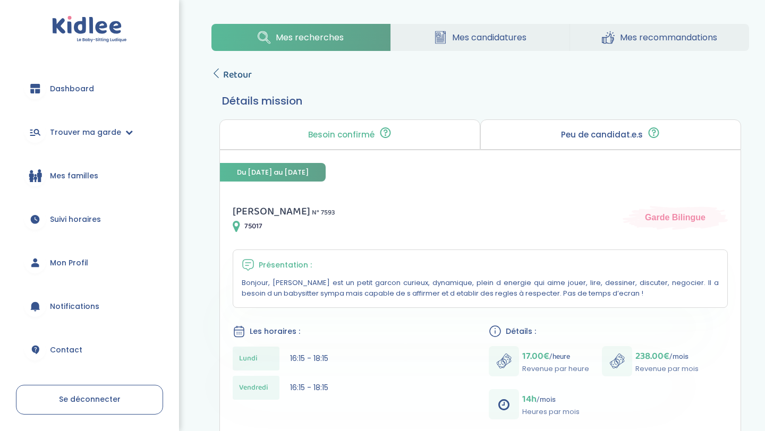
click at [233, 69] on span "Retour" at bounding box center [237, 74] width 29 height 15
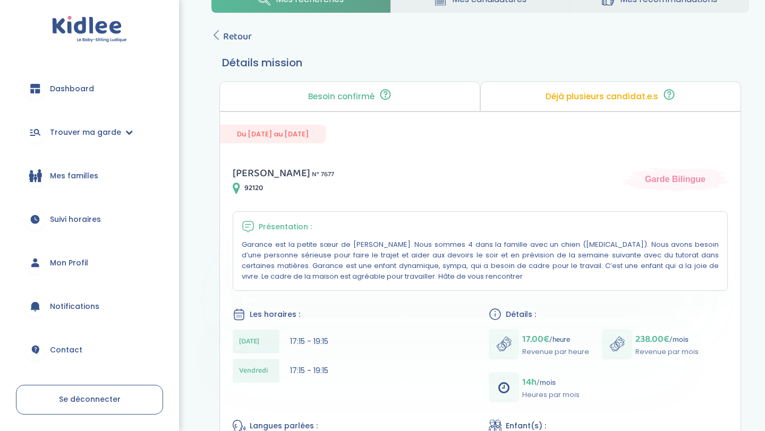
scroll to position [39, 0]
click at [234, 31] on span "Retour" at bounding box center [237, 36] width 29 height 15
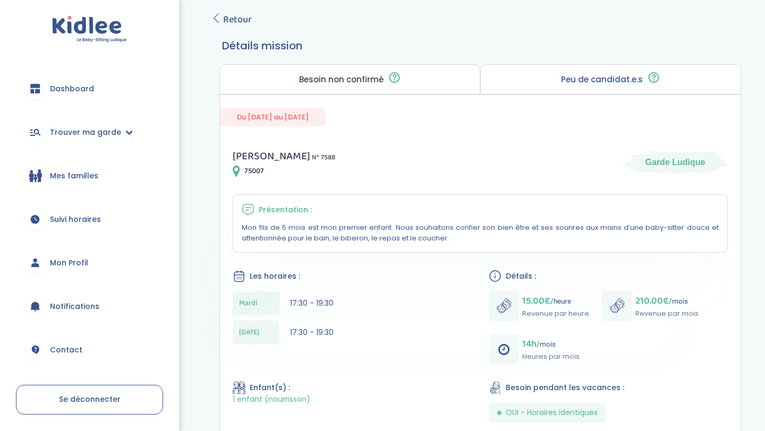
scroll to position [57, 0]
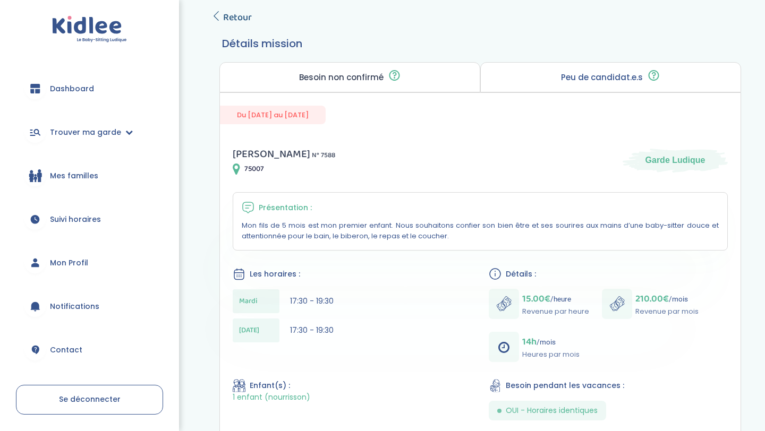
click at [232, 23] on span "Retour" at bounding box center [237, 17] width 29 height 15
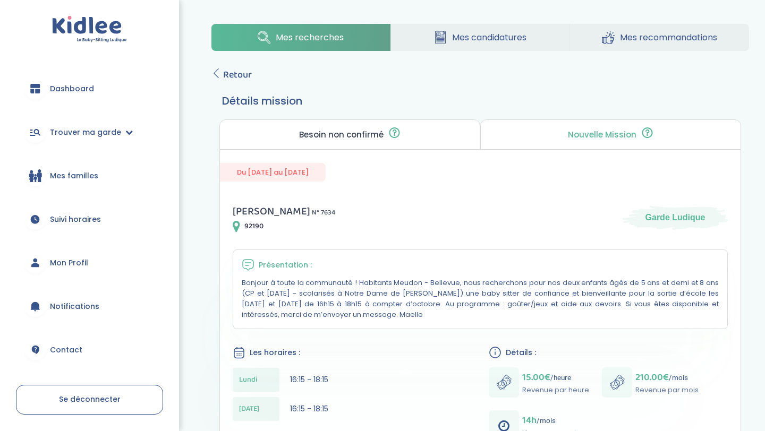
scroll to position [21, 0]
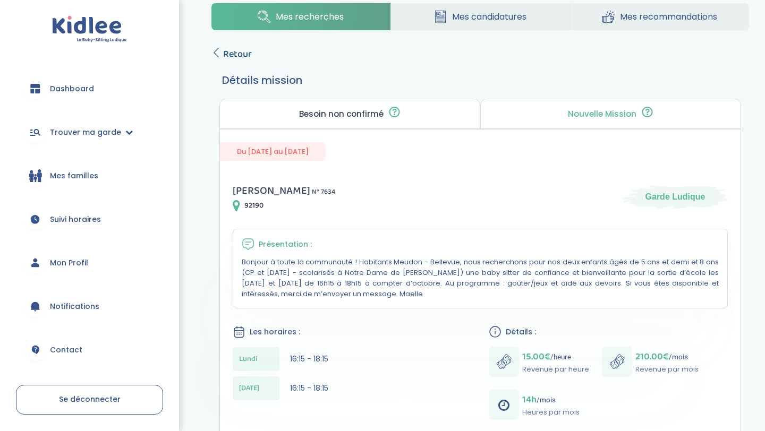
click at [234, 58] on span "Retour" at bounding box center [237, 54] width 29 height 15
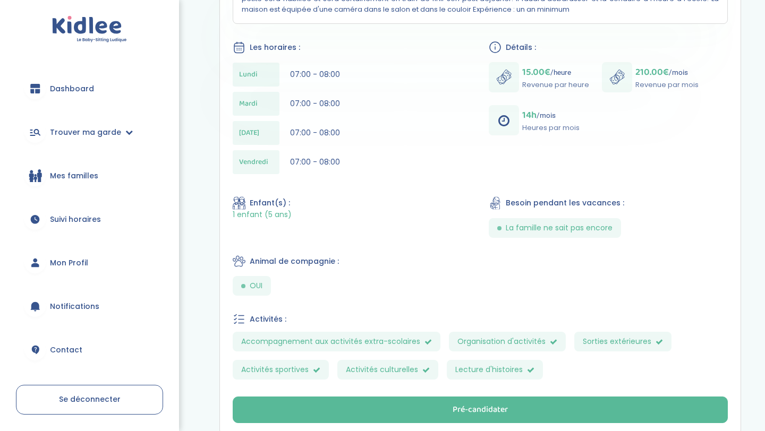
scroll to position [296, 0]
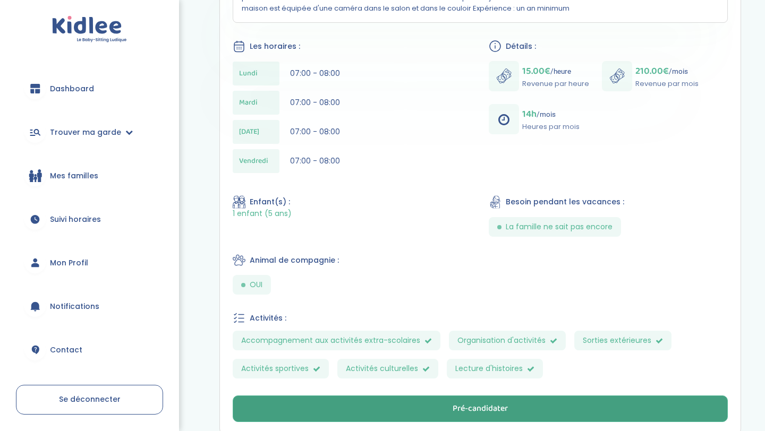
click at [481, 409] on div "Pré-candidater" at bounding box center [480, 409] width 55 height 12
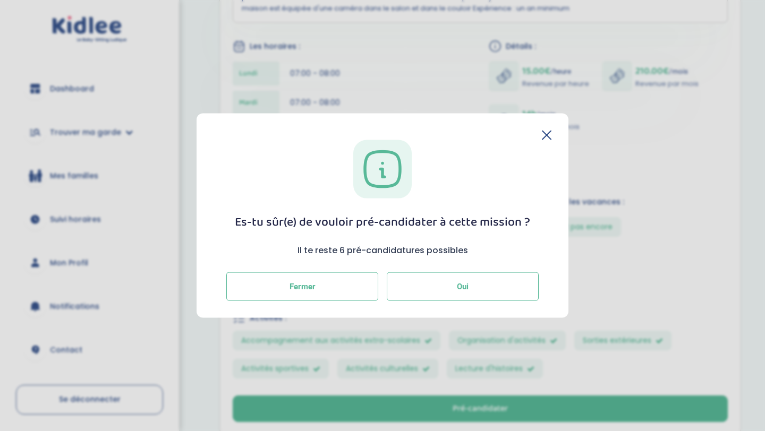
click at [467, 287] on span "Oui" at bounding box center [463, 287] width 12 height 10
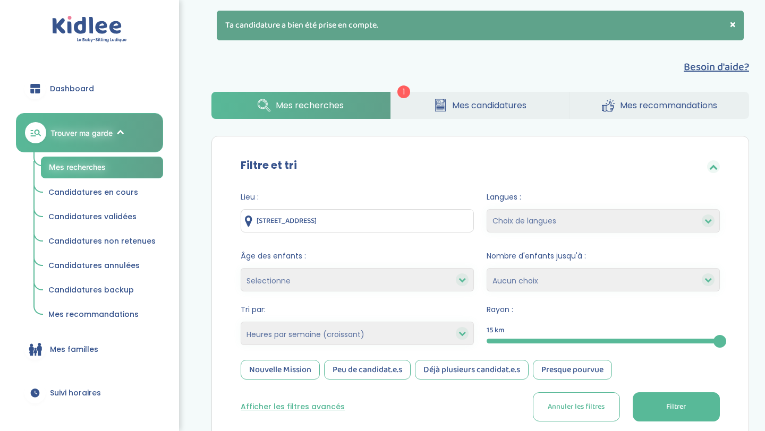
select select "hours_asc"
click at [404, 90] on span "1" at bounding box center [403, 92] width 13 height 13
click at [113, 190] on span "Candidatures en cours" at bounding box center [93, 192] width 90 height 11
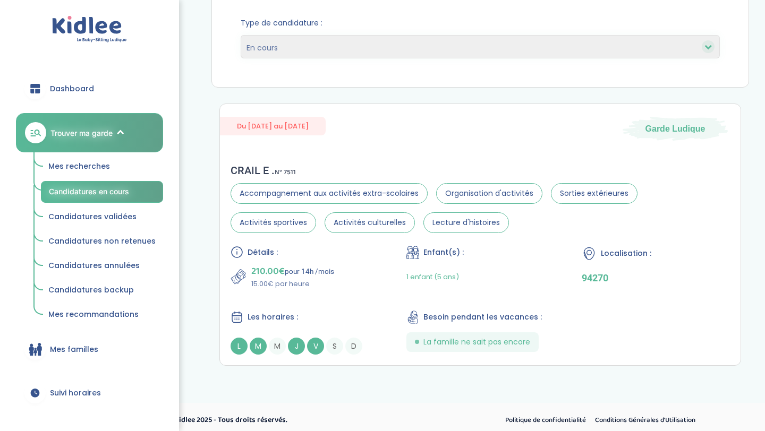
scroll to position [146, 0]
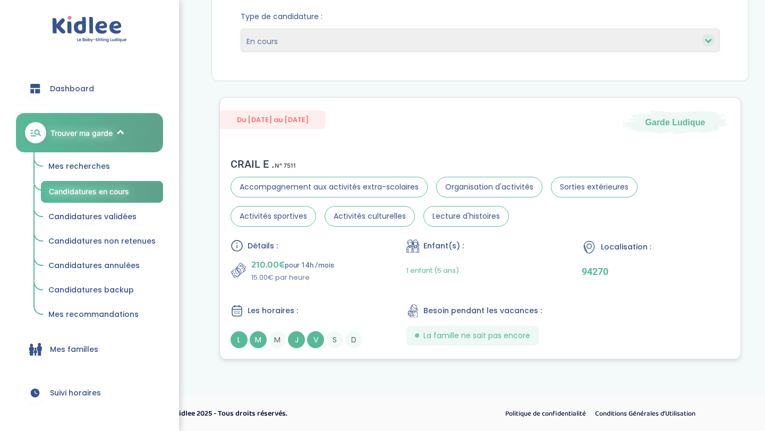
click at [373, 282] on div "210.00€ pour 14h /mois 15.00€ par heure" at bounding box center [305, 270] width 148 height 25
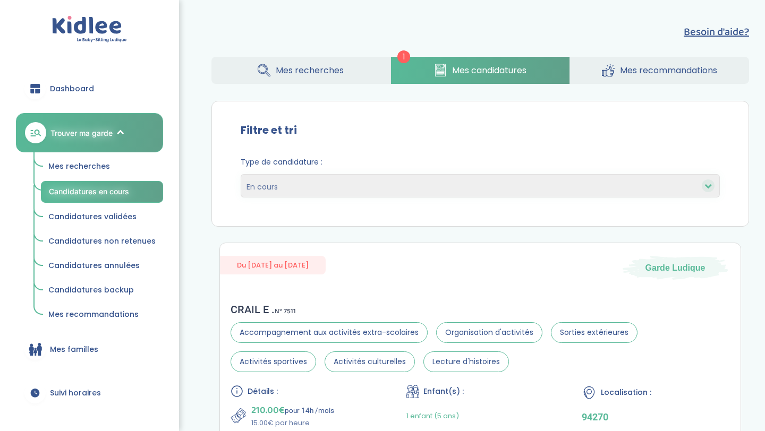
click at [316, 64] on span "Mes recherches" at bounding box center [310, 70] width 68 height 13
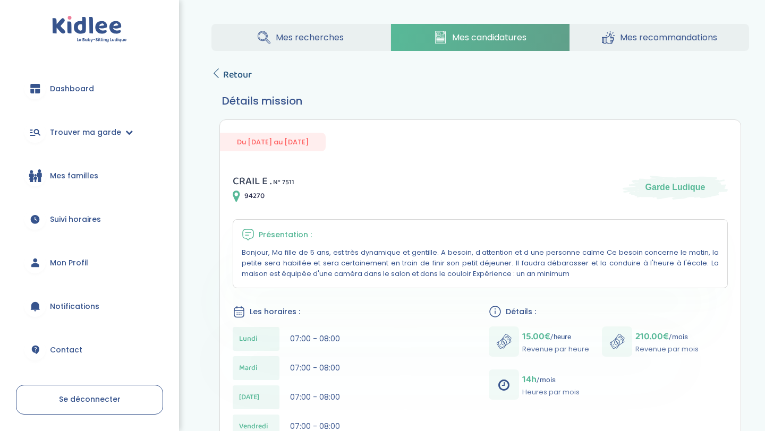
click at [237, 75] on span "Retour" at bounding box center [237, 74] width 29 height 15
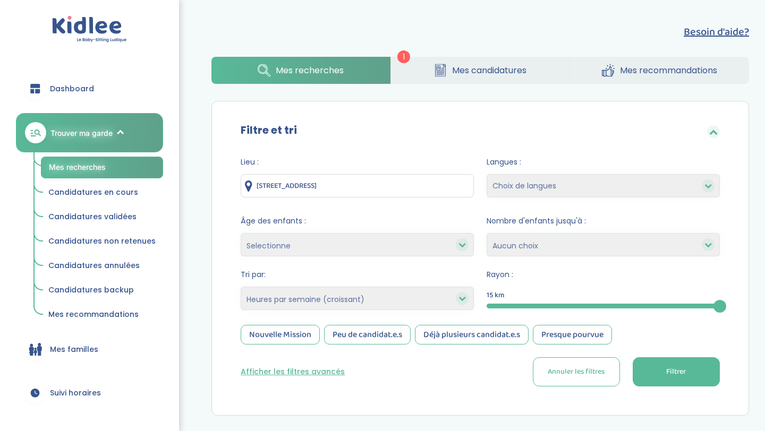
select select "hours_asc"
click at [348, 246] on select "Selectionne moins de 3 ans entre 3 et 6 ans plus de 6 ans" at bounding box center [357, 244] width 233 height 23
click at [333, 300] on select "Heures par semaine (croissant) Heures par semaine (décroissant) Date de démarra…" at bounding box center [357, 298] width 233 height 23
click at [241, 287] on select "Heures par semaine (croissant) Heures par semaine (décroissant) Date de démarra…" at bounding box center [357, 298] width 233 height 23
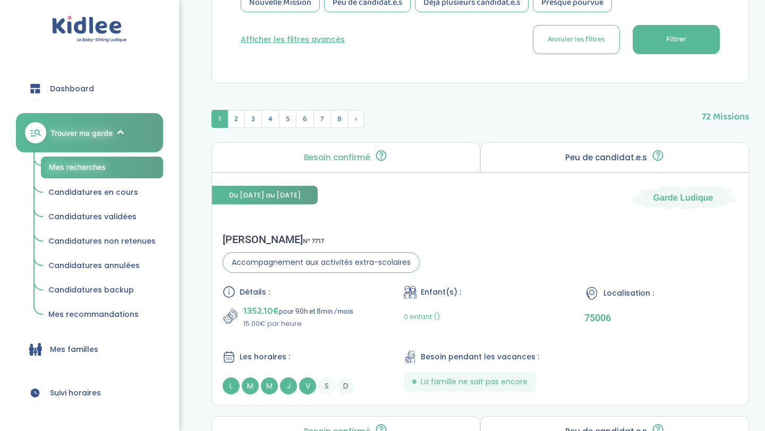
scroll to position [335, 0]
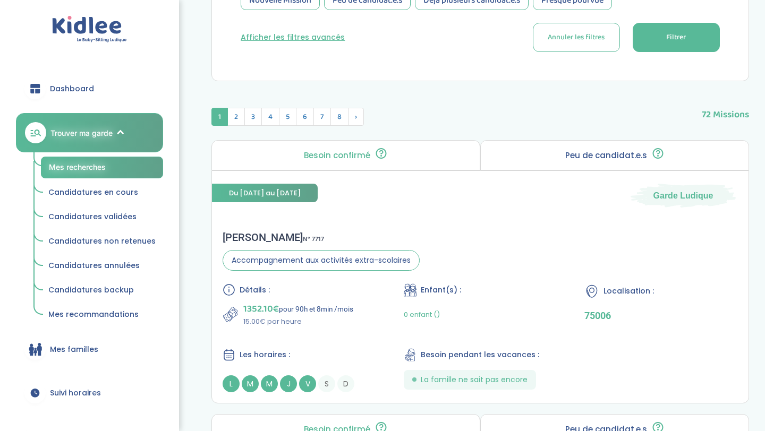
click at [679, 40] on span "Filtrer" at bounding box center [676, 37] width 20 height 11
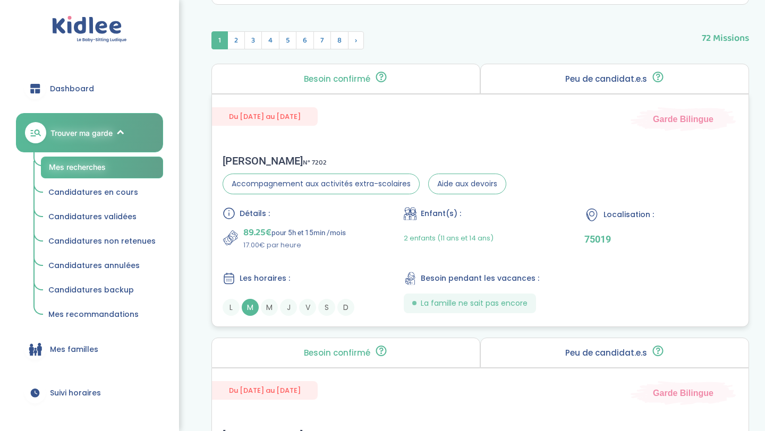
scroll to position [416, 0]
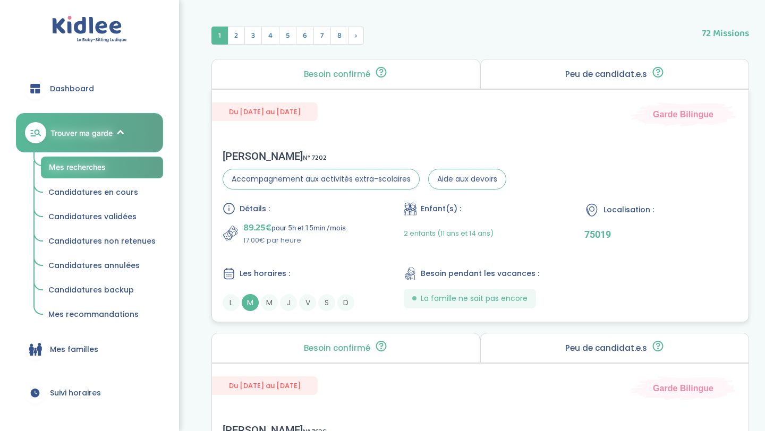
click at [381, 206] on div "Détails : 89.25€ pour 5h et 15min /mois 17.00€ par heure Enfant(s) : 2 enfants …" at bounding box center [480, 256] width 515 height 109
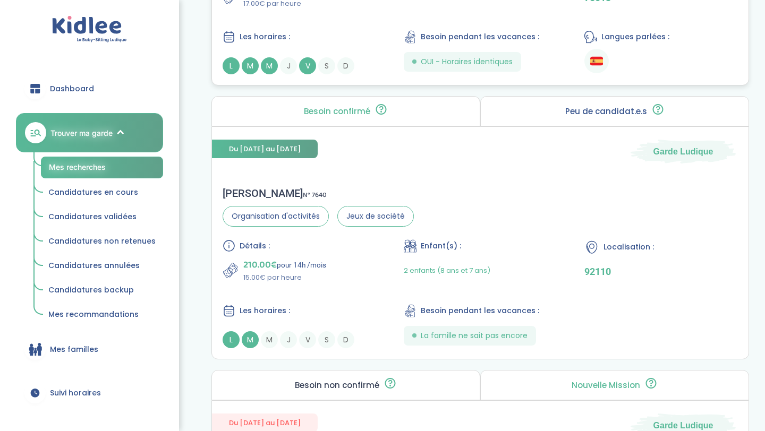
scroll to position [2299, 0]
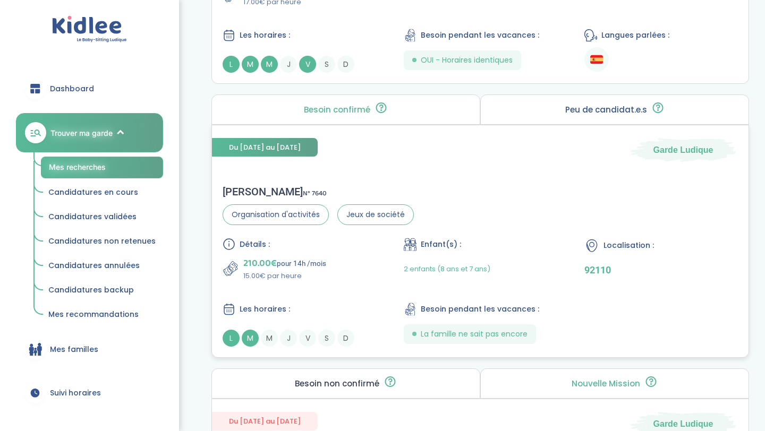
click at [337, 286] on div "Détails : 210.00€ pour 14h /mois 15.00€ par heure Enfant(s) : 2 enfants (8 ans …" at bounding box center [480, 292] width 515 height 109
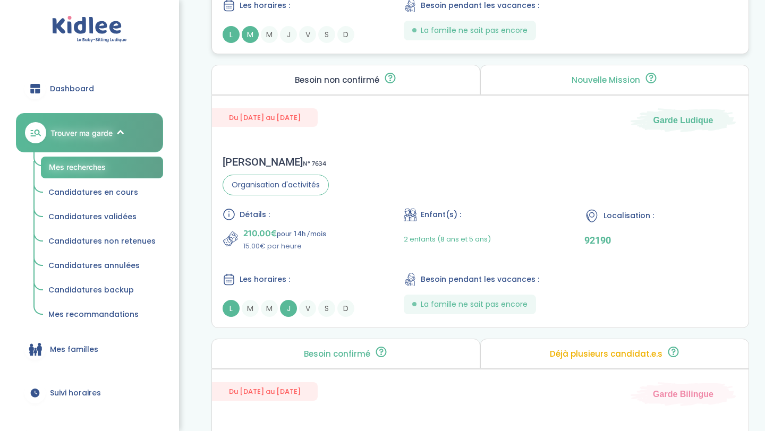
scroll to position [2605, 0]
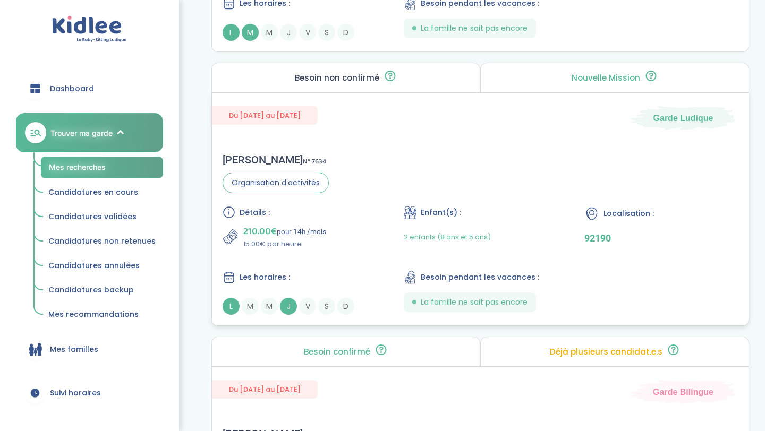
click at [325, 267] on div "Détails : 210.00€ pour 14h /mois 15.00€ par heure Enfant(s) : 2 enfants (8 ans …" at bounding box center [480, 260] width 515 height 109
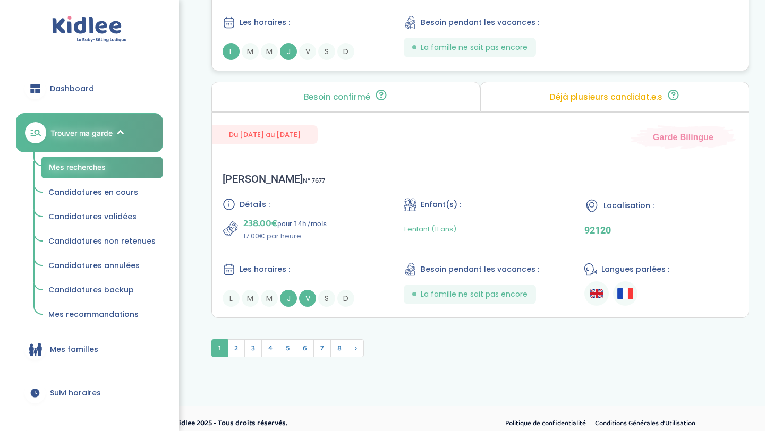
scroll to position [2869, 0]
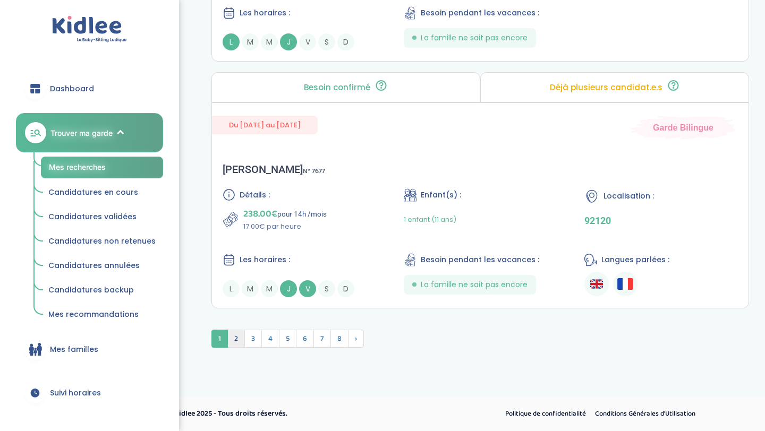
click at [232, 338] on span "2" at bounding box center [236, 339] width 18 height 18
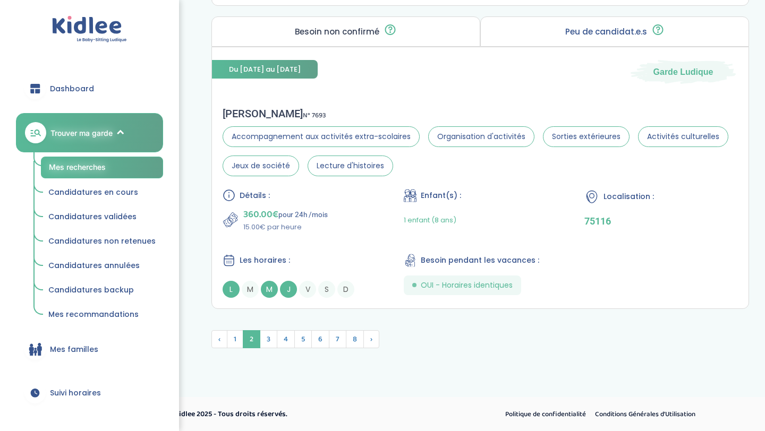
scroll to position [2817, 0]
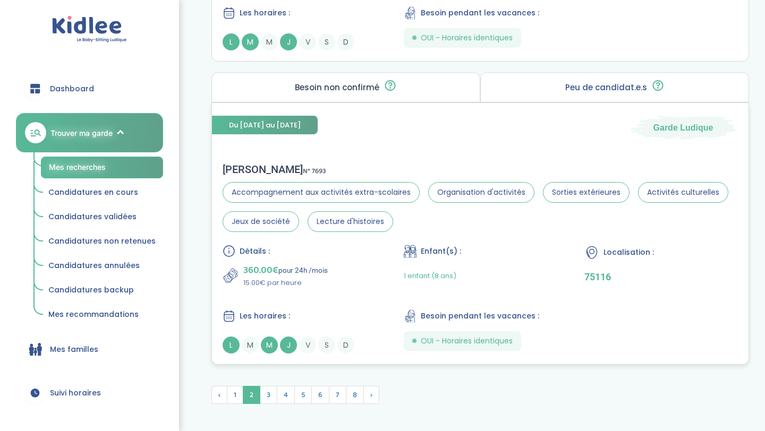
click at [314, 290] on div "Détails : 360.00€ pour 24h /mois 15.00€ par heure Enfant(s) : 1 enfant (8 ans) …" at bounding box center [480, 299] width 515 height 109
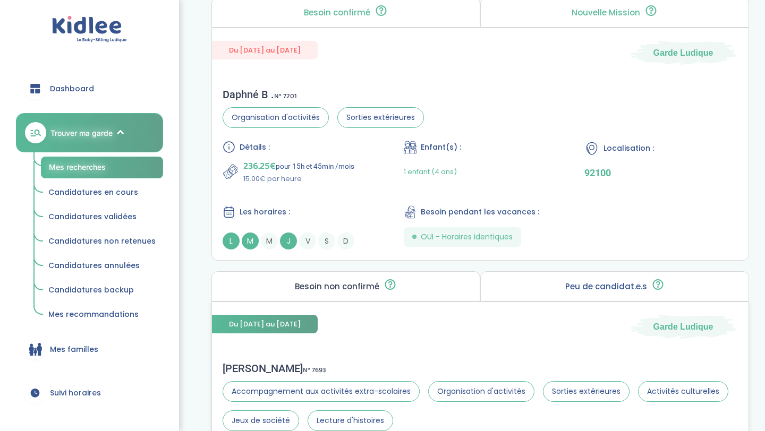
scroll to position [2614, 0]
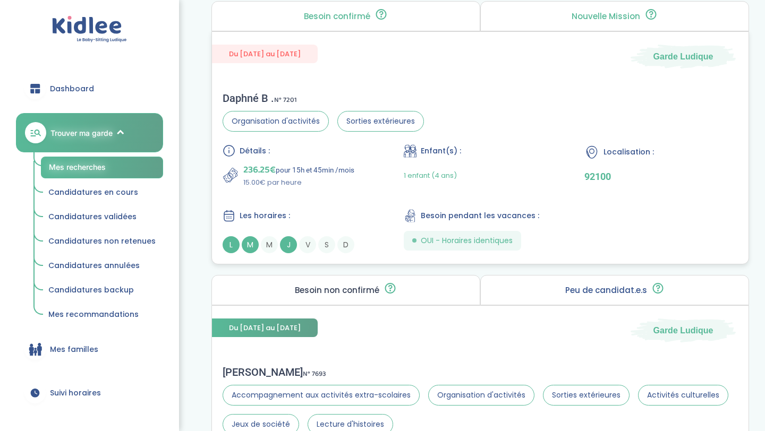
click at [342, 156] on div "Détails :" at bounding box center [300, 150] width 154 height 13
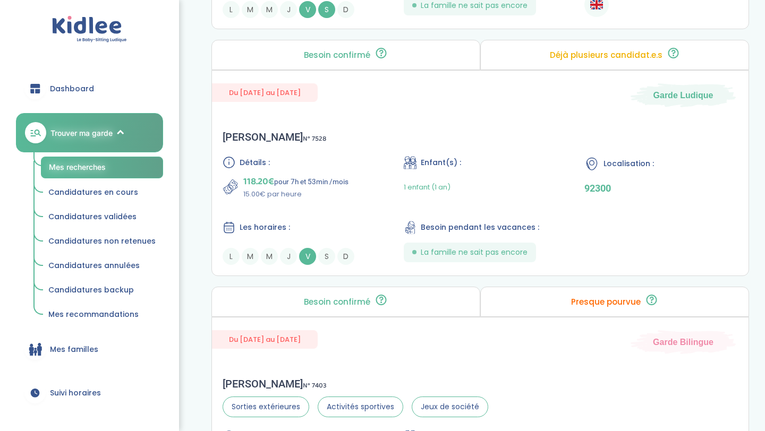
scroll to position [1233, 0]
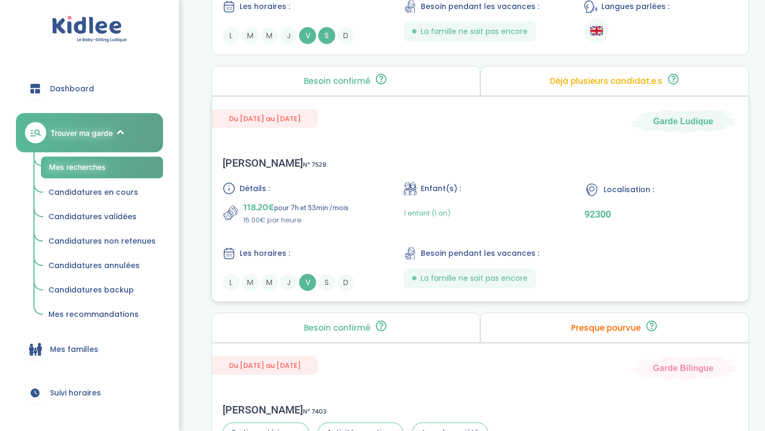
click at [314, 182] on div "Détails :" at bounding box center [300, 188] width 154 height 13
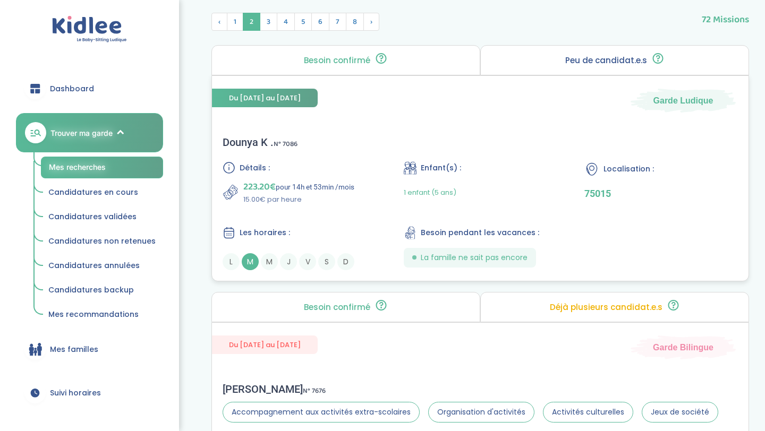
scroll to position [419, 0]
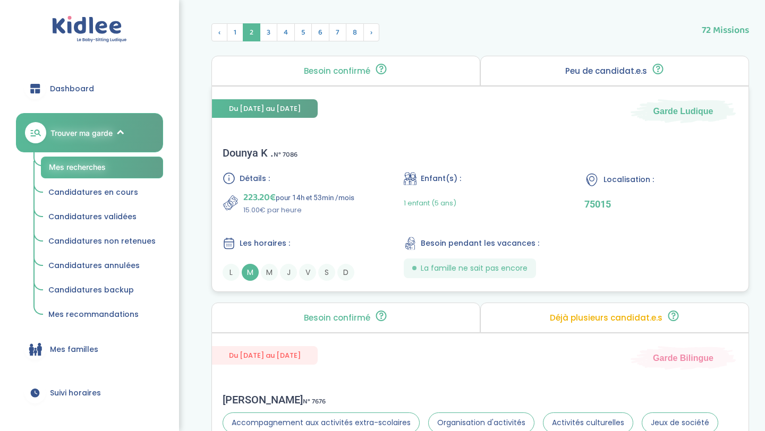
click at [319, 159] on div "Dounya K . N° 7086 Détails : 223.20€ pour 14h et 53min /mois 15.00€ par heure E…" at bounding box center [480, 214] width 536 height 156
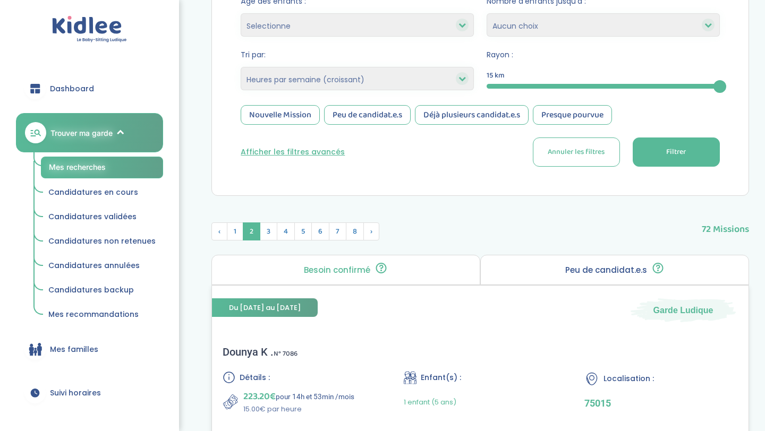
scroll to position [219, 0]
click at [273, 232] on span "3" at bounding box center [269, 232] width 18 height 18
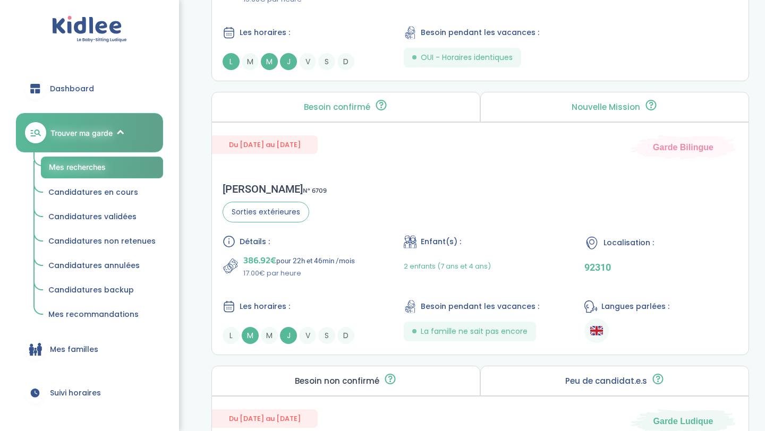
scroll to position [978, 0]
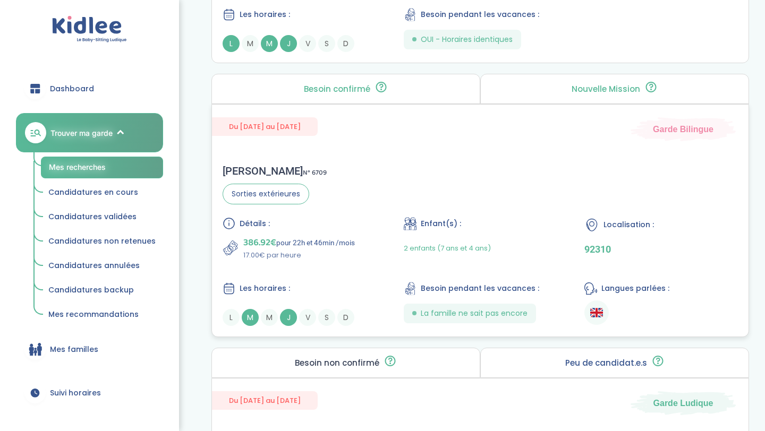
click at [317, 275] on div "Détails : 386.92€ pour 22h et 46min /mois 17.00€ par heure Enfant(s) : 2 enfant…" at bounding box center [480, 271] width 515 height 109
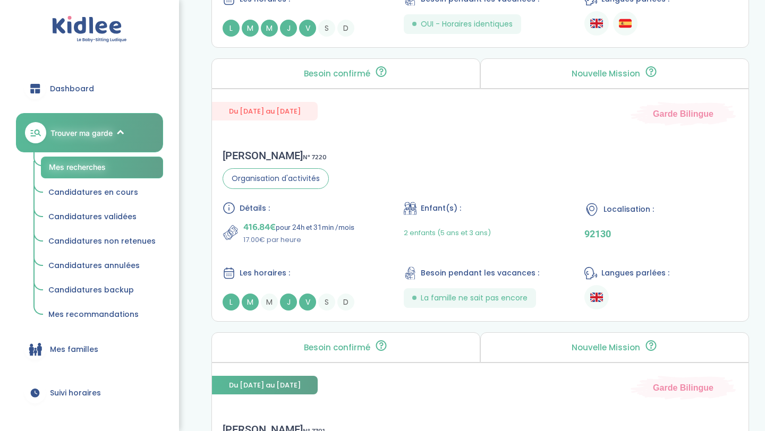
scroll to position [2097, 0]
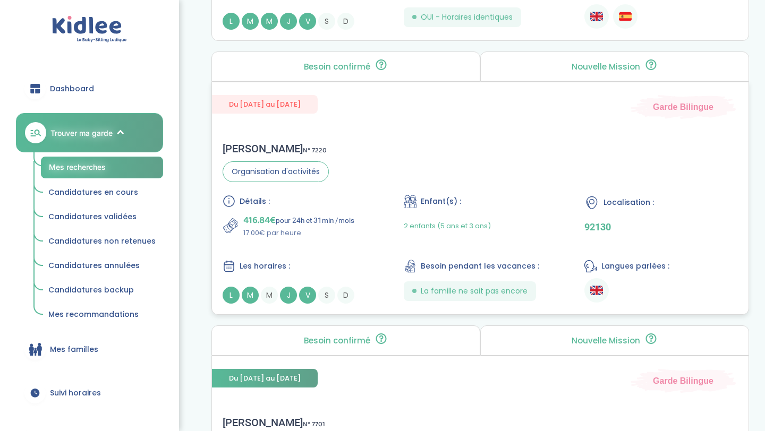
click at [335, 235] on p "17.00€ par heure" at bounding box center [298, 233] width 111 height 11
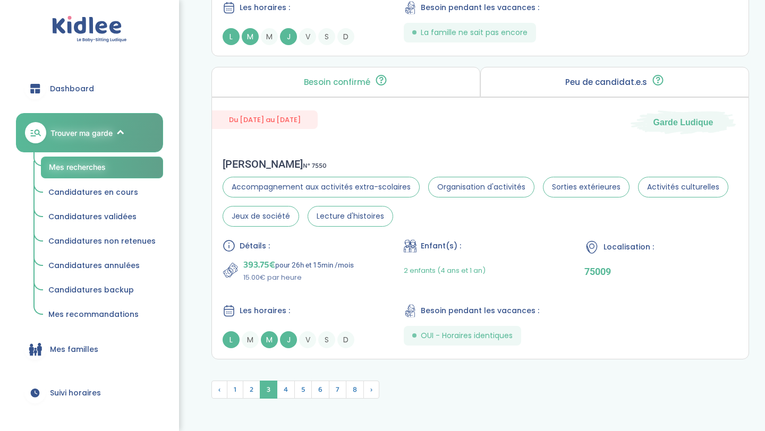
scroll to position [2955, 0]
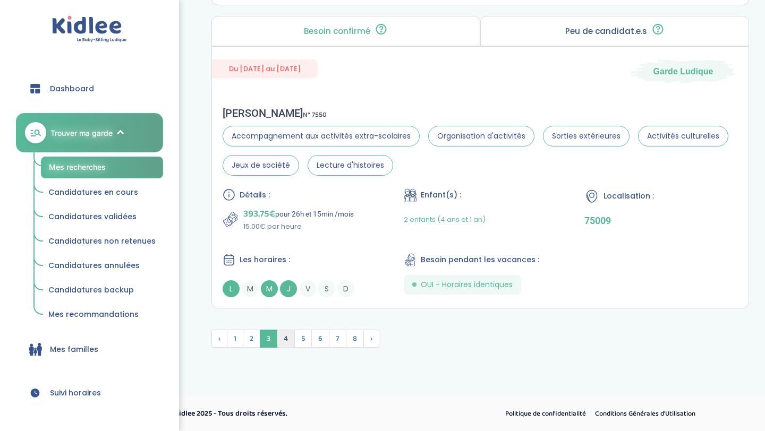
click at [288, 333] on span "4" at bounding box center [286, 339] width 18 height 18
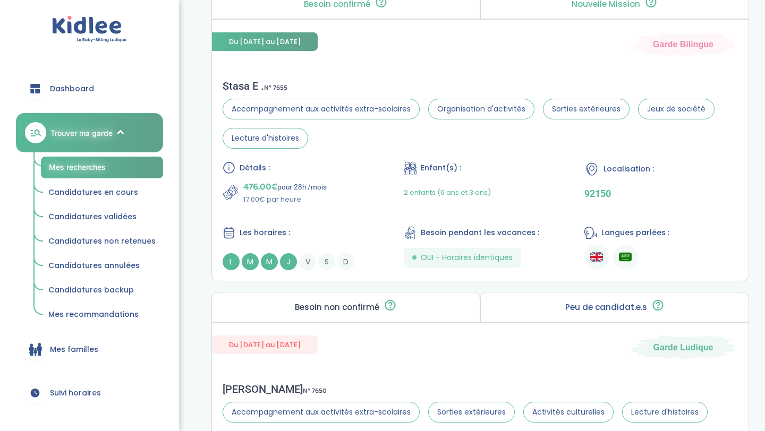
scroll to position [759, 0]
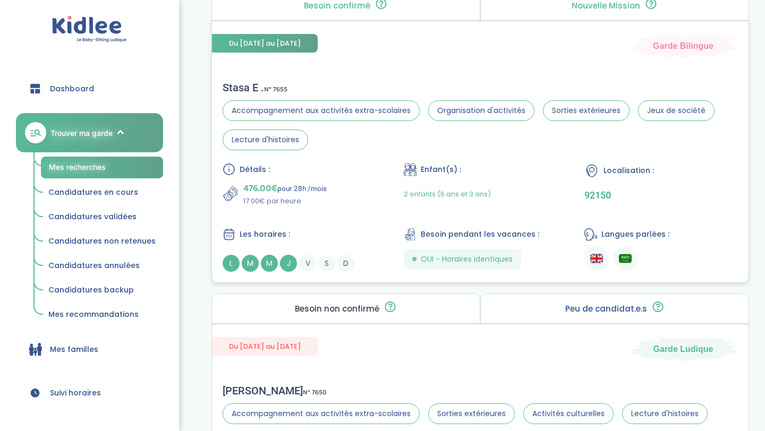
click at [339, 212] on div "Détails : 476.00€ pour 28h /mois 17.00€ par heure Enfant(s) : 2 enfants (6 ans …" at bounding box center [480, 217] width 515 height 109
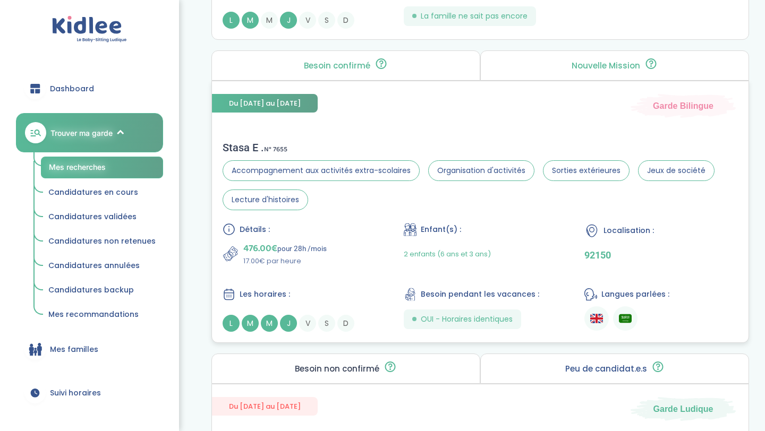
scroll to position [371, 0]
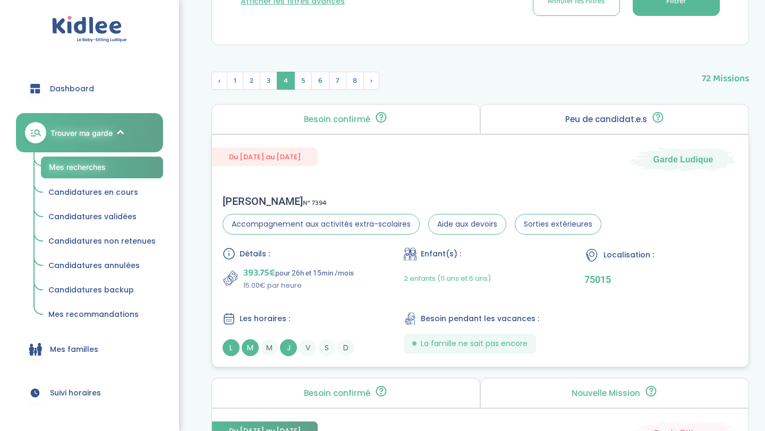
click at [292, 258] on div "Détails :" at bounding box center [300, 254] width 154 height 13
click at [302, 82] on span "5" at bounding box center [303, 81] width 18 height 18
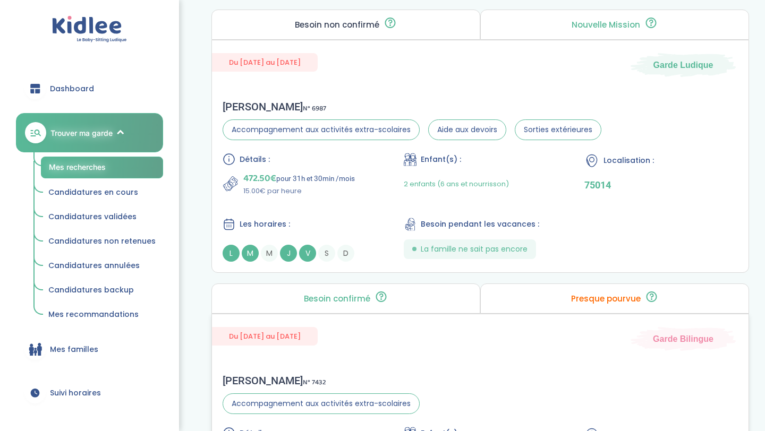
scroll to position [462, 0]
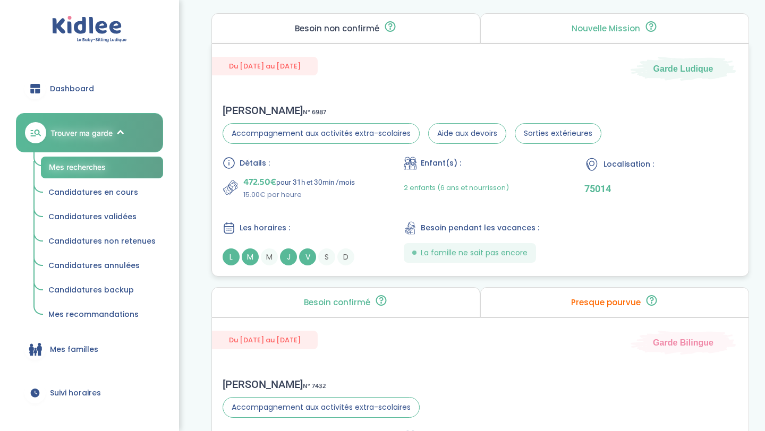
click at [314, 209] on div "Détails : 472.50€ pour 31h et 30min /mois 15.00€ par heure Enfant(s) : 2 enfant…" at bounding box center [480, 211] width 515 height 109
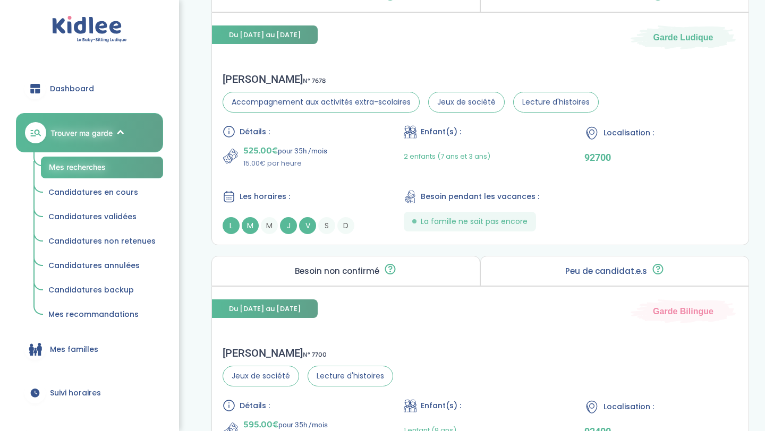
scroll to position [2167, 0]
click at [311, 187] on div "Détails : 525.00€ pour 35h /mois 15.00€ par heure Enfant(s) : 2 enfants (7 ans …" at bounding box center [480, 179] width 515 height 109
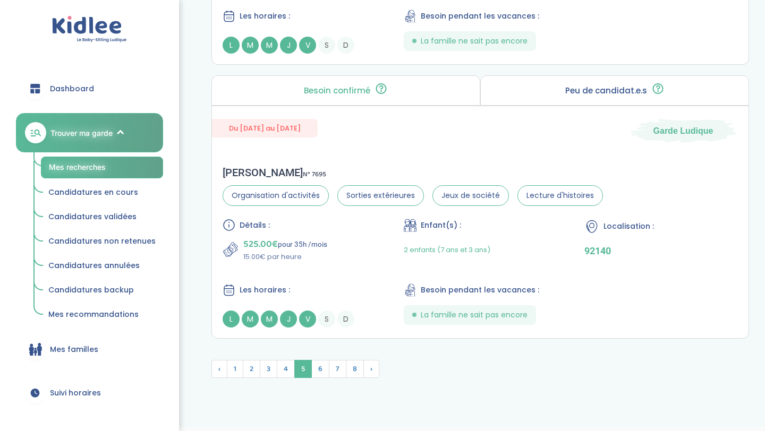
scroll to position [2926, 0]
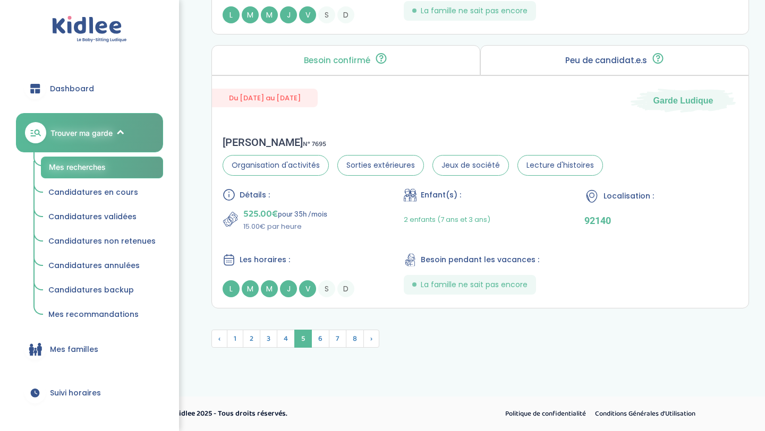
click at [114, 195] on span "Candidatures en cours" at bounding box center [93, 192] width 90 height 11
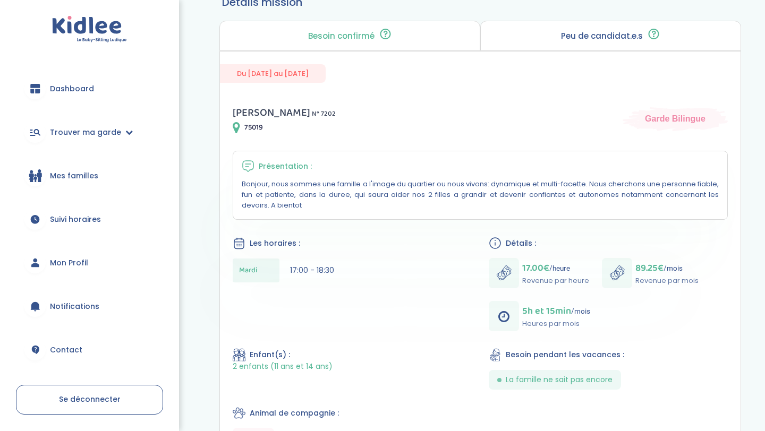
scroll to position [55, 0]
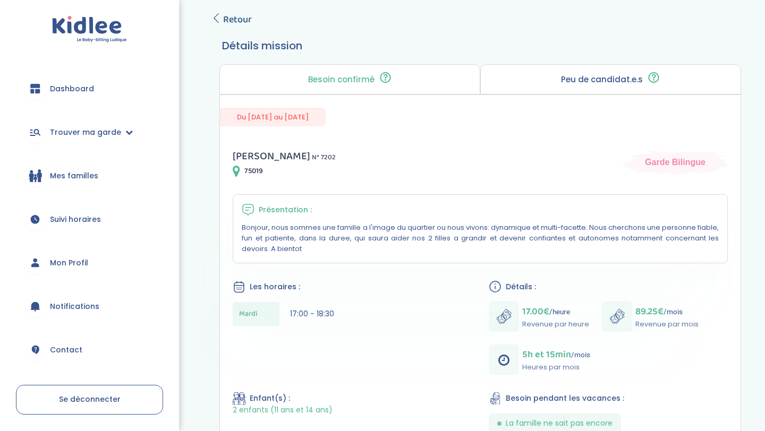
click at [231, 19] on span "Retour" at bounding box center [237, 19] width 29 height 15
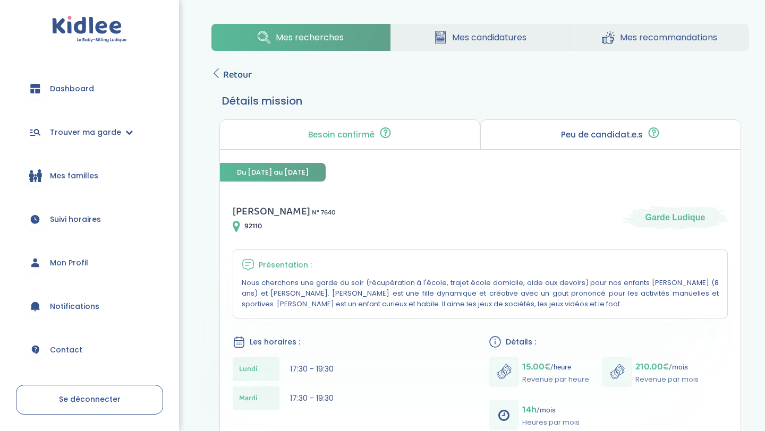
click at [239, 72] on span "Retour" at bounding box center [237, 74] width 29 height 15
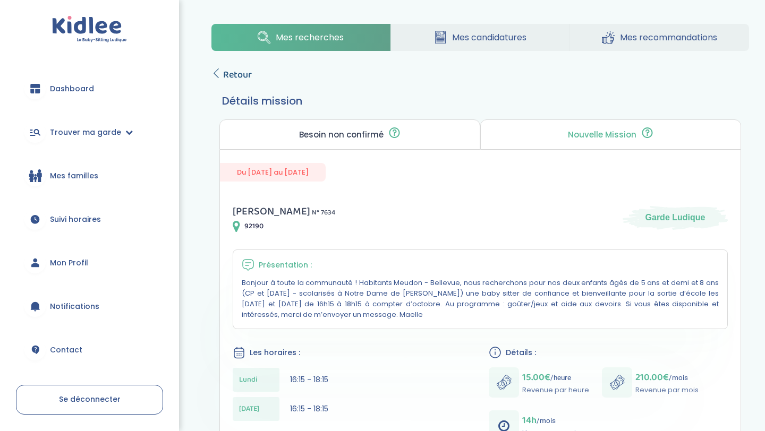
click at [237, 73] on span "Retour" at bounding box center [237, 74] width 29 height 15
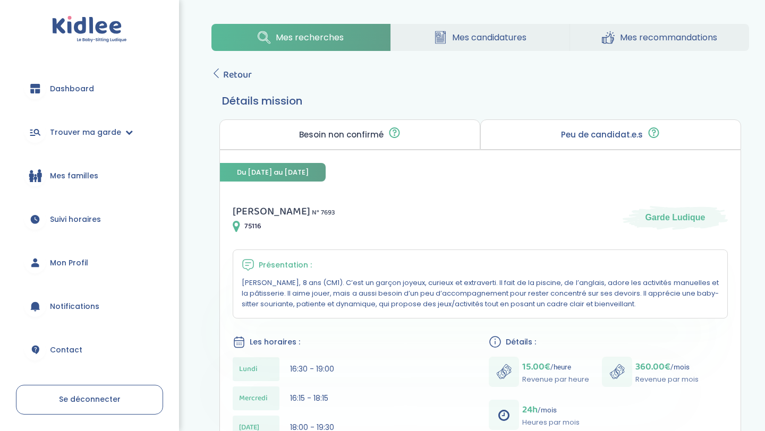
click at [230, 73] on span "Retour" at bounding box center [237, 74] width 29 height 15
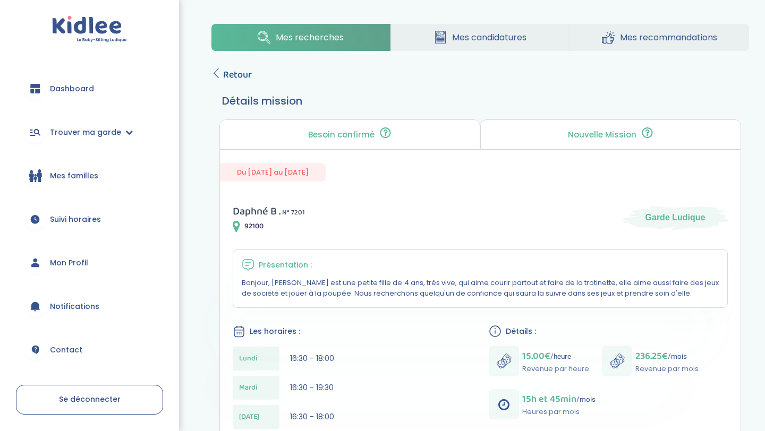
click at [226, 75] on span "Retour" at bounding box center [237, 74] width 29 height 15
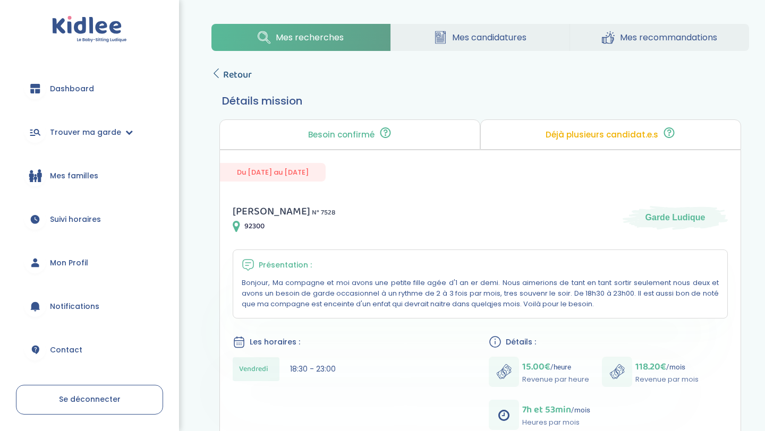
click at [242, 73] on span "Retour" at bounding box center [237, 74] width 29 height 15
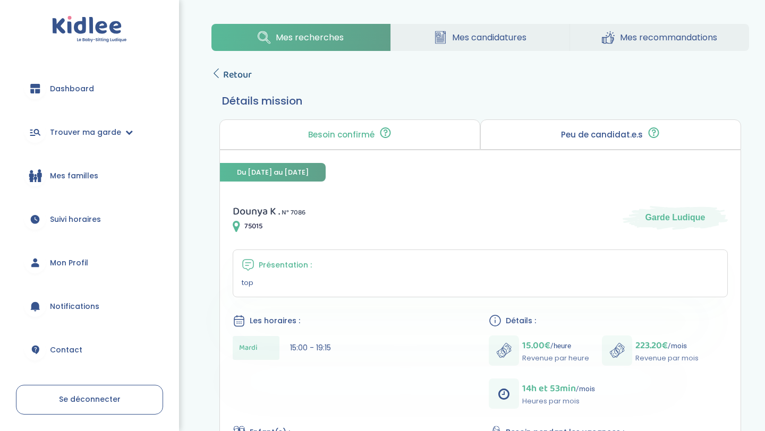
click at [237, 76] on span "Retour" at bounding box center [237, 74] width 29 height 15
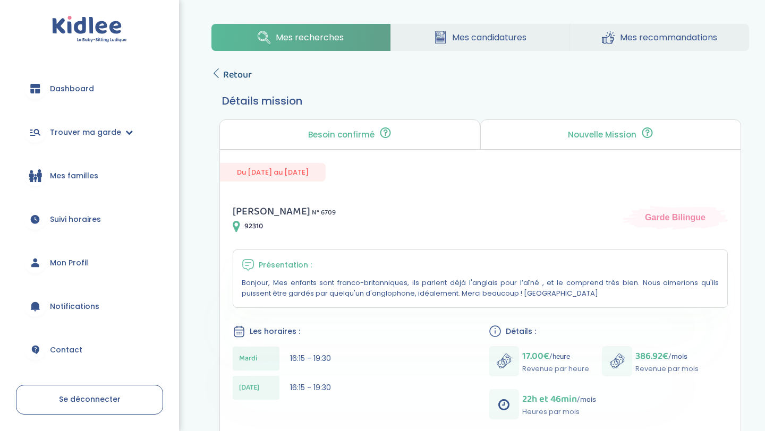
click at [235, 73] on span "Retour" at bounding box center [237, 74] width 29 height 15
click at [225, 71] on span "Retour" at bounding box center [237, 74] width 29 height 15
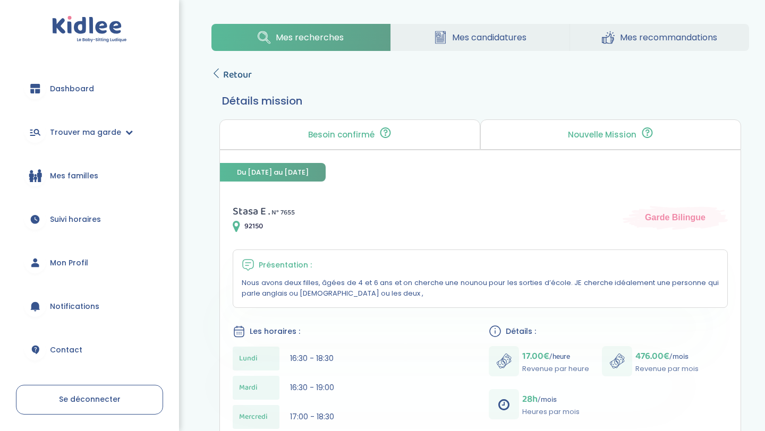
click at [239, 72] on span "Retour" at bounding box center [237, 74] width 29 height 15
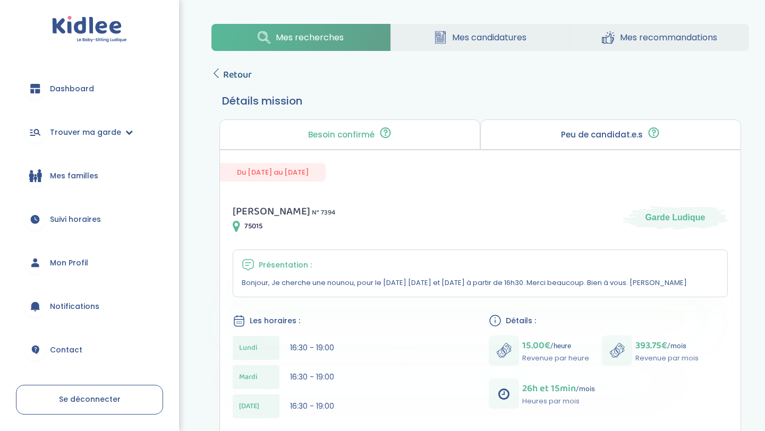
click at [246, 71] on span "Retour" at bounding box center [237, 74] width 29 height 15
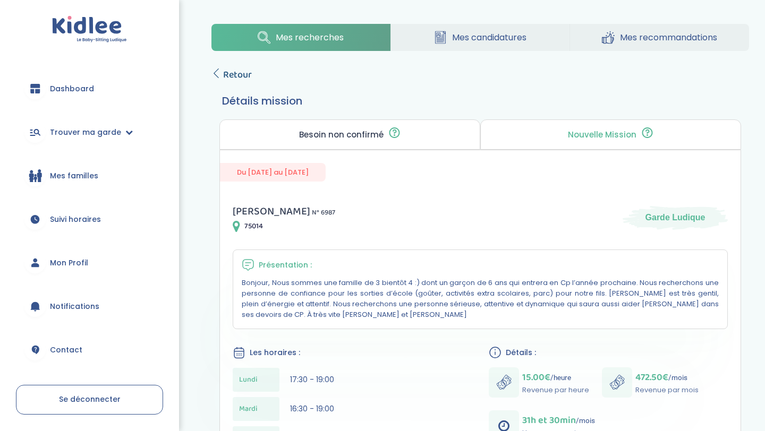
click at [229, 75] on span "Retour" at bounding box center [237, 74] width 29 height 15
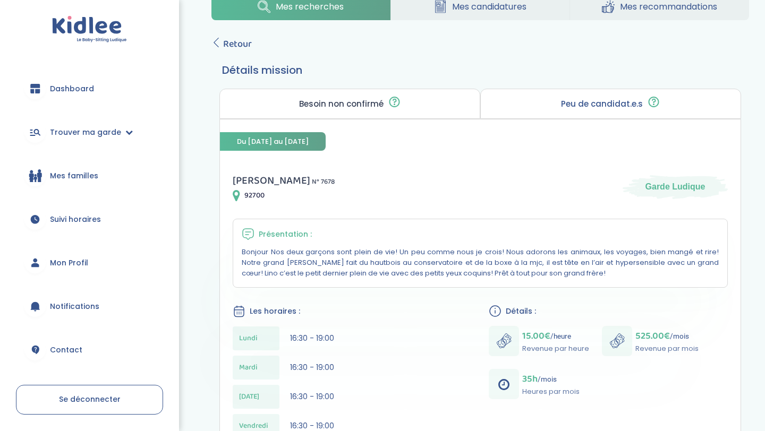
scroll to position [32, 0]
click at [240, 43] on span "Retour" at bounding box center [237, 43] width 29 height 15
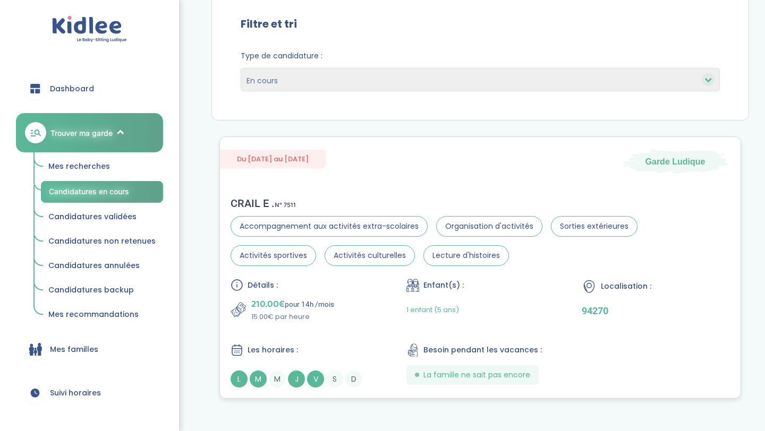
scroll to position [109, 0]
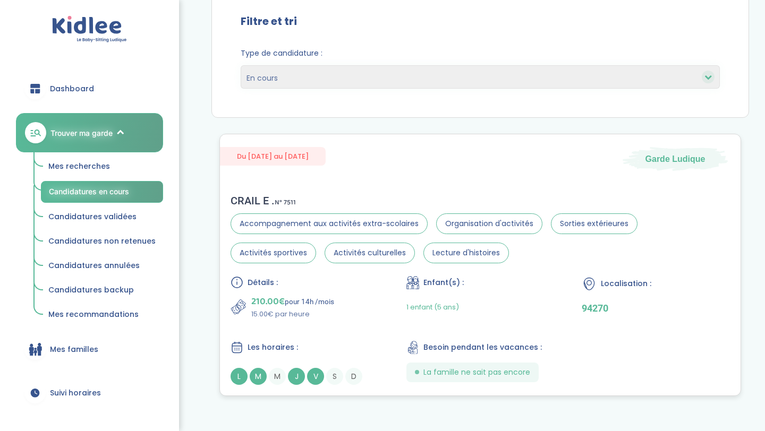
click at [524, 294] on div "Enfant(s) : 1 enfant (5 ans)" at bounding box center [480, 298] width 148 height 44
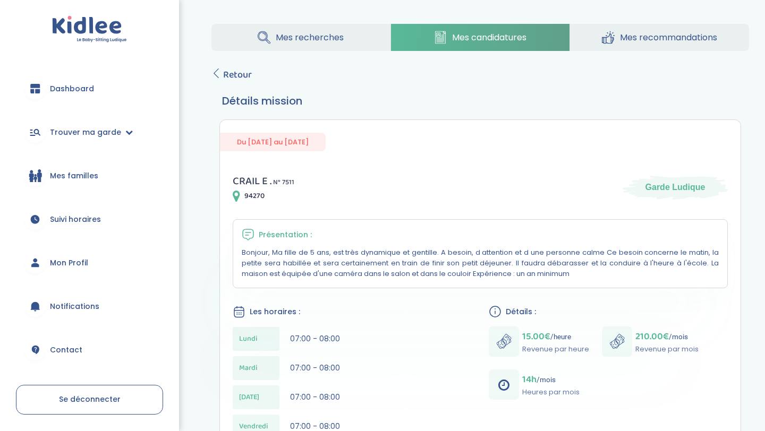
click at [85, 89] on span "Dashboard" at bounding box center [72, 88] width 44 height 11
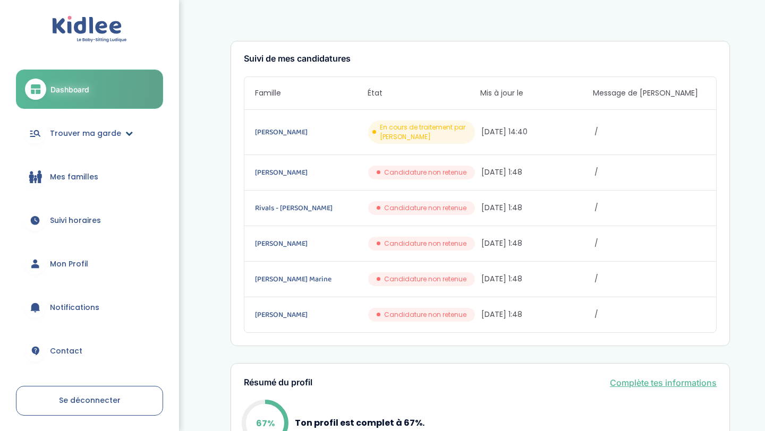
click at [97, 135] on span "Trouver ma garde" at bounding box center [85, 133] width 71 height 11
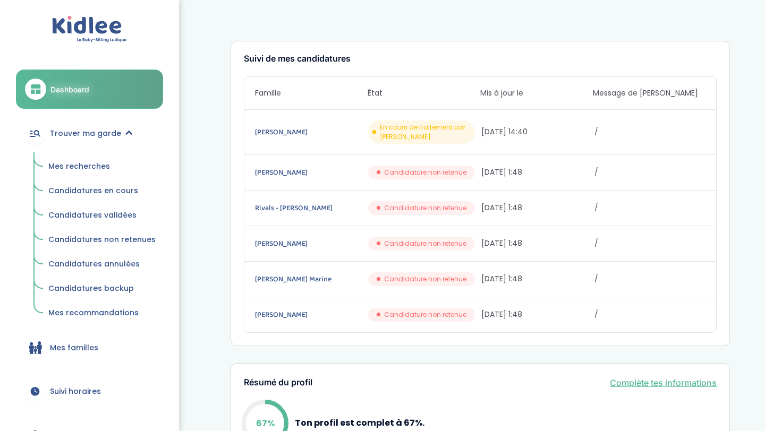
click at [83, 172] on link "Mes recherches" at bounding box center [102, 167] width 122 height 20
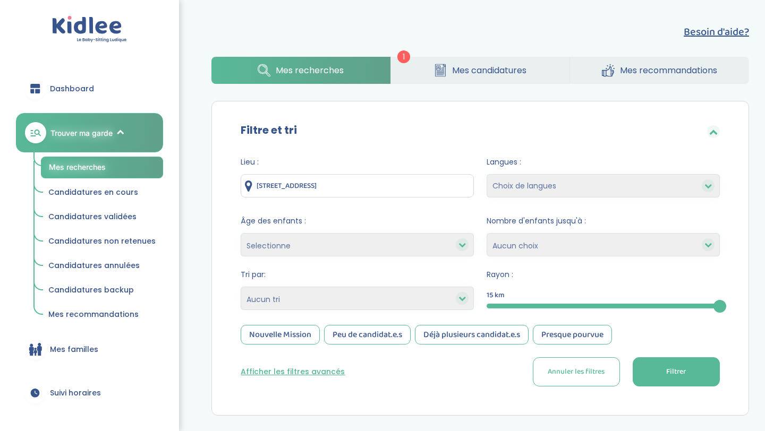
click at [362, 296] on select "Heures par semaine (croissant) Heures par semaine (décroissant) Date de démarra…" at bounding box center [357, 298] width 233 height 23
select select "salary_asc"
click at [241, 287] on select "Heures par semaine (croissant) Heures par semaine (décroissant) Date de démarra…" at bounding box center [357, 298] width 233 height 23
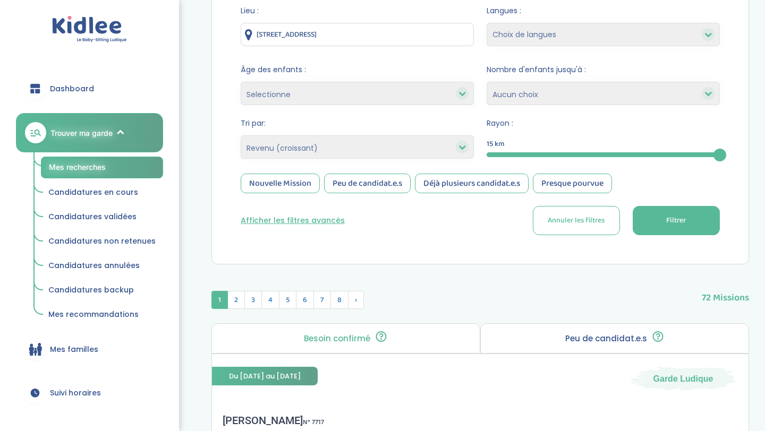
scroll to position [154, 0]
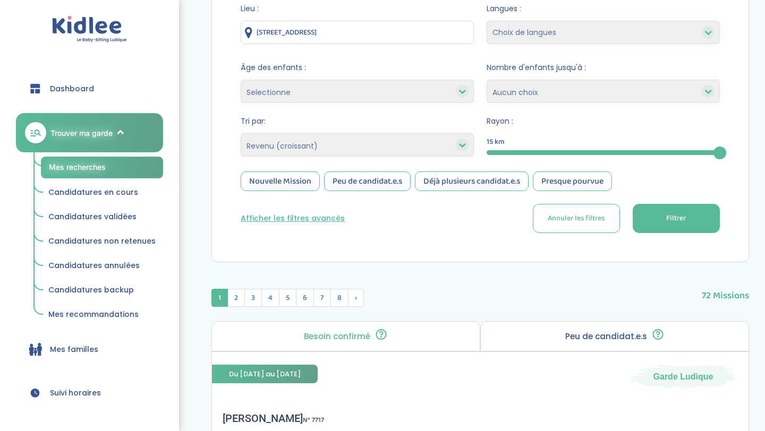
click at [708, 220] on button "Filtrer" at bounding box center [676, 218] width 87 height 29
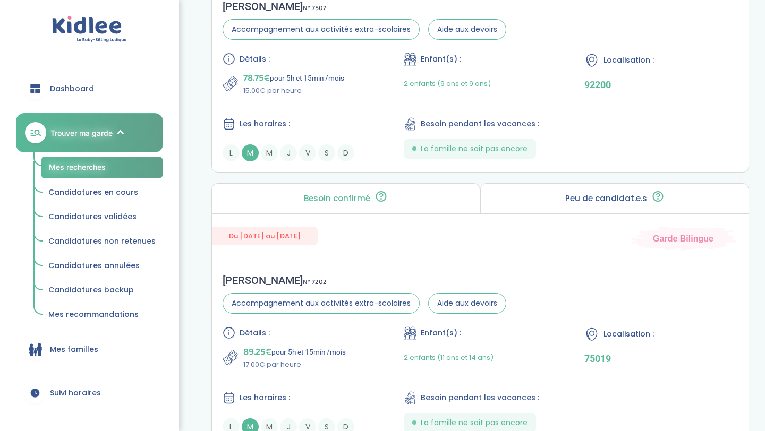
scroll to position [566, 0]
click at [373, 371] on div "Détails : 89.25€ pour 5h et 15min /mois 17.00€ par heure Enfant(s) : 2 enfants …" at bounding box center [480, 380] width 515 height 109
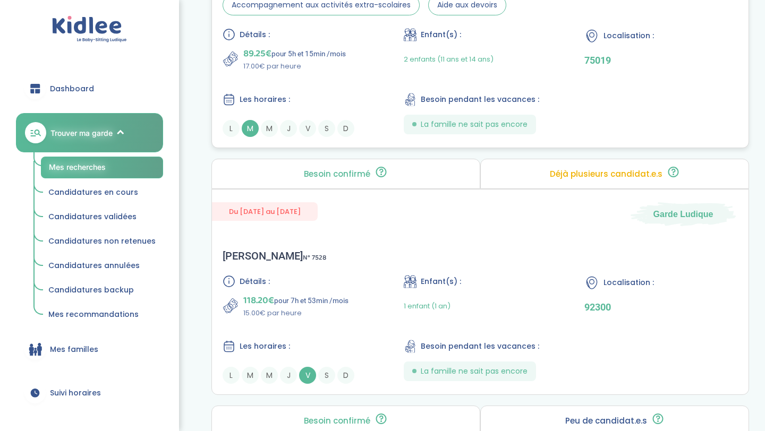
scroll to position [870, 0]
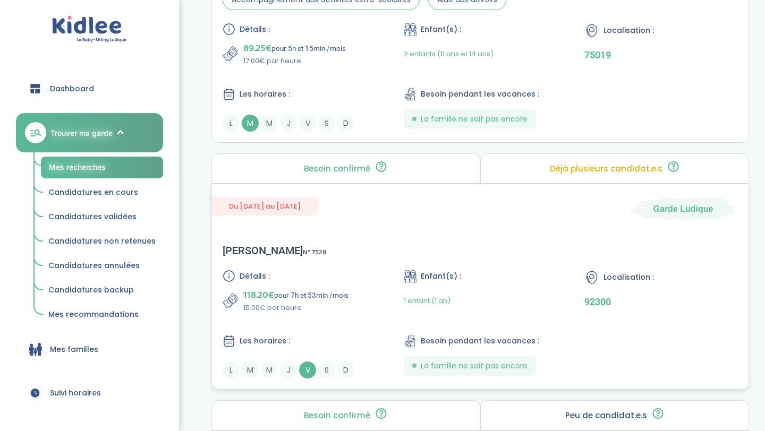
click at [316, 335] on div "Les horaires :" at bounding box center [300, 341] width 154 height 13
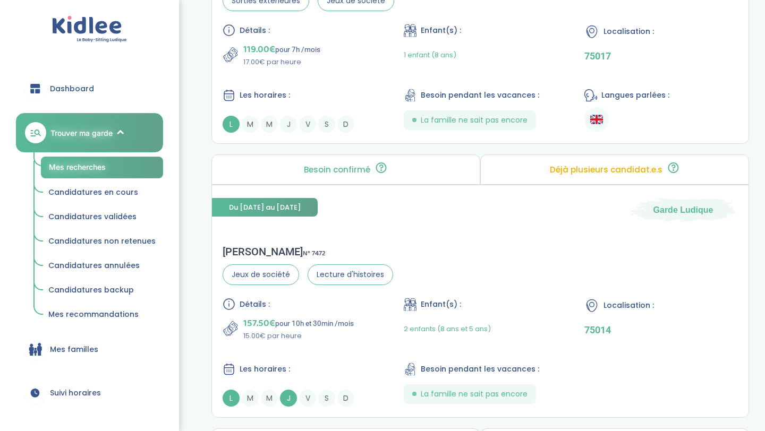
scroll to position [1390, 0]
click at [303, 339] on p "15.00€ par heure" at bounding box center [298, 335] width 110 height 11
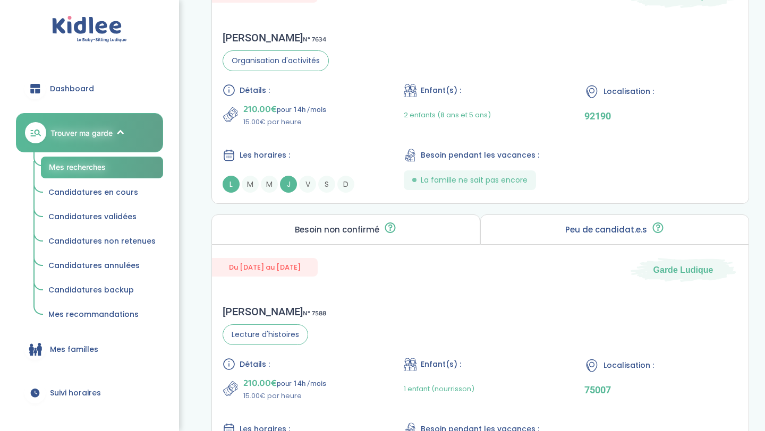
scroll to position [1879, 0]
click at [315, 138] on div "Détails : 210.00€ pour 14h /mois 15.00€ par heure Enfant(s) : 2 enfants (8 ans …" at bounding box center [480, 136] width 515 height 109
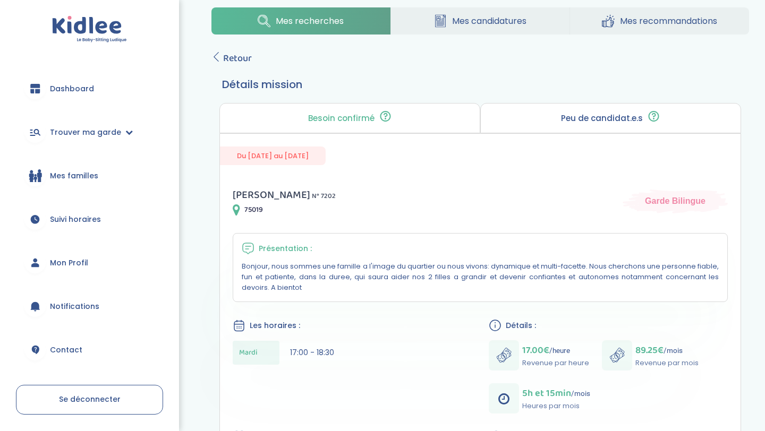
scroll to position [21, 0]
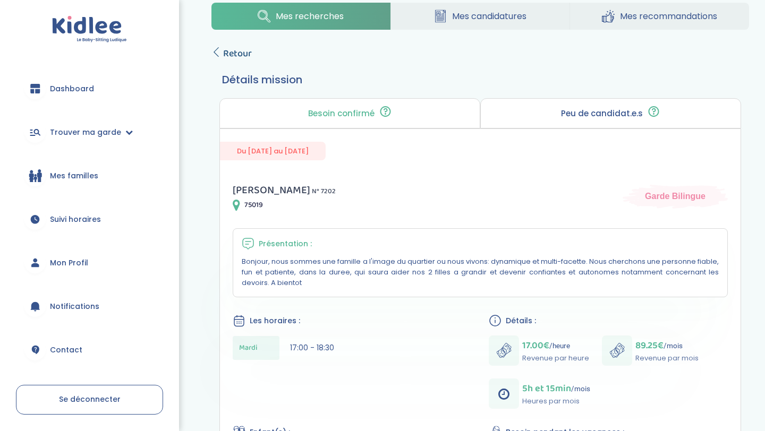
click at [236, 58] on span "Retour" at bounding box center [237, 53] width 29 height 15
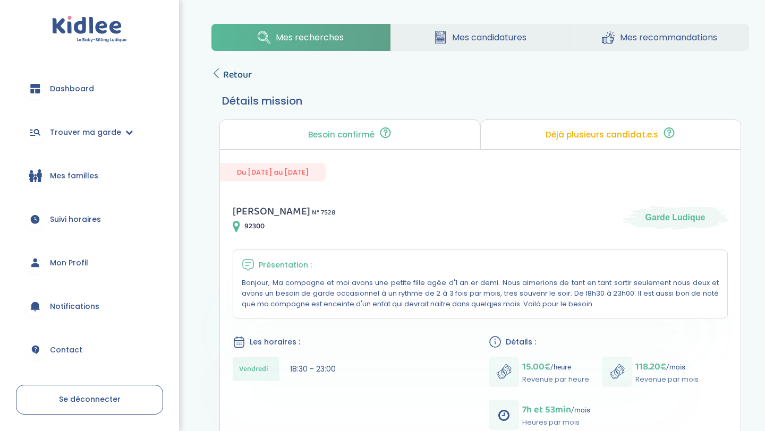
click at [232, 78] on span "Retour" at bounding box center [237, 74] width 29 height 15
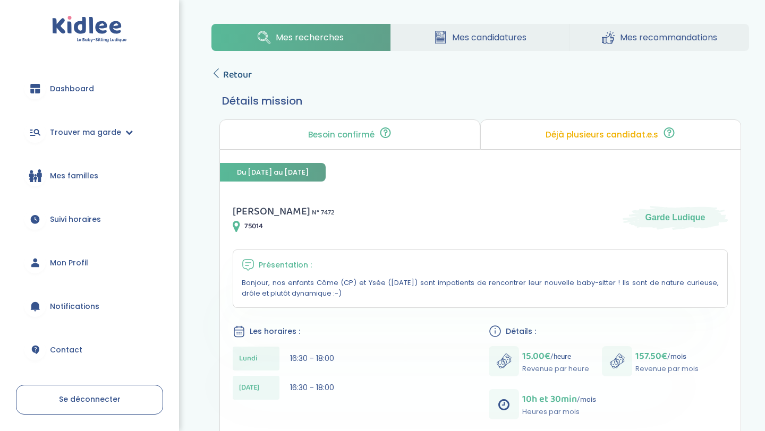
click at [221, 76] on link "Retour" at bounding box center [231, 74] width 40 height 15
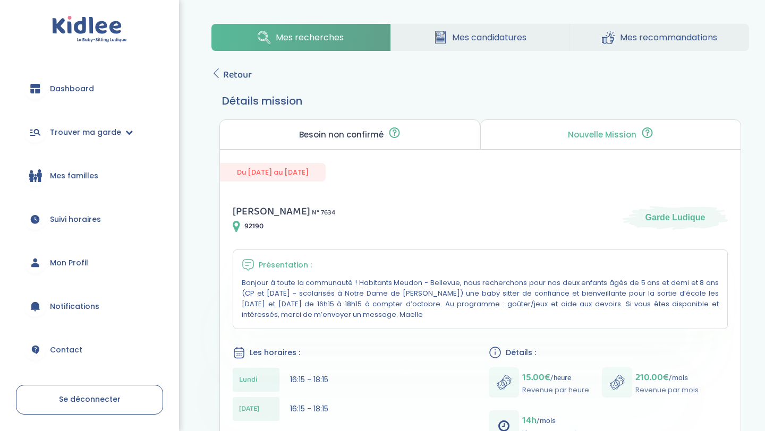
scroll to position [17, 0]
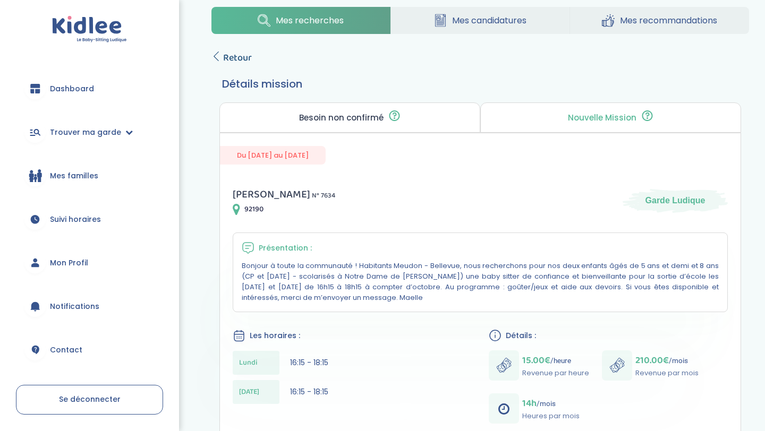
click at [229, 62] on span "Retour" at bounding box center [237, 57] width 29 height 15
